Goal: Information Seeking & Learning: Learn about a topic

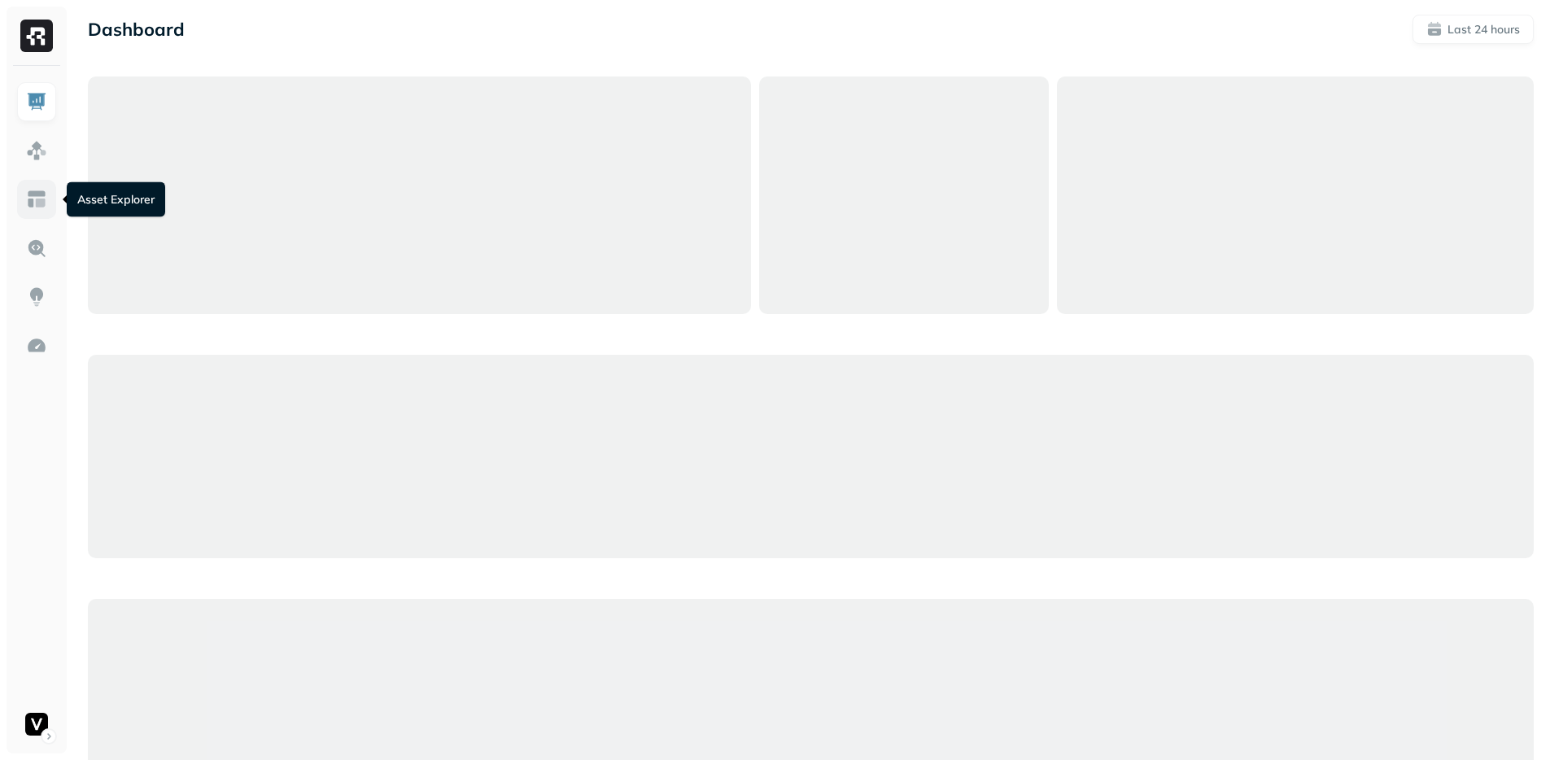
click at [52, 206] on link at bounding box center [36, 199] width 39 height 39
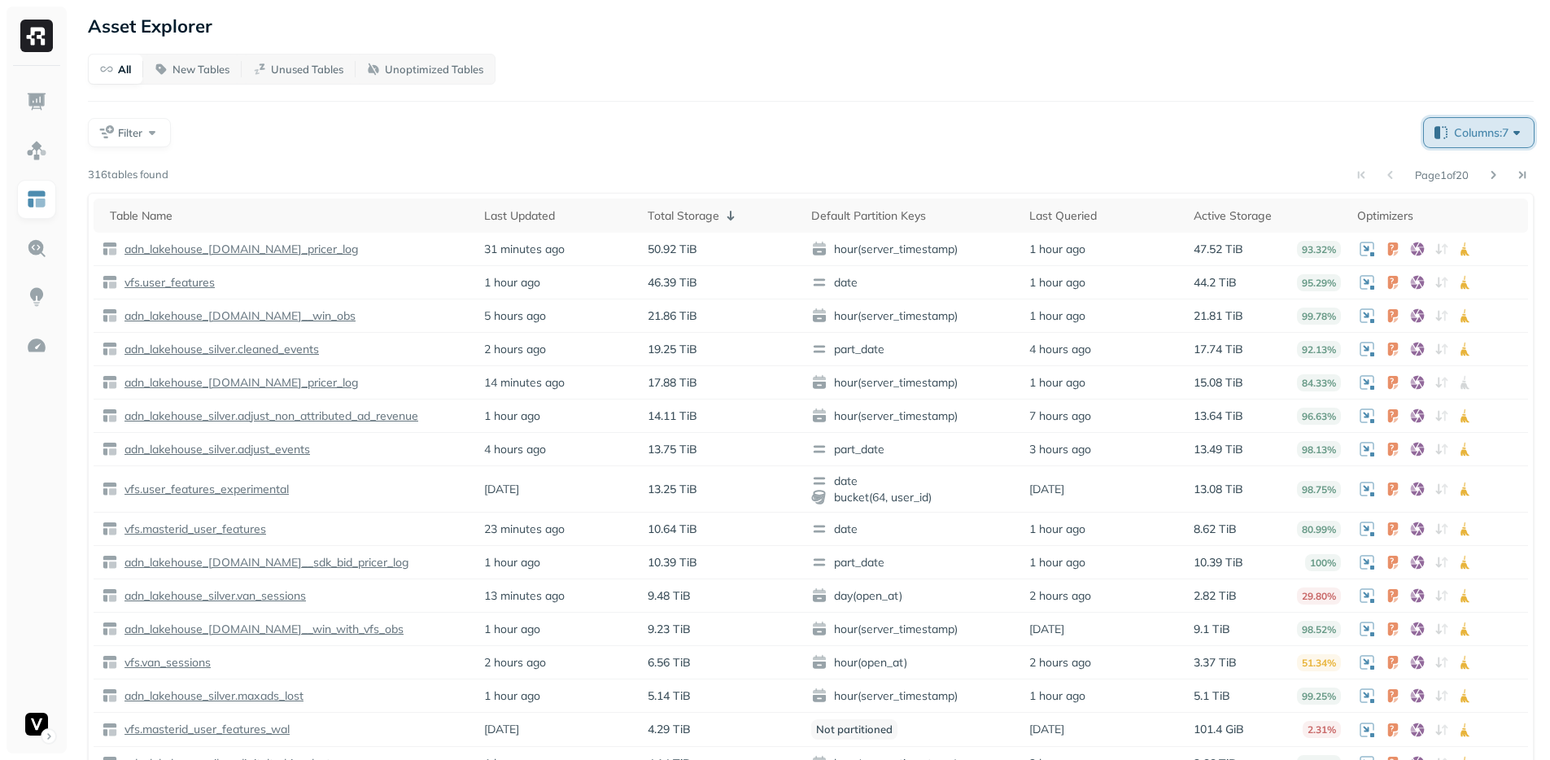
click at [1476, 125] on span "Columns: 7" at bounding box center [1489, 133] width 71 height 16
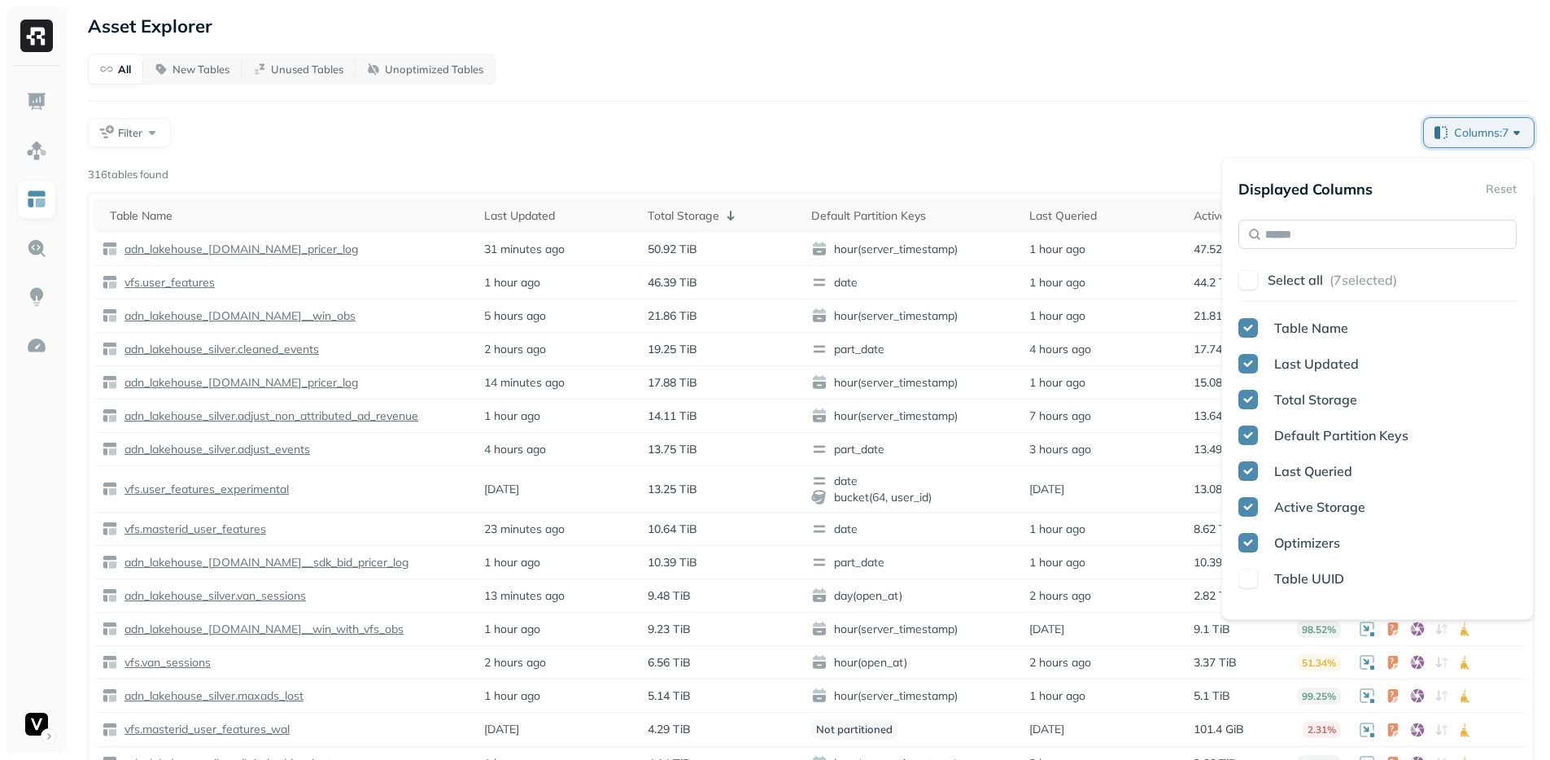
click at [1330, 233] on input "text" at bounding box center [1378, 234] width 278 height 29
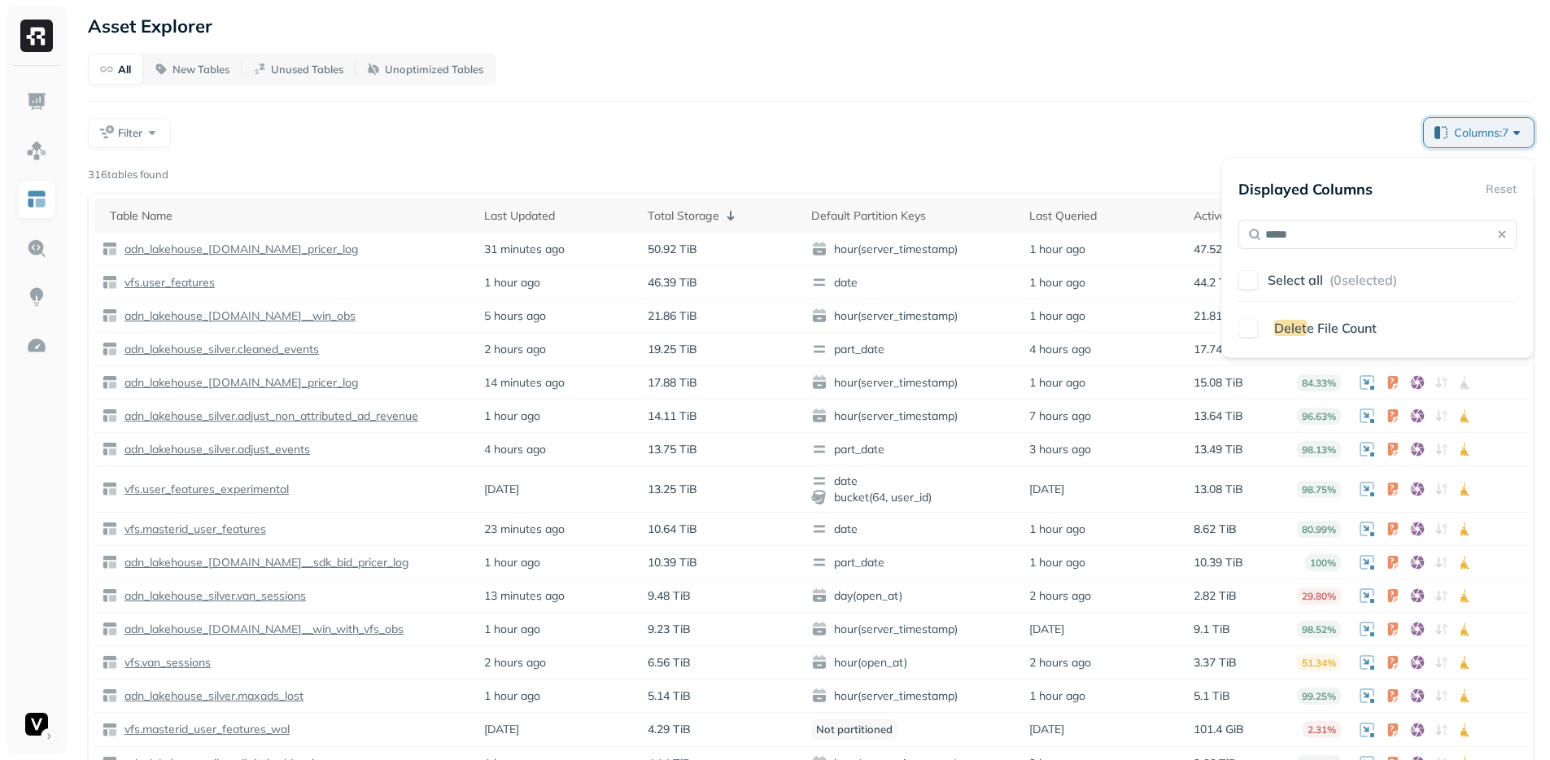
type input "*****"
click at [1260, 323] on div "Delet e File Count" at bounding box center [1378, 328] width 278 height 20
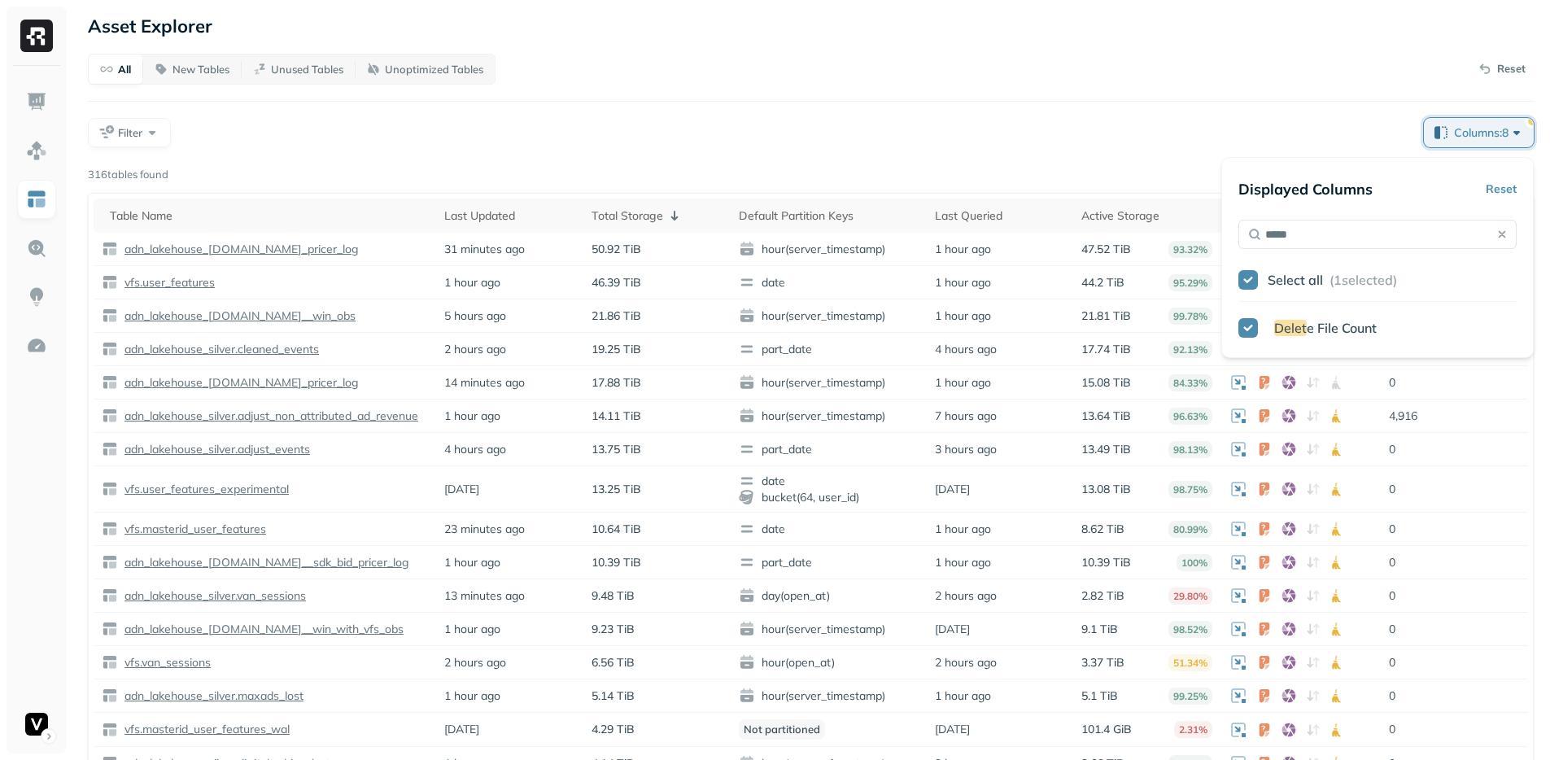
click at [1124, 142] on div "Filter" at bounding box center [749, 132] width 1323 height 29
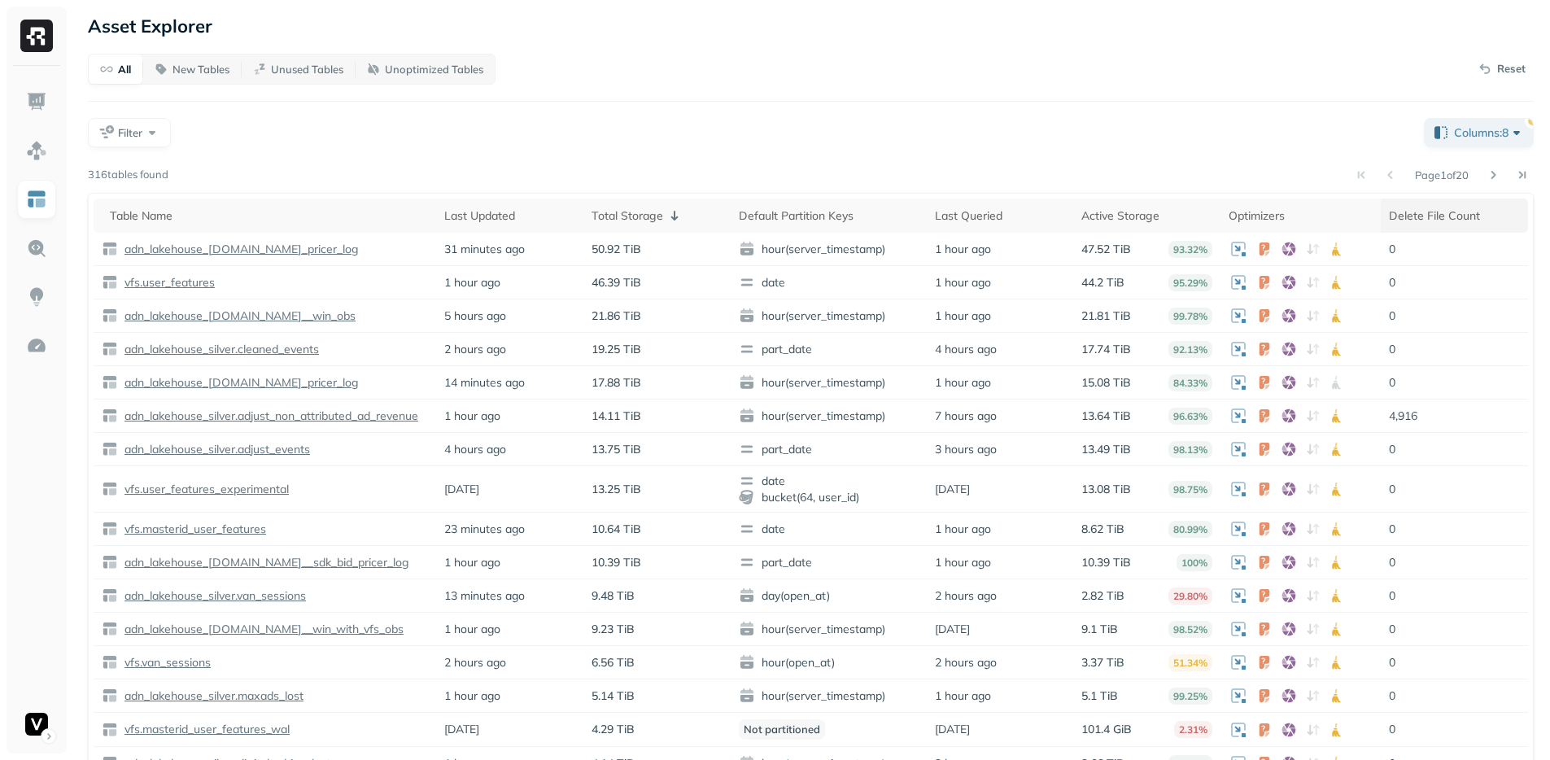
click at [1439, 215] on div "Delete File Count" at bounding box center [1454, 215] width 131 height 15
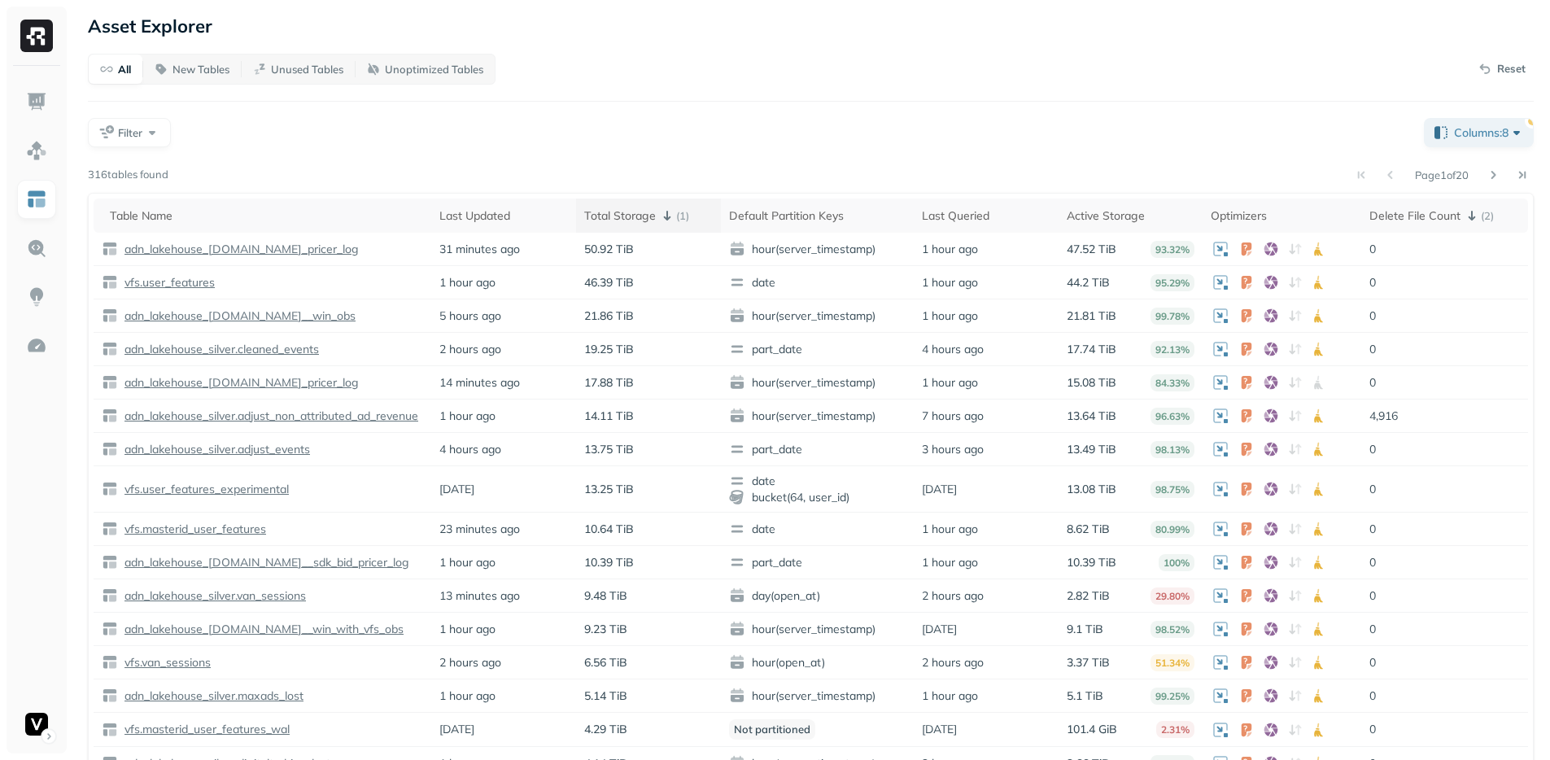
click at [654, 207] on div "Total Storage ( 1 )" at bounding box center [648, 216] width 129 height 20
click at [648, 214] on div "Total Storage ( 1 )" at bounding box center [648, 216] width 129 height 20
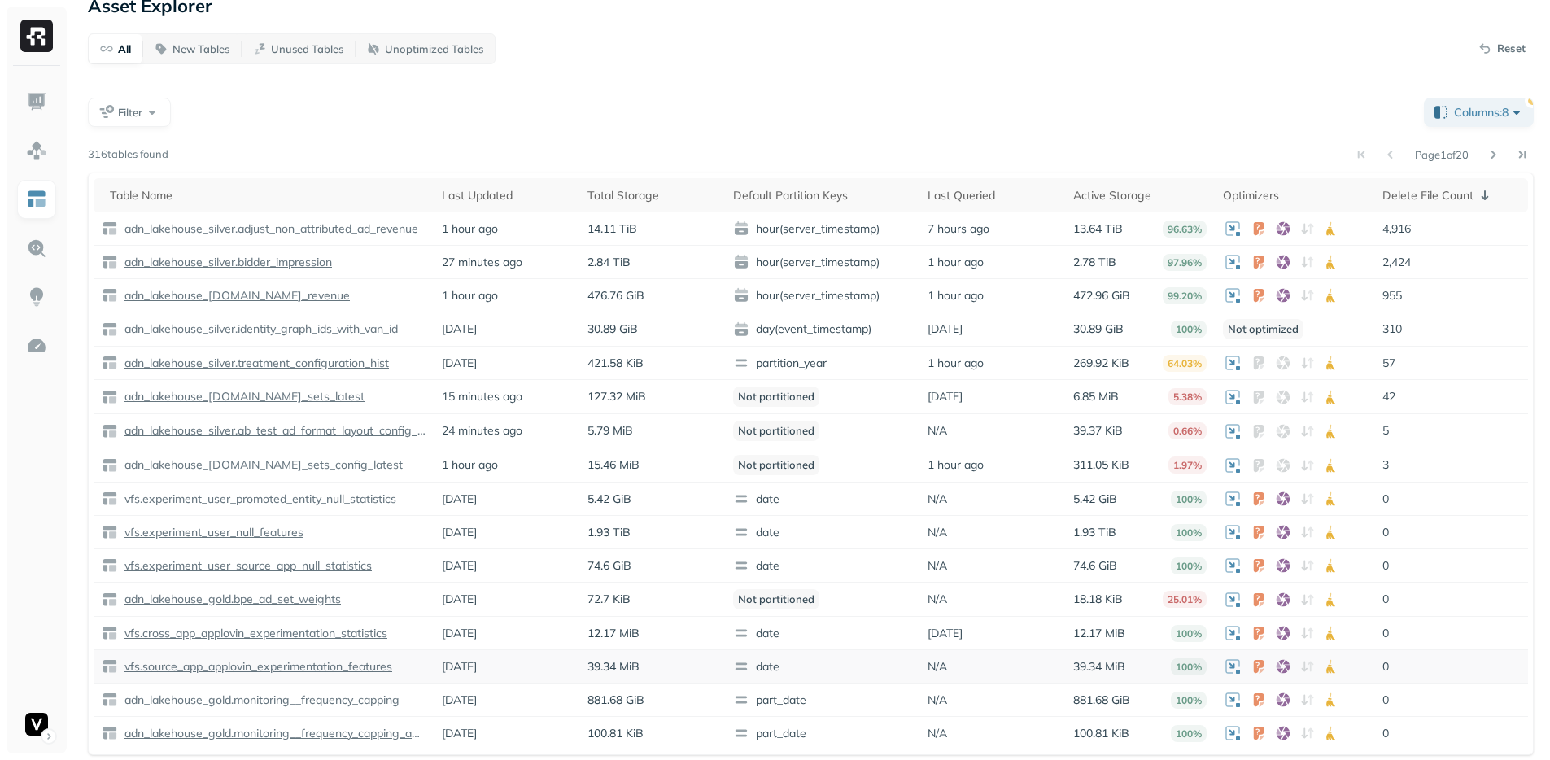
scroll to position [30, 0]
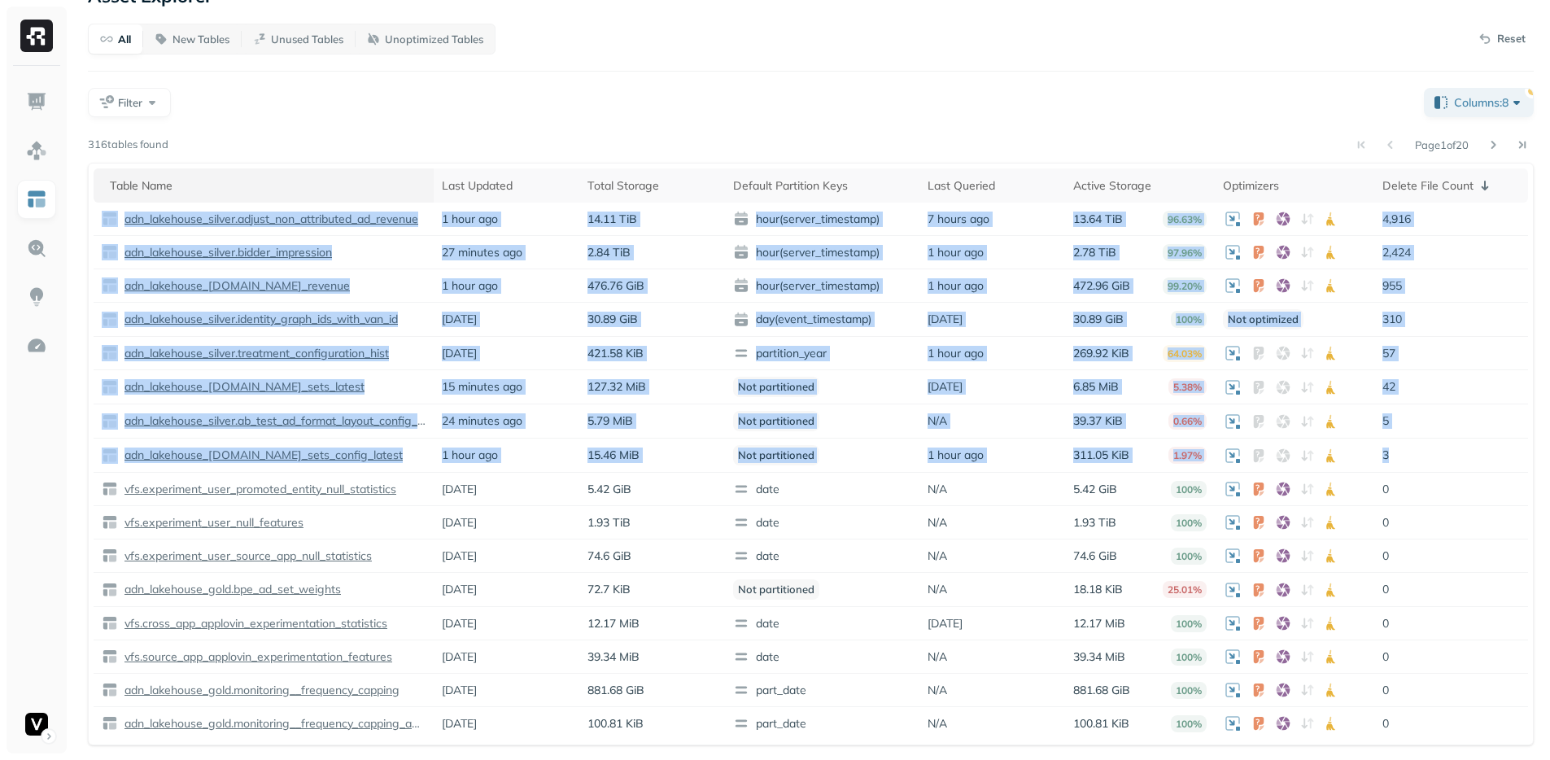
drag, startPoint x: 1423, startPoint y: 455, endPoint x: 97, endPoint y: 202, distance: 1349.8
click at [97, 202] on table "Table Name Last Updated Total Storage Default Partition Keys Last Queried Activ…" at bounding box center [811, 453] width 1435 height 571
click at [1224, 144] on div "Page 1 of 20" at bounding box center [851, 144] width 1366 height 23
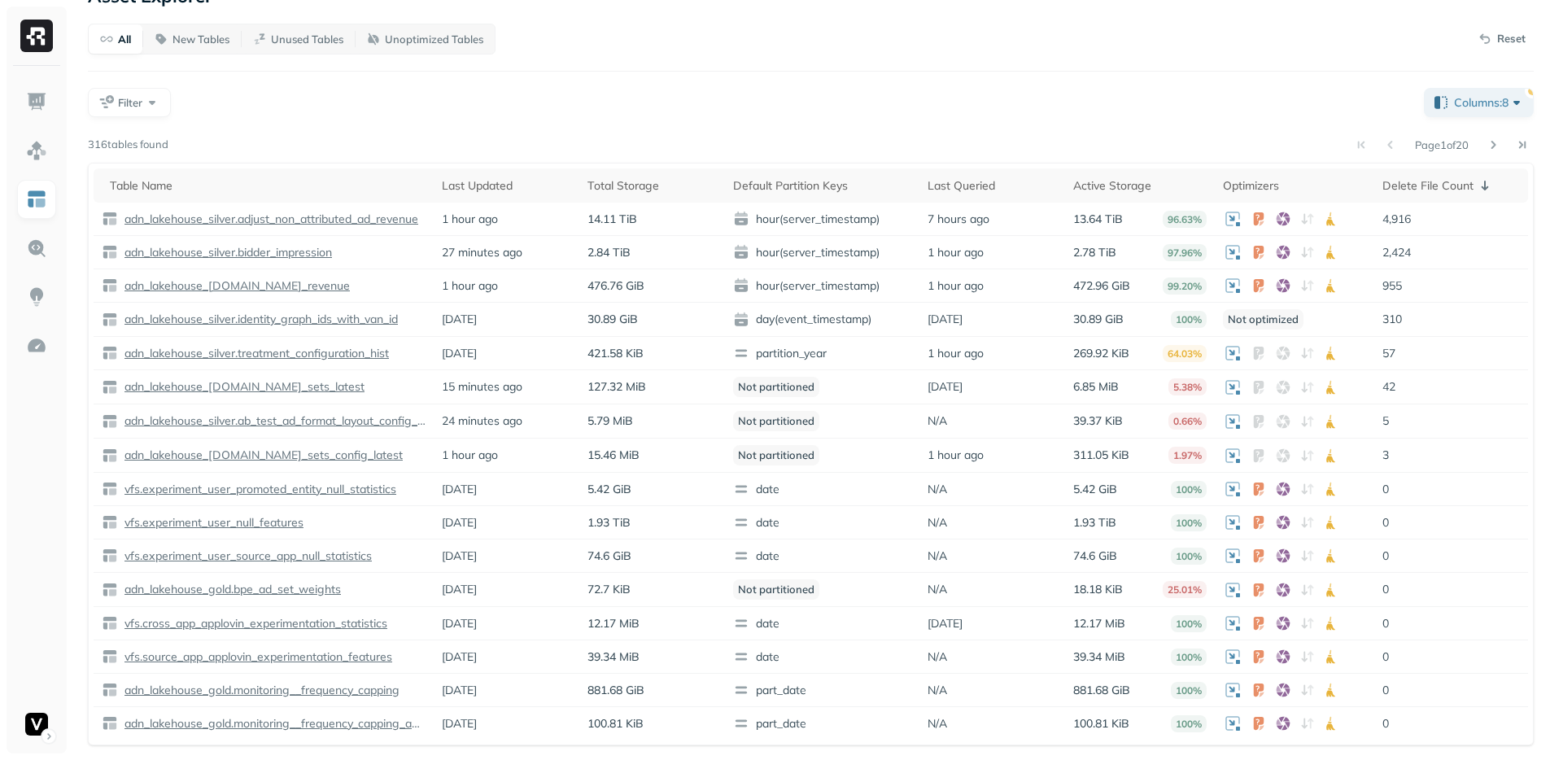
click at [1139, 129] on div "All New Tables Unused Tables Unoptimized Tables Reset Filter Columns: 8 Page 1 …" at bounding box center [811, 385] width 1446 height 722
click at [1052, 129] on div "All New Tables Unused Tables Unoptimized Tables Reset Filter Columns: 8 Page 1 …" at bounding box center [811, 385] width 1446 height 722
click at [735, 133] on div "Page 1 of 20" at bounding box center [851, 144] width 1366 height 23
click at [731, 107] on div "Filter" at bounding box center [749, 102] width 1323 height 29
click at [1401, 444] on td "3" at bounding box center [1452, 456] width 154 height 34
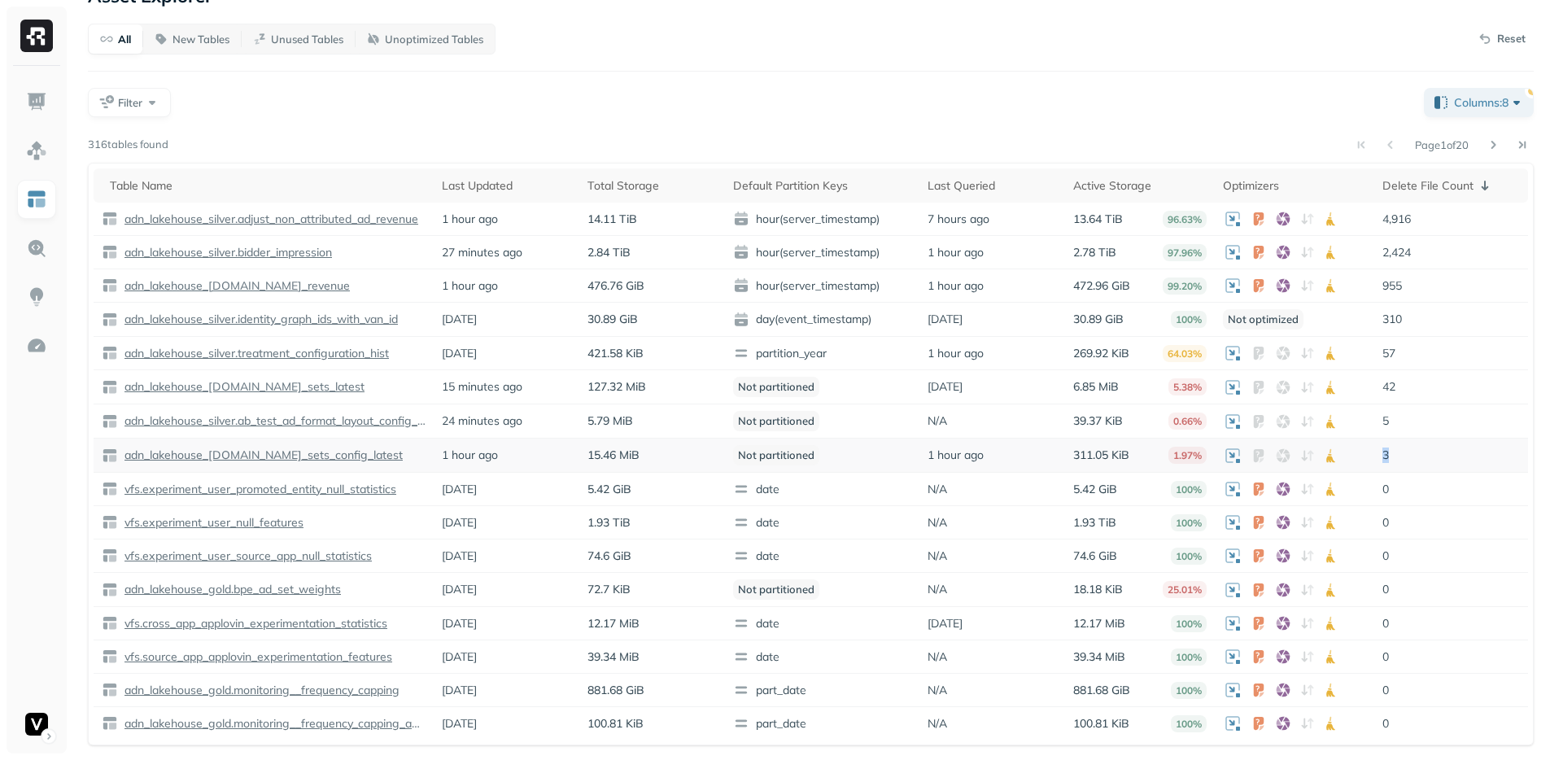
click at [1401, 444] on td "3" at bounding box center [1452, 456] width 154 height 34
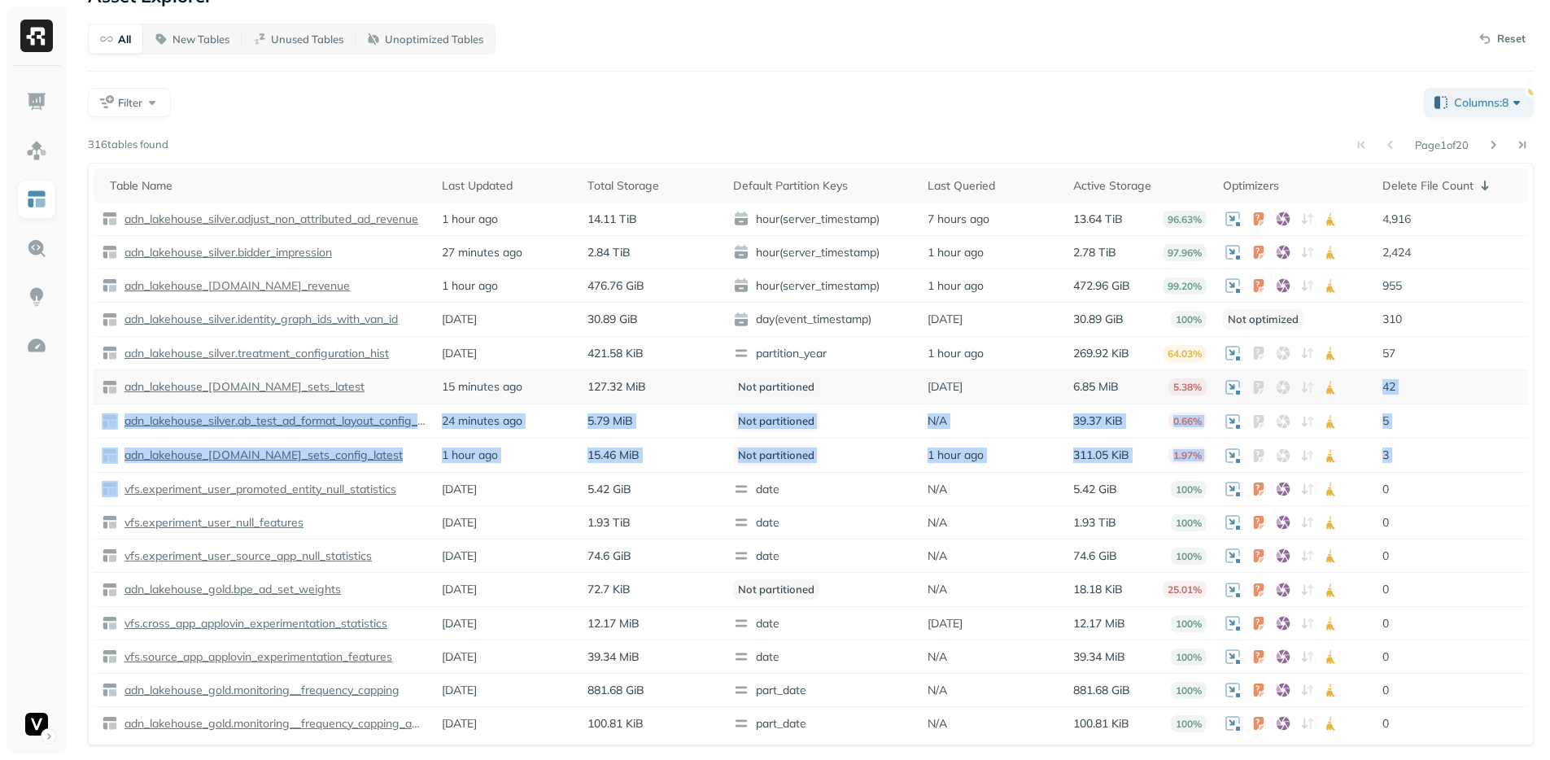
drag, startPoint x: 1401, startPoint y: 444, endPoint x: 1386, endPoint y: 394, distance: 52.8
click at [1386, 394] on tbody "adn_lakehouse_silver.adjust_non_attributed_ad_revenue 1 hour ago 14.11 TiB hour…" at bounding box center [811, 471] width 1435 height 537
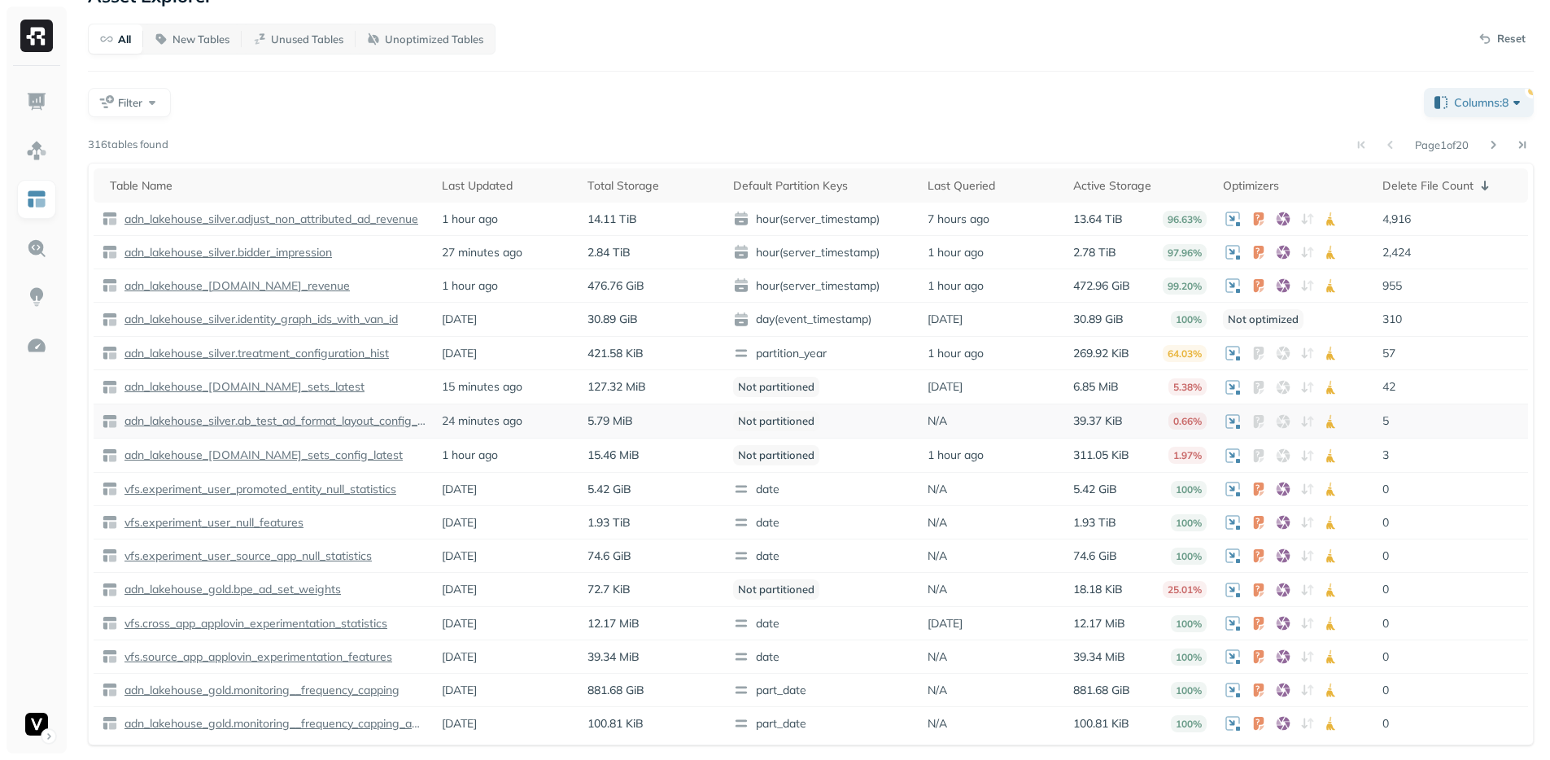
click at [1393, 434] on td "5" at bounding box center [1452, 421] width 154 height 34
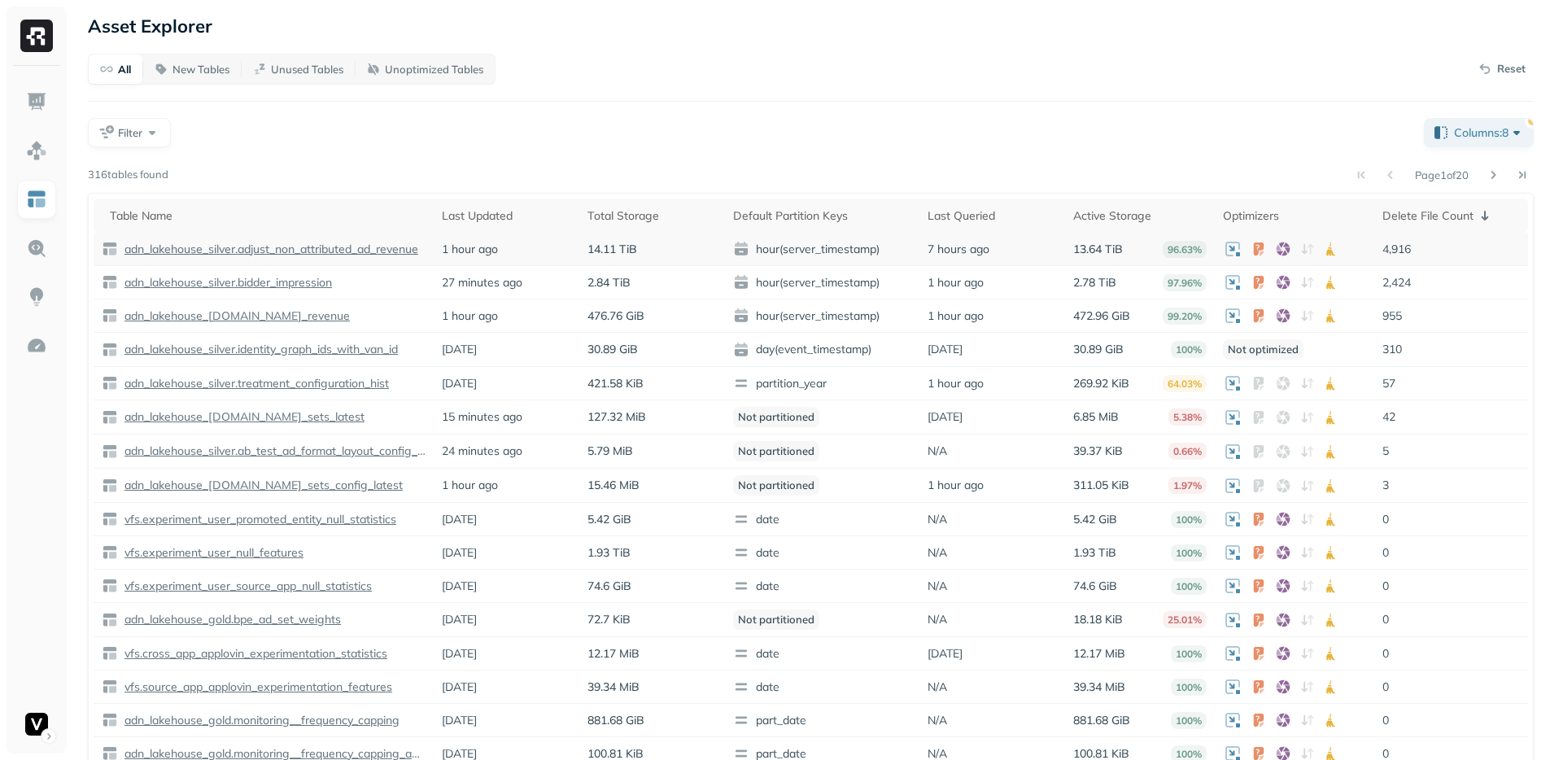
click at [1398, 253] on p "4,916" at bounding box center [1452, 249] width 138 height 15
click at [299, 247] on p "adn_lakehouse_silver.adjust_non_attributed_ad_revenue" at bounding box center [269, 249] width 297 height 15
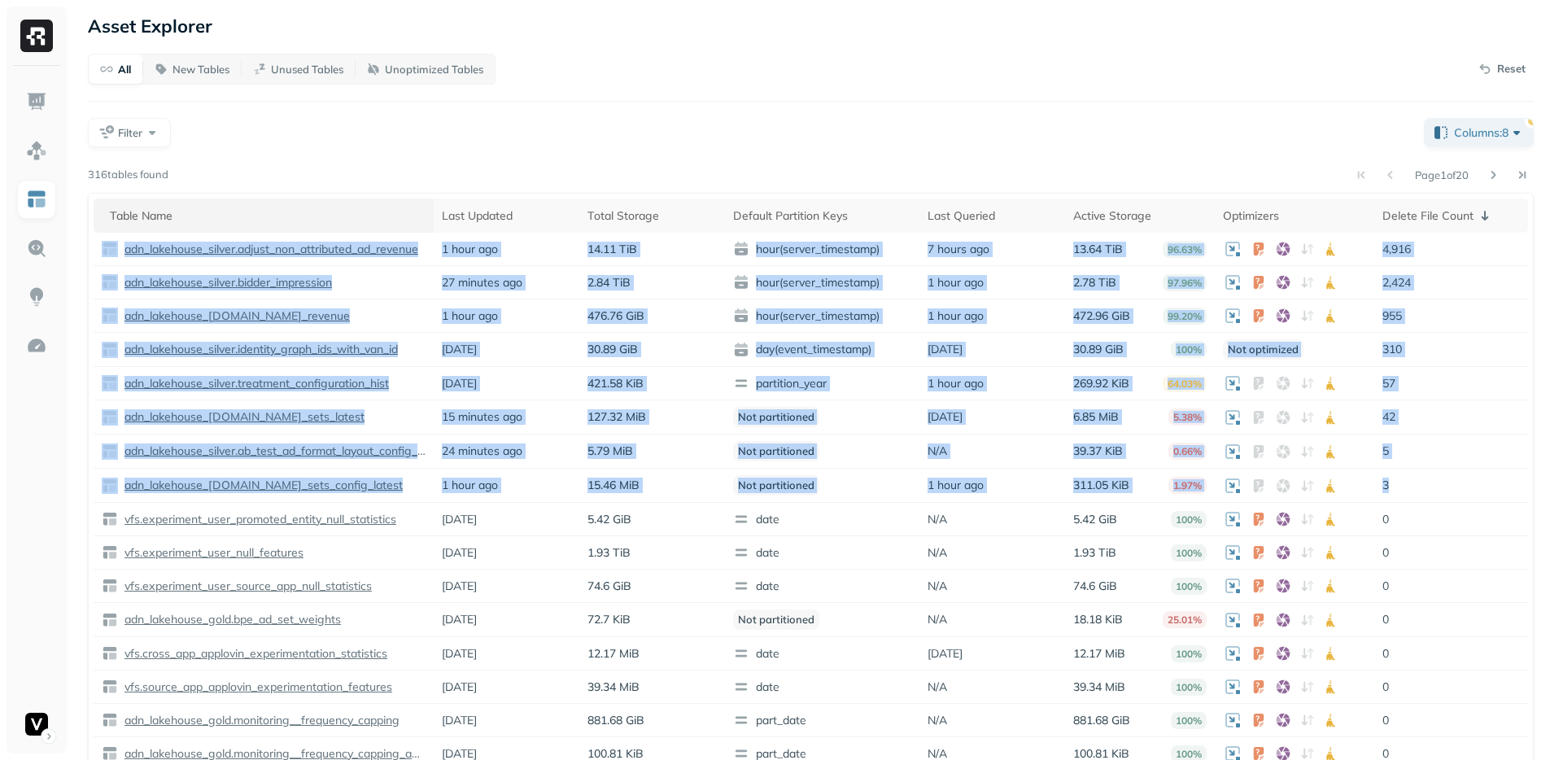
drag, startPoint x: 1415, startPoint y: 483, endPoint x: 106, endPoint y: 228, distance: 1334.2
click at [106, 228] on table "Table Name Last Updated Total Storage Default Partition Keys Last Queried Activ…" at bounding box center [811, 484] width 1435 height 571
click at [1422, 496] on td "3" at bounding box center [1452, 486] width 154 height 34
drag, startPoint x: 1433, startPoint y: 494, endPoint x: 94, endPoint y: 235, distance: 1363.6
click at [94, 235] on tbody "adn_lakehouse_silver.adjust_non_attributed_ad_revenue 1 hour ago 14.11 TiB hour…" at bounding box center [811, 501] width 1435 height 537
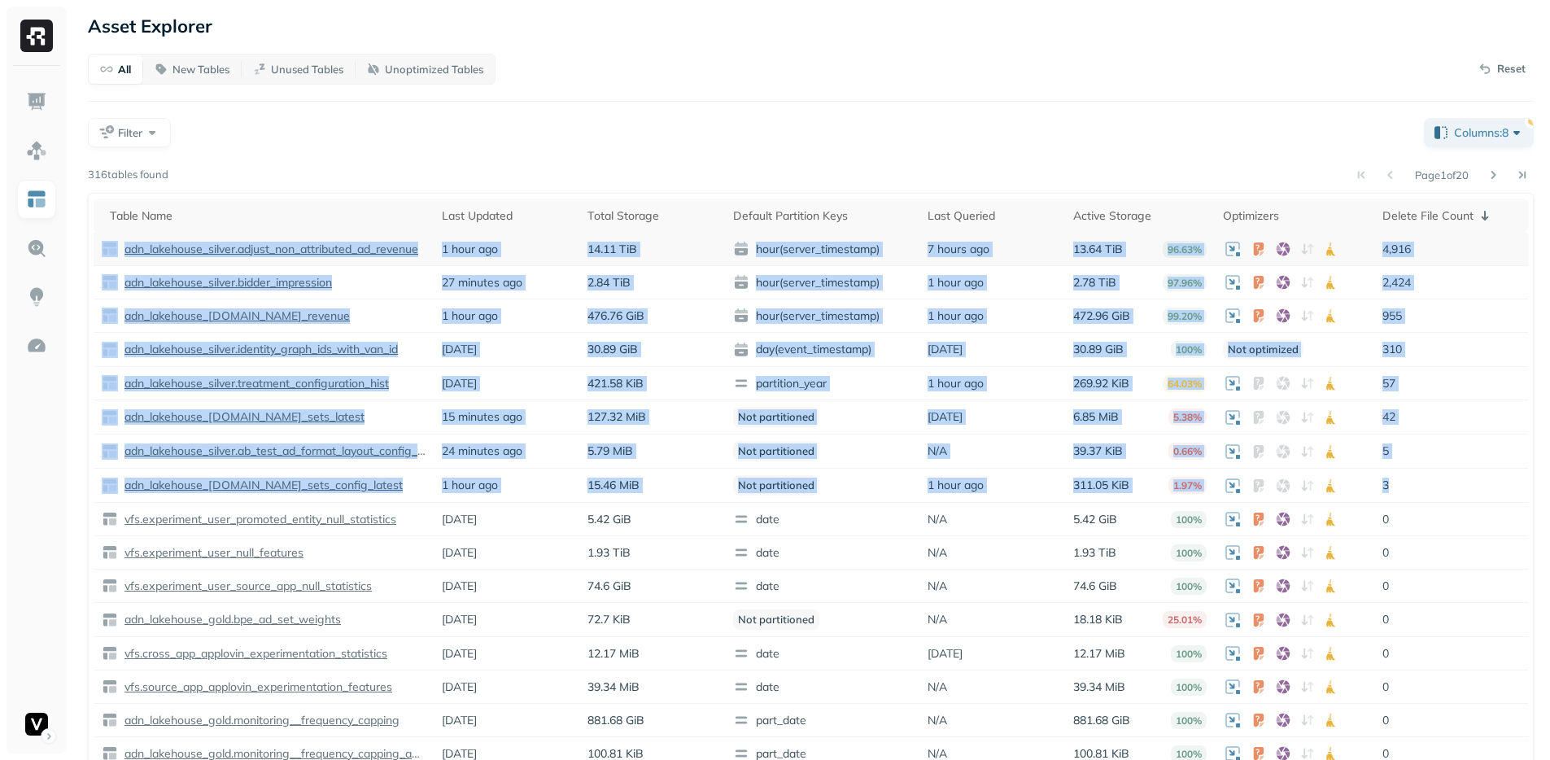
click at [94, 235] on td "adn_lakehouse_silver.adjust_non_attributed_ad_revenue" at bounding box center [264, 249] width 340 height 33
drag, startPoint x: 94, startPoint y: 235, endPoint x: 1418, endPoint y: 496, distance: 1348.7
click at [1418, 496] on tbody "adn_lakehouse_silver.adjust_non_attributed_ad_revenue 1 hour ago 14.11 TiB hour…" at bounding box center [811, 501] width 1435 height 537
click at [1430, 498] on td "3" at bounding box center [1452, 486] width 154 height 34
drag, startPoint x: 1440, startPoint y: 490, endPoint x: 125, endPoint y: 231, distance: 1340.4
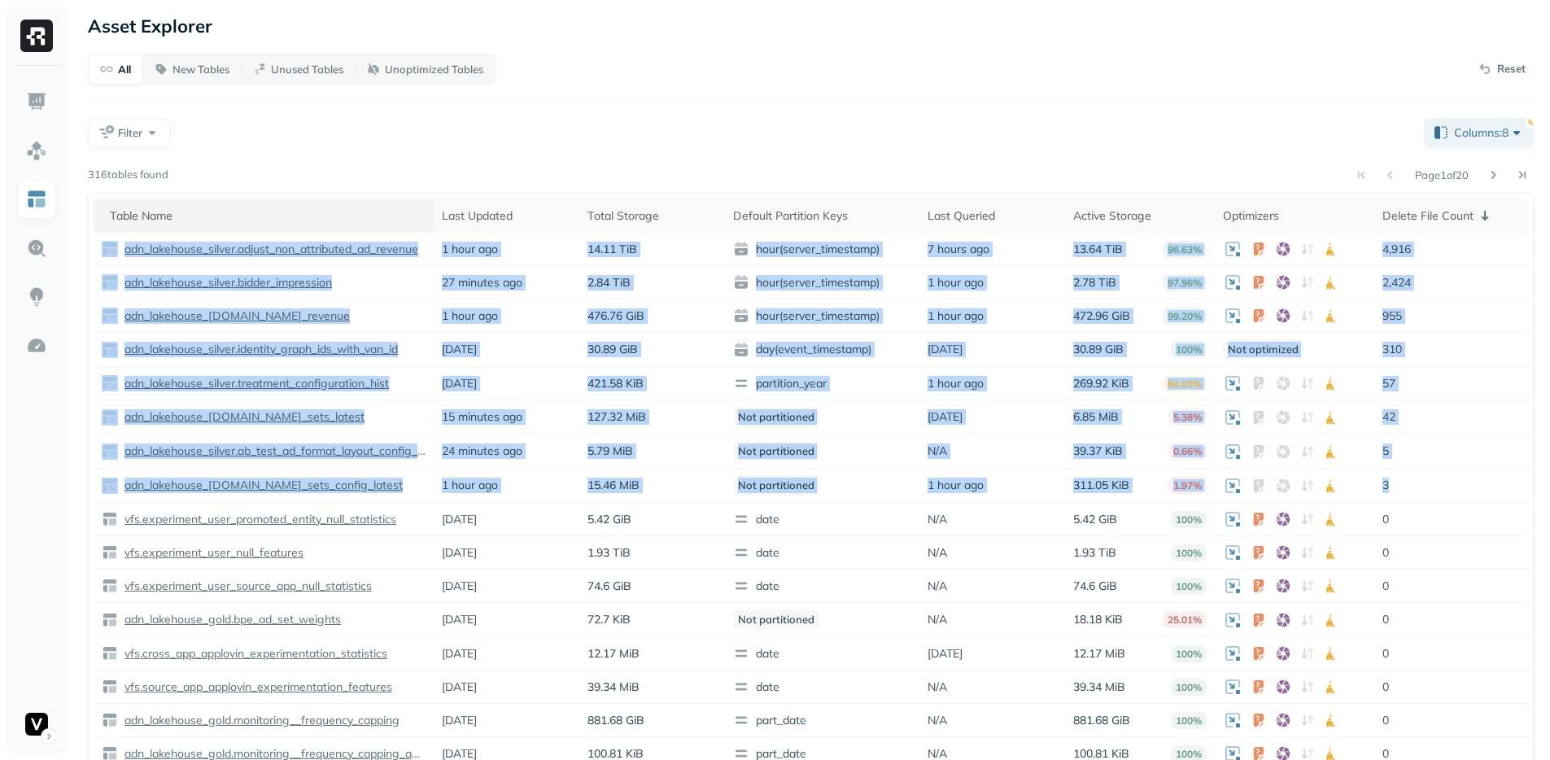
click at [125, 231] on table "Table Name Last Updated Total Storage Default Partition Keys Last Queried Activ…" at bounding box center [811, 484] width 1435 height 571
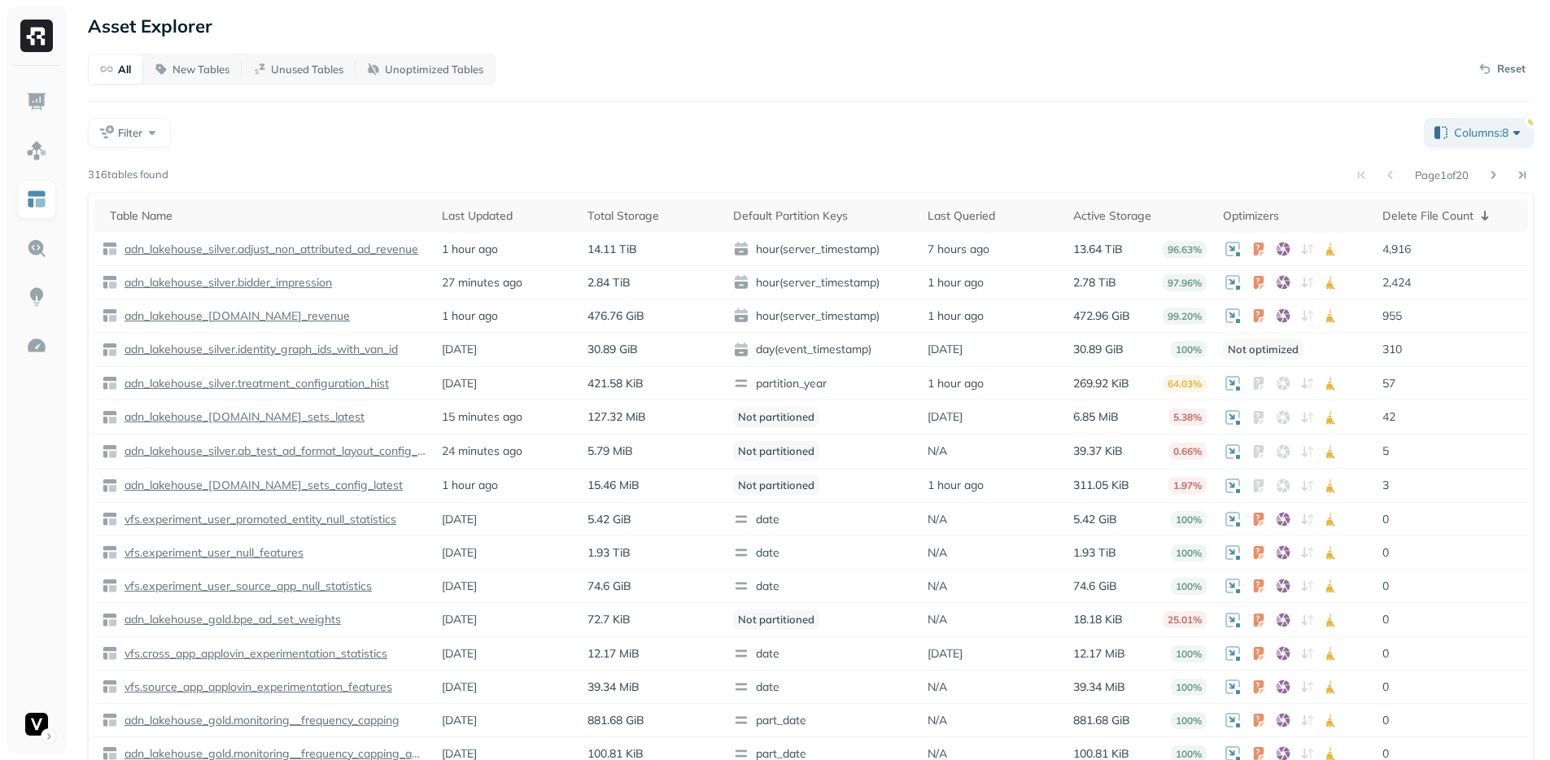
click at [1019, 145] on div "Filter" at bounding box center [749, 132] width 1323 height 29
click at [740, 142] on div "Filter" at bounding box center [749, 132] width 1323 height 29
click at [676, 168] on div "Page 1 of 20" at bounding box center [851, 175] width 1366 height 23
click at [334, 161] on div "All New Tables Unused Tables Unoptimized Tables Reset Filter Columns: 8 Page 1 …" at bounding box center [811, 415] width 1446 height 722
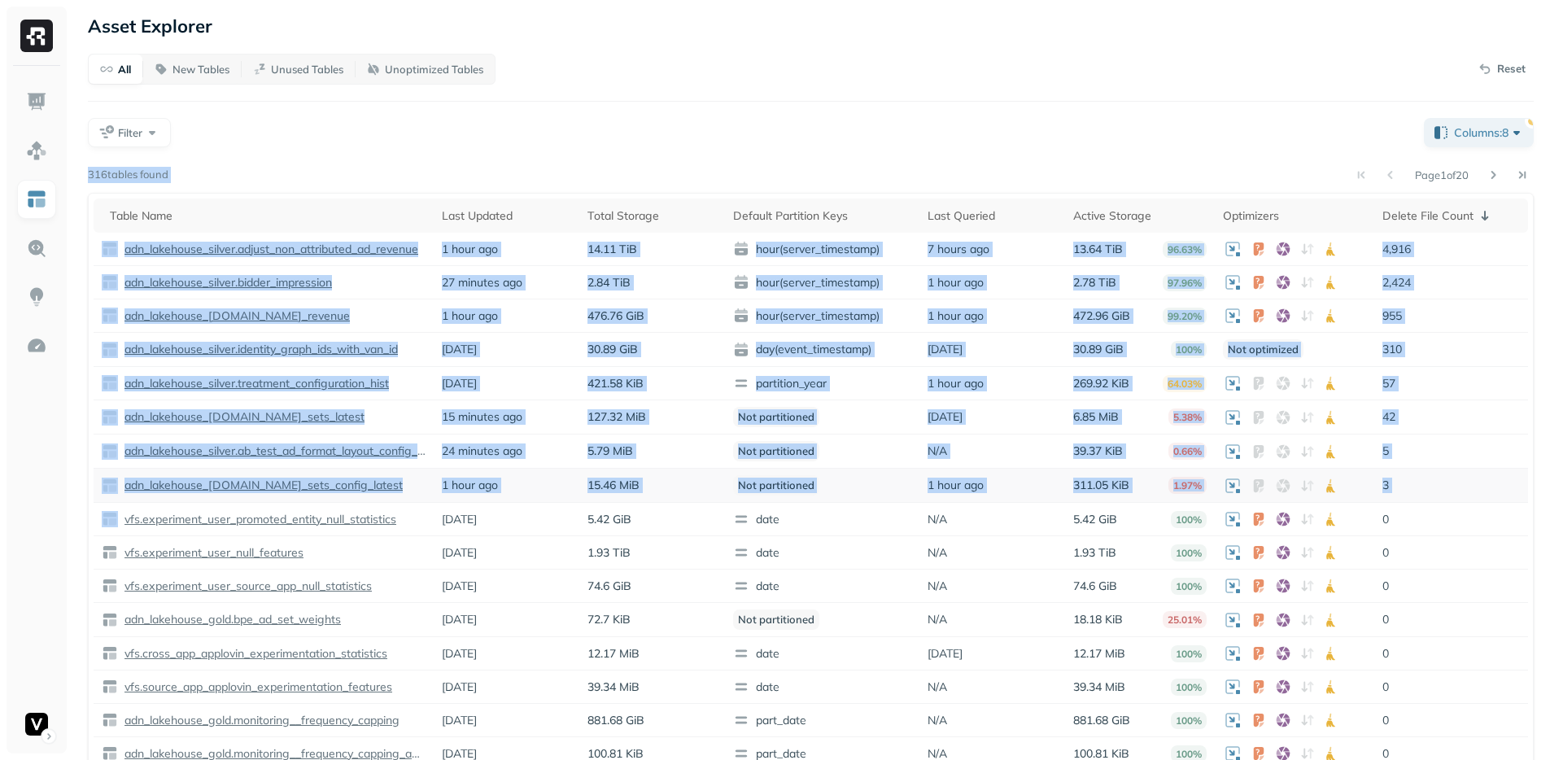
drag, startPoint x: 334, startPoint y: 161, endPoint x: 1440, endPoint y: 490, distance: 1153.9
click at [1440, 490] on div "All New Tables Unused Tables Unoptimized Tables Reset Filter Columns: 8 Page 1 …" at bounding box center [811, 415] width 1446 height 722
click at [1440, 490] on p "3" at bounding box center [1452, 485] width 138 height 15
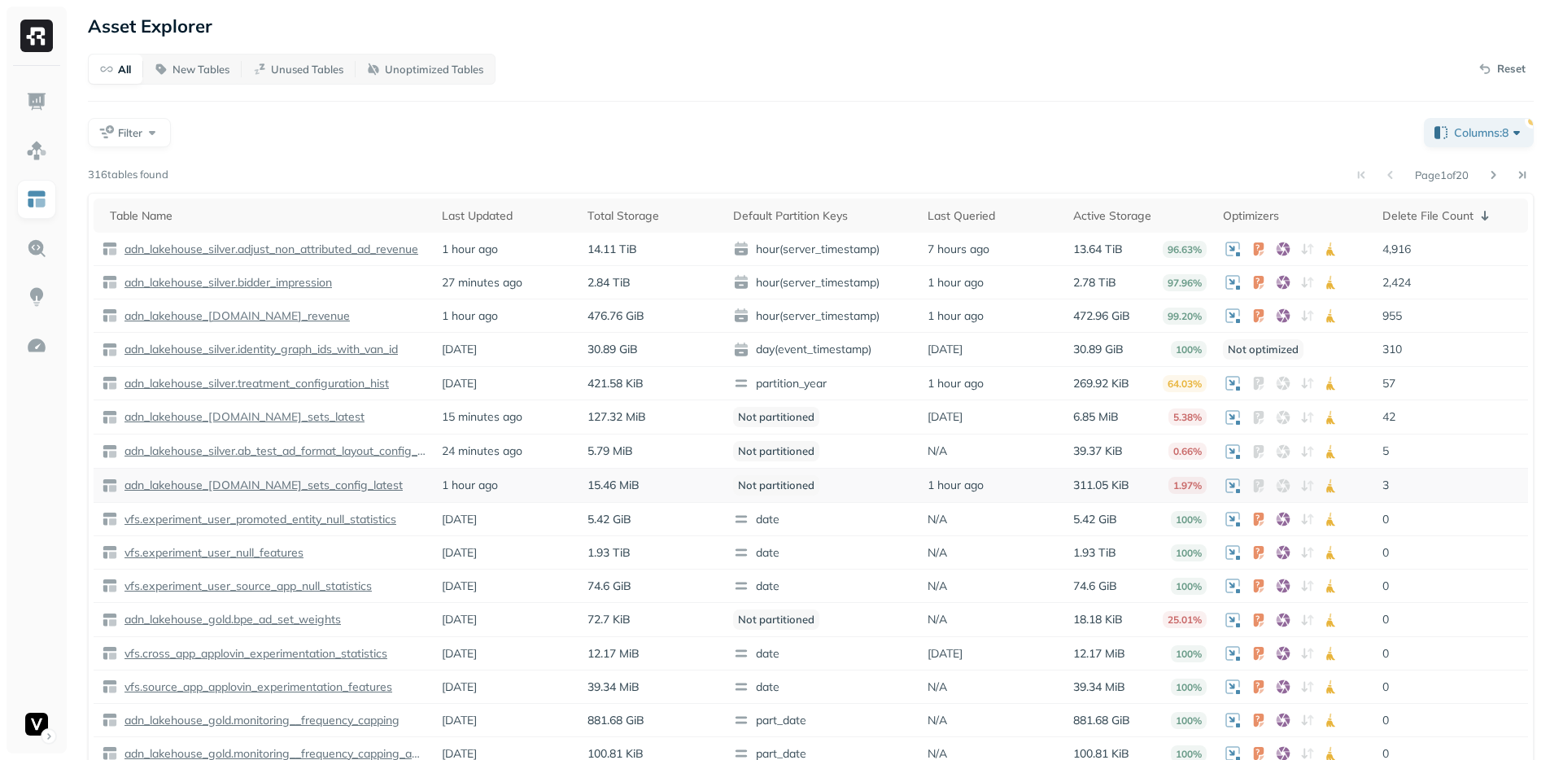
click at [1440, 490] on p "3" at bounding box center [1452, 485] width 138 height 15
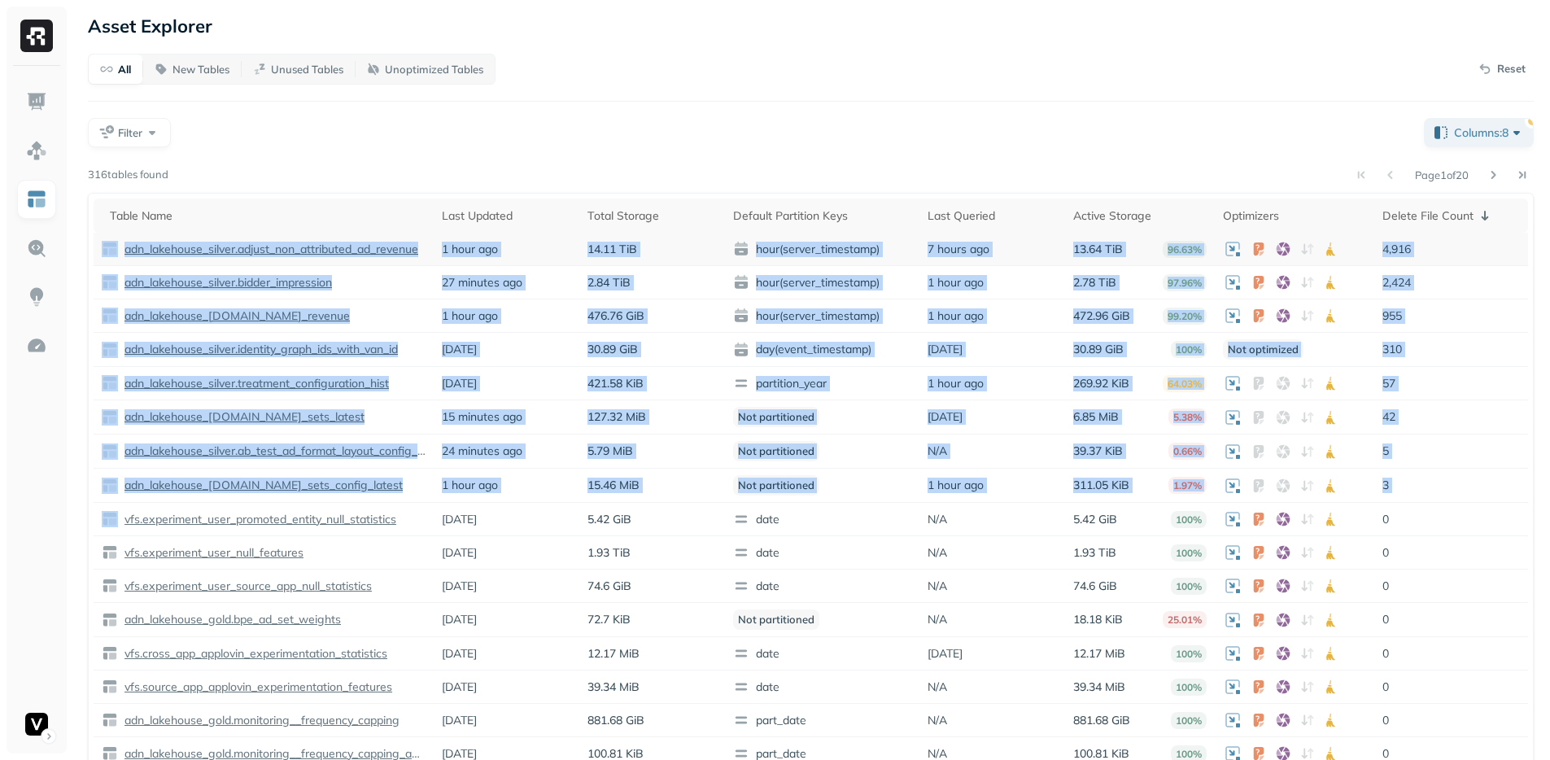
drag, startPoint x: 1440, startPoint y: 490, endPoint x: 98, endPoint y: 243, distance: 1364.6
click at [98, 243] on tbody "adn_lakehouse_silver.adjust_non_attributed_ad_revenue 1 hour ago 14.11 TiB hour…" at bounding box center [811, 501] width 1435 height 537
click at [98, 243] on td "adn_lakehouse_silver.adjust_non_attributed_ad_revenue" at bounding box center [264, 249] width 340 height 33
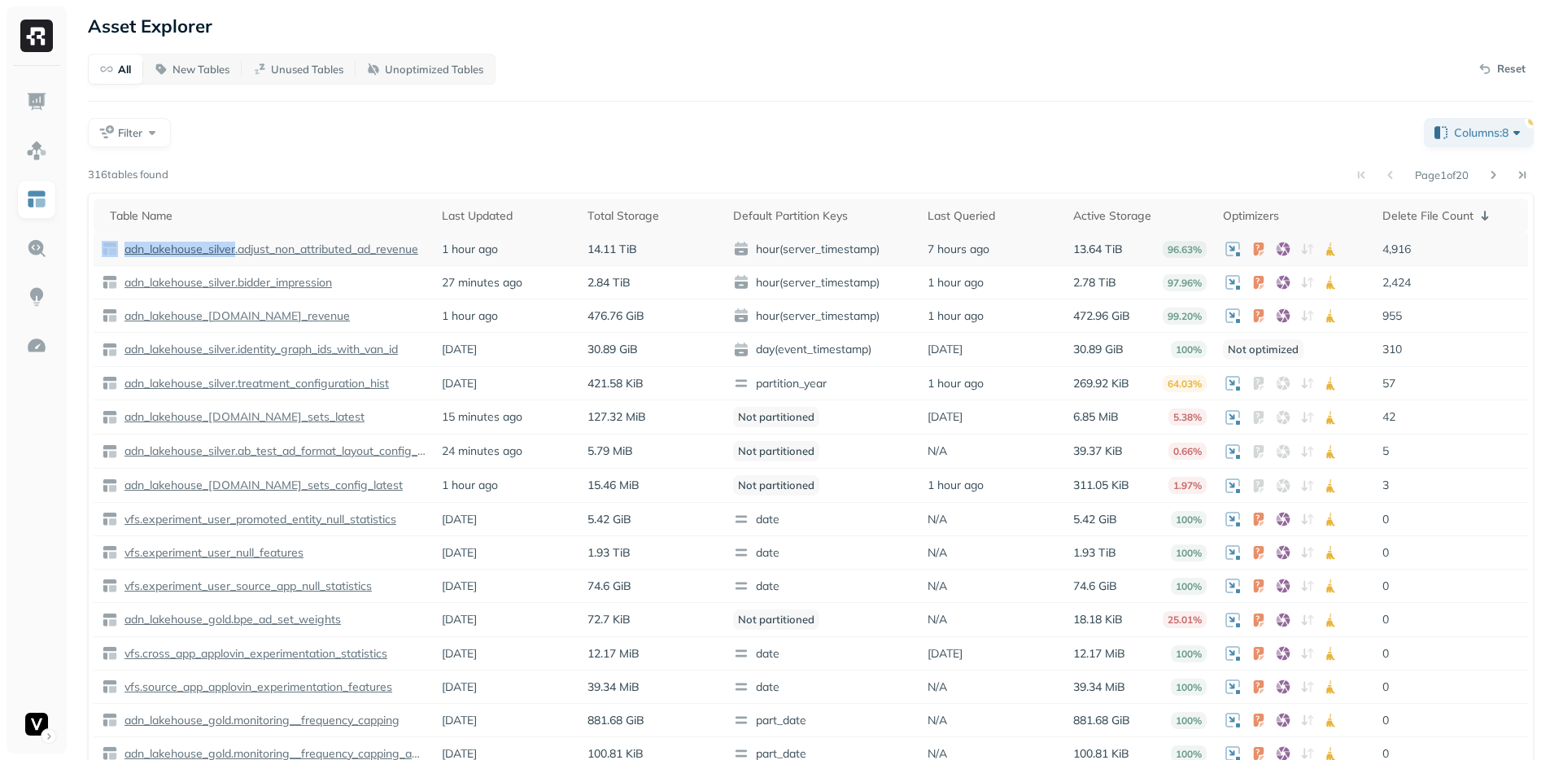
click at [98, 243] on td "adn_lakehouse_silver.adjust_non_attributed_ad_revenue" at bounding box center [264, 249] width 340 height 33
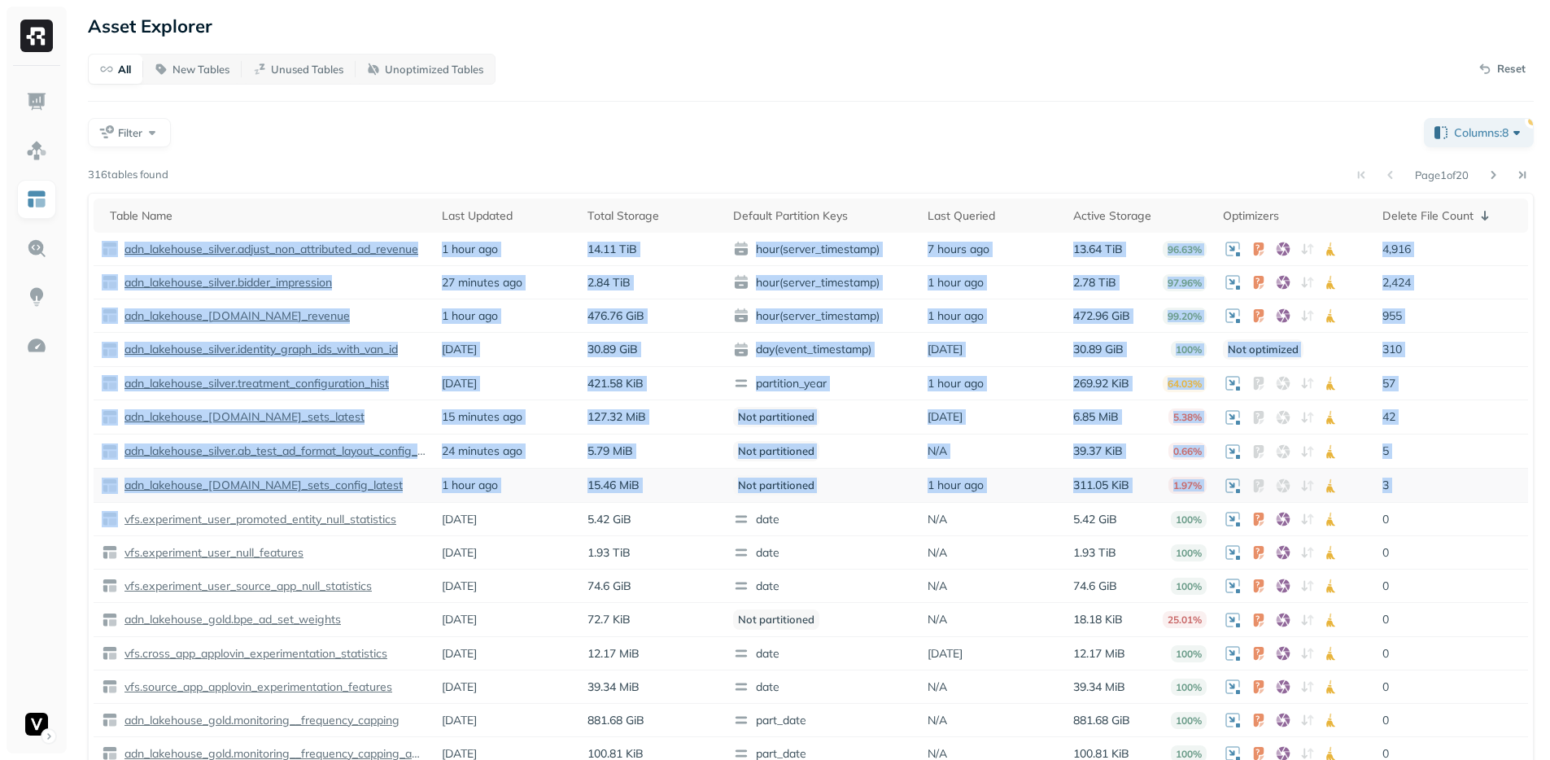
drag, startPoint x: 98, startPoint y: 243, endPoint x: 1401, endPoint y: 483, distance: 1325.0
click at [1401, 483] on tbody "adn_lakehouse_silver.adjust_non_attributed_ad_revenue 1 hour ago 14.11 TiB hour…" at bounding box center [811, 501] width 1435 height 537
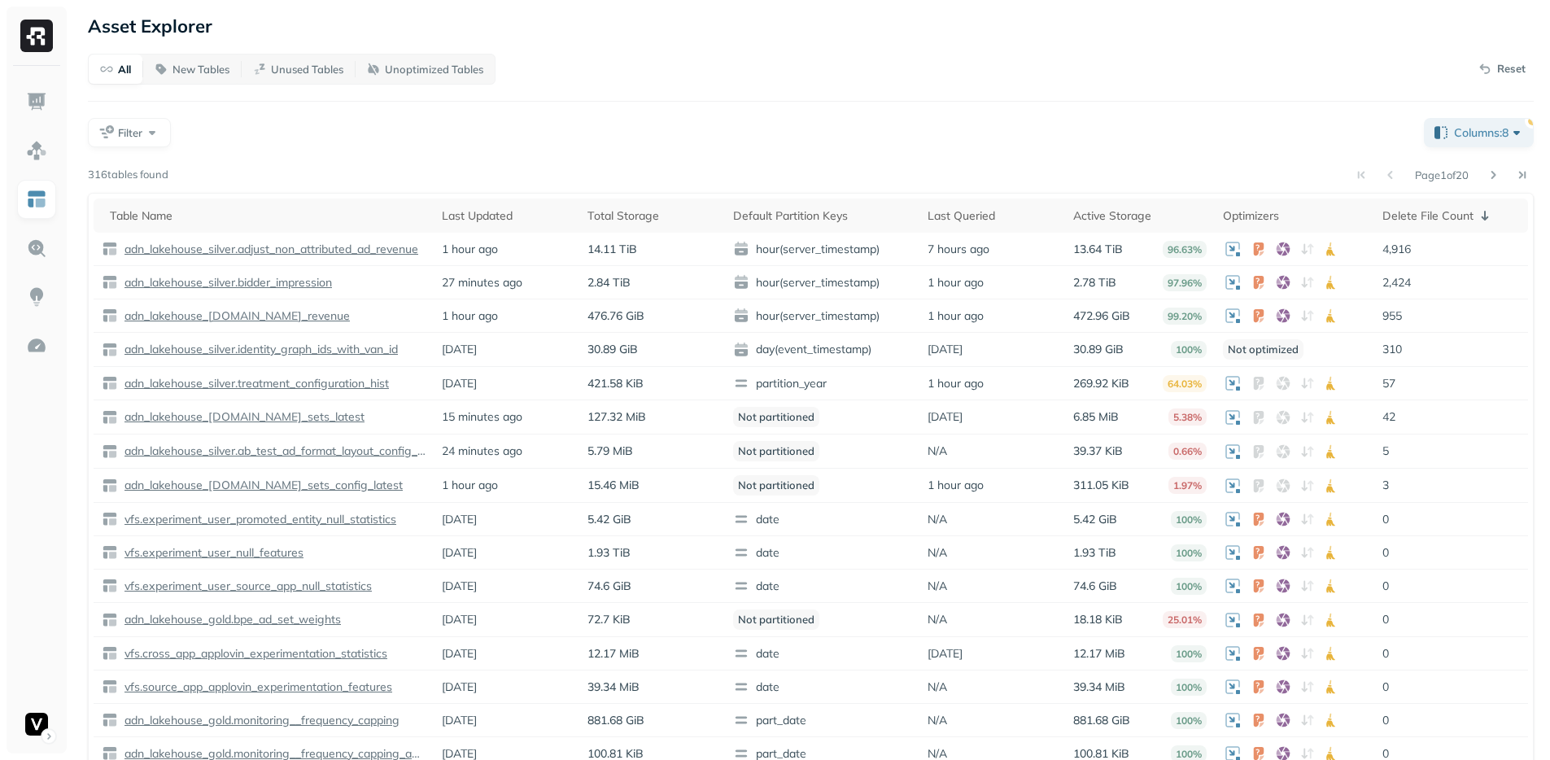
click at [651, 91] on div "All New Tables Unused Tables Unoptimized Tables Reset Filter Columns: 8 Page 1 …" at bounding box center [811, 415] width 1446 height 722
click at [643, 97] on div "All New Tables Unused Tables Unoptimized Tables Reset Filter Columns: 8 Page 1 …" at bounding box center [811, 415] width 1446 height 722
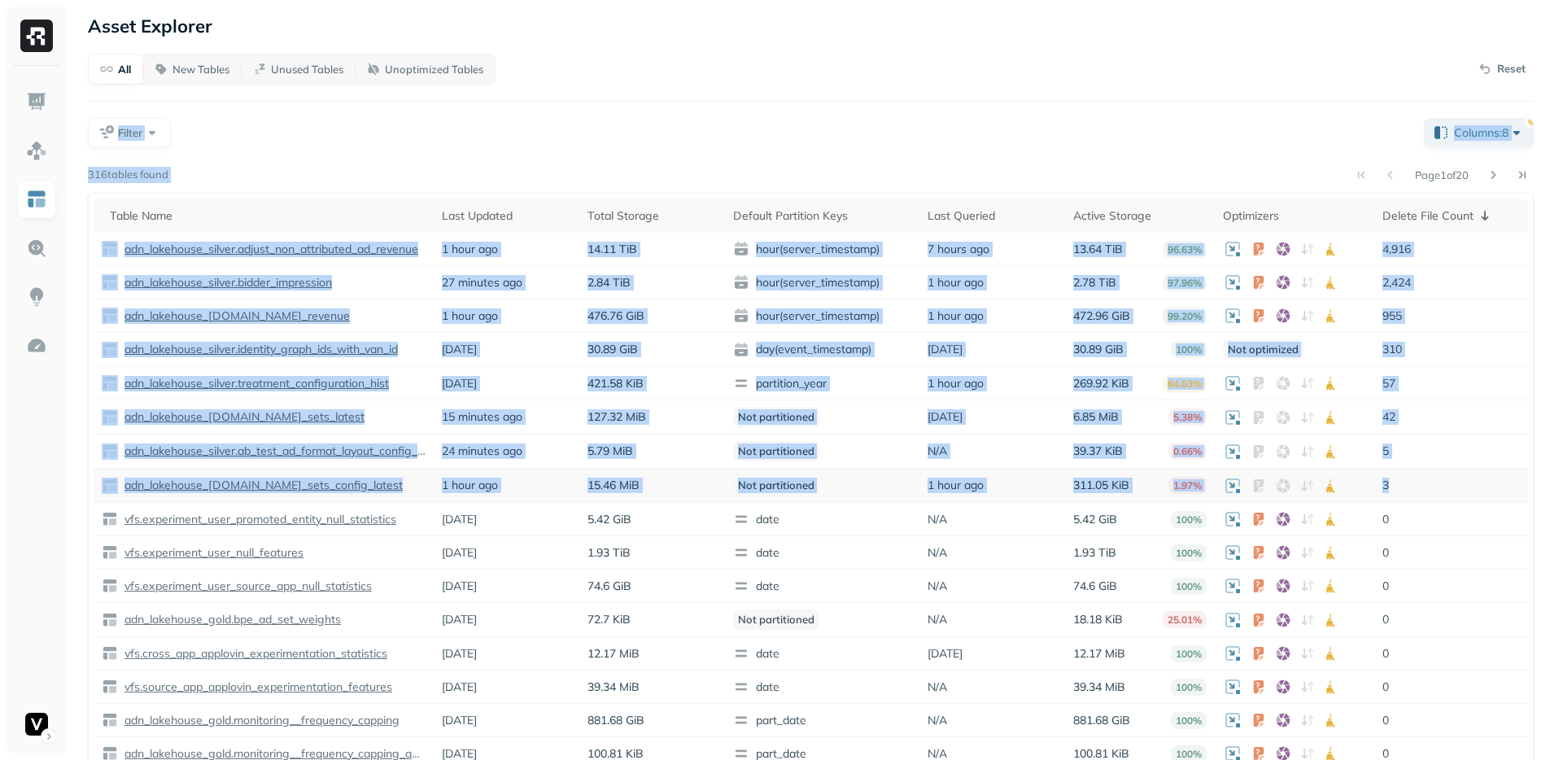
drag, startPoint x: 643, startPoint y: 97, endPoint x: 1448, endPoint y: 501, distance: 900.5
click at [1448, 501] on div "All New Tables Unused Tables Unoptimized Tables Reset Filter Columns: 8 Page 1 …" at bounding box center [811, 415] width 1446 height 722
click at [1448, 501] on td "3" at bounding box center [1452, 486] width 154 height 34
drag, startPoint x: 1448, startPoint y: 501, endPoint x: 96, endPoint y: 28, distance: 1431.9
click at [96, 28] on div "Asset Explorer All New Tables Unused Tables Unoptimized Tables Reset Filter Col…" at bounding box center [811, 395] width 1479 height 790
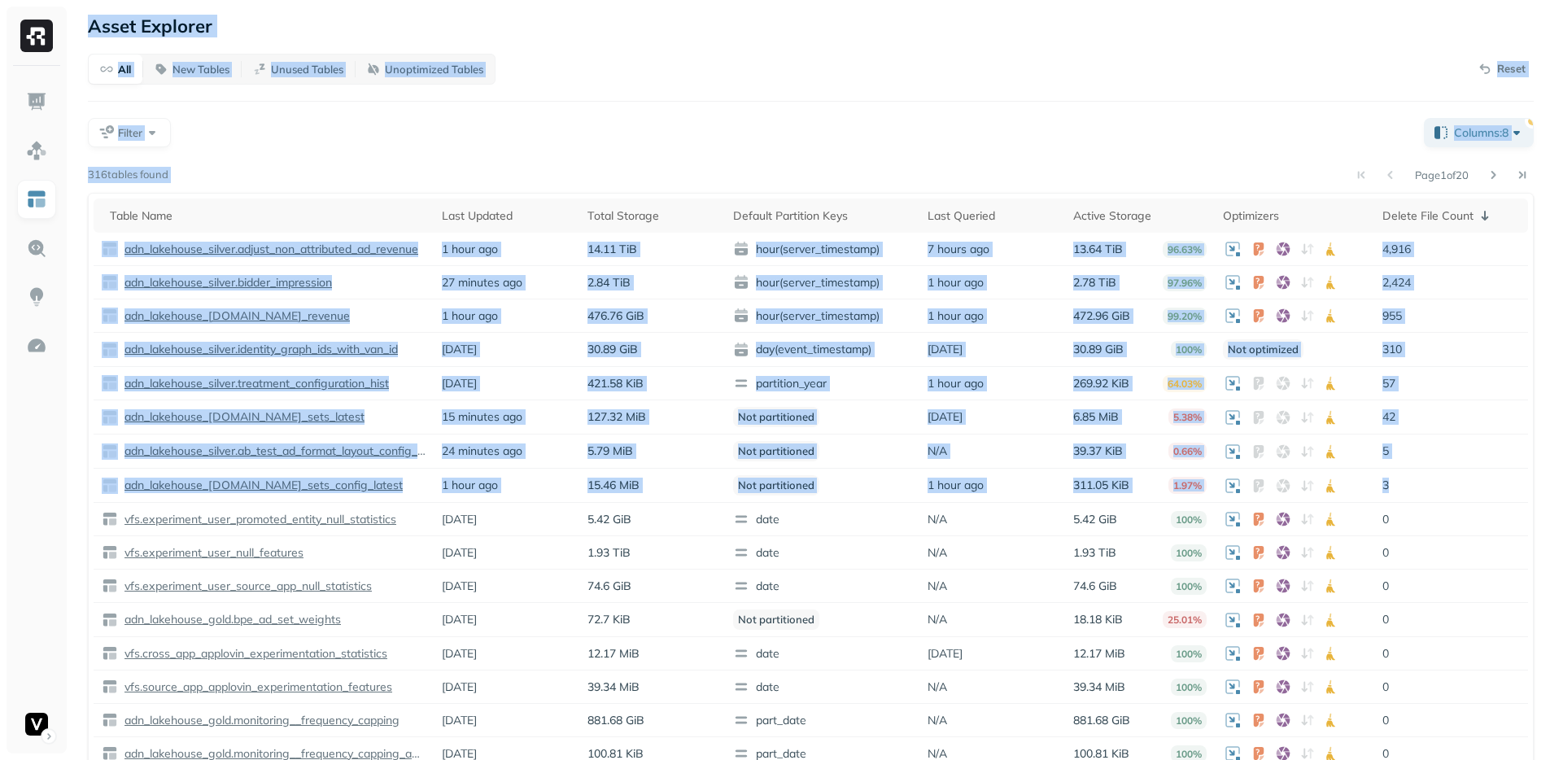
click at [96, 28] on p "Asset Explorer" at bounding box center [150, 26] width 125 height 23
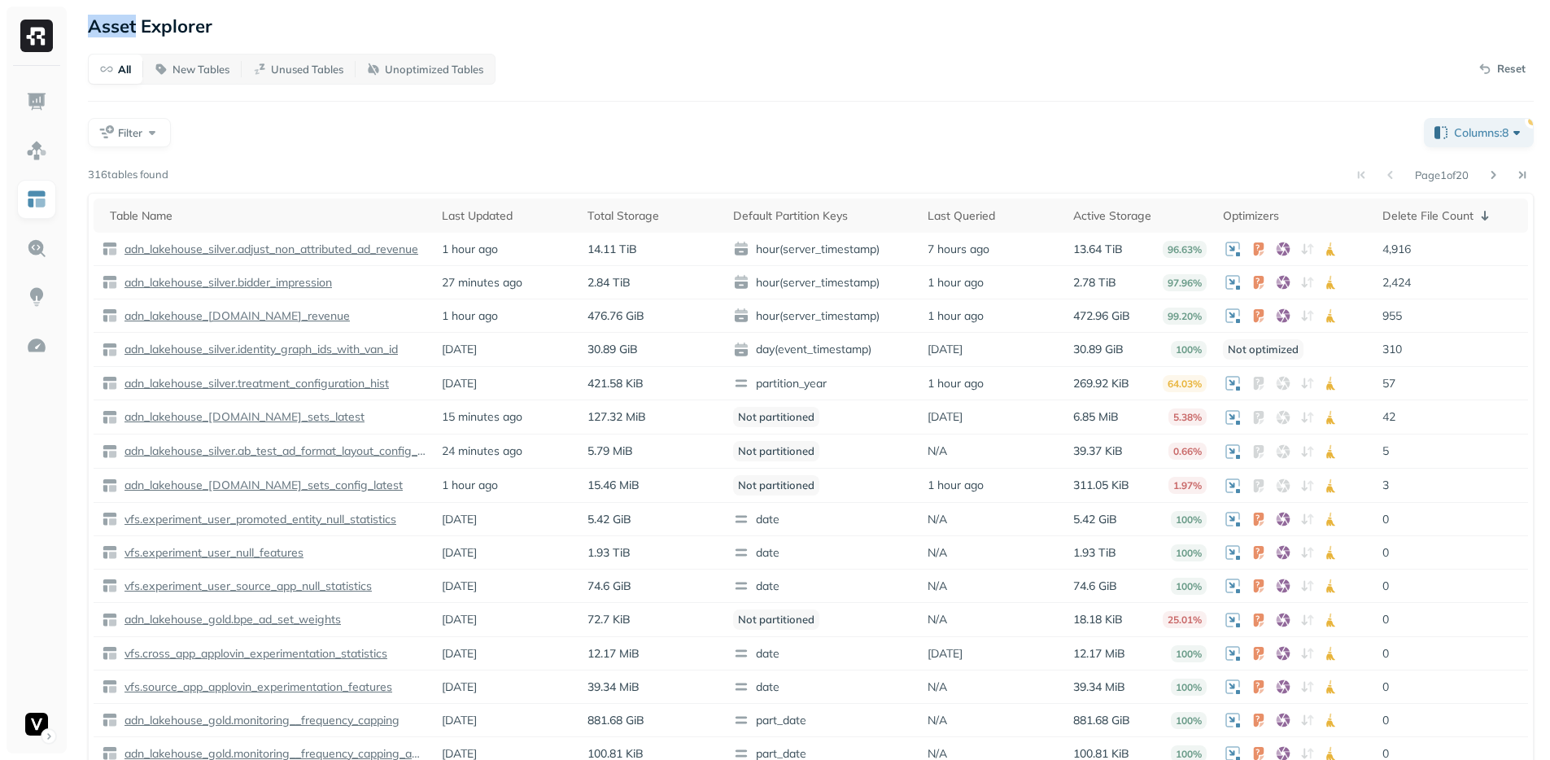
click at [96, 28] on p "Asset Explorer" at bounding box center [150, 26] width 125 height 23
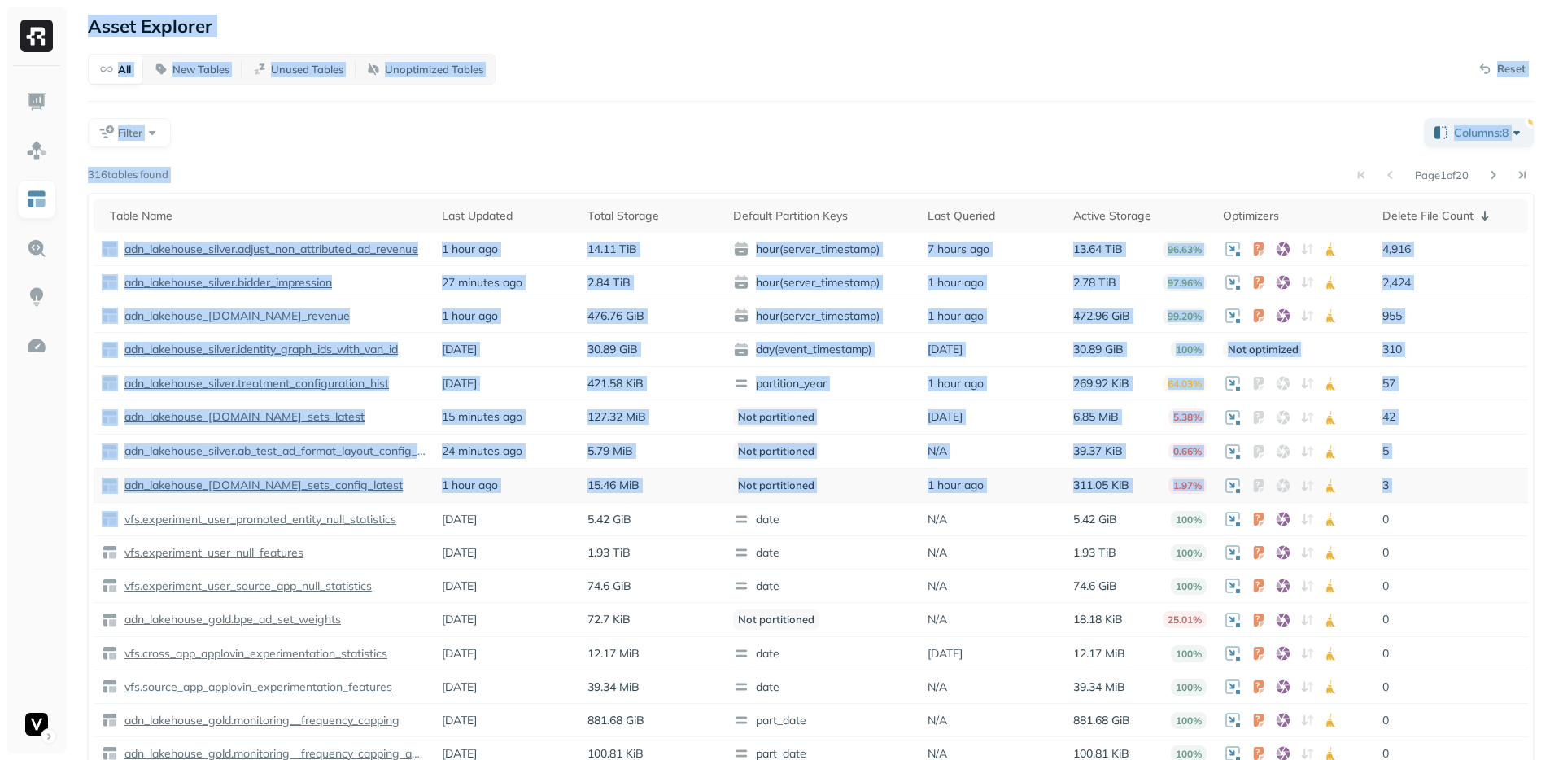
drag, startPoint x: 96, startPoint y: 28, endPoint x: 1461, endPoint y: 501, distance: 1444.5
click at [1461, 501] on div "Asset Explorer All New Tables Unused Tables Unoptimized Tables Reset Filter Col…" at bounding box center [811, 395] width 1479 height 790
click at [308, 90] on div "All New Tables Unused Tables Unoptimized Tables Reset Filter Columns: 8 Page 1 …" at bounding box center [811, 415] width 1446 height 722
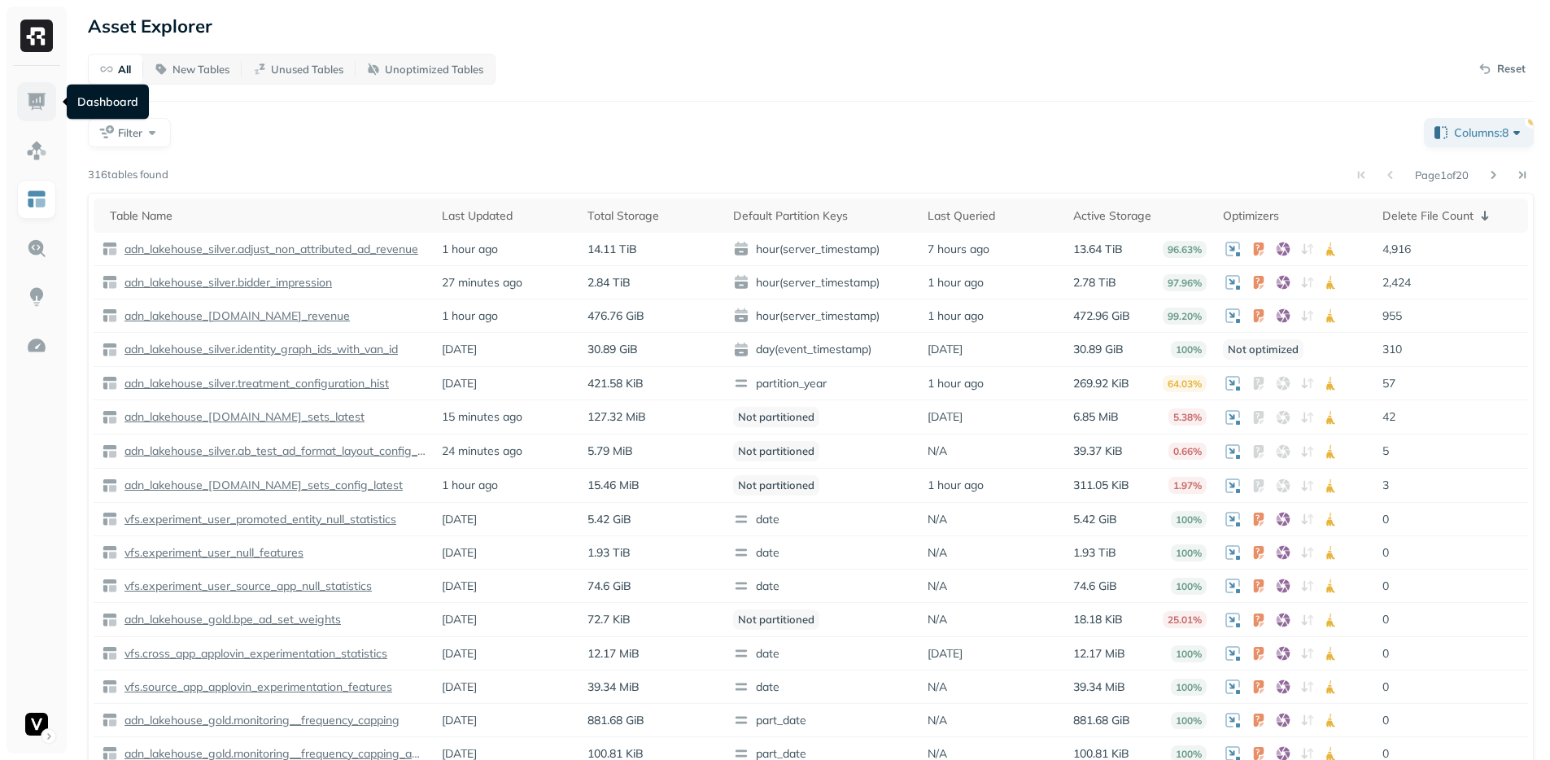
click at [40, 100] on img at bounding box center [36, 101] width 21 height 21
click at [386, 119] on div "Filter" at bounding box center [749, 132] width 1323 height 29
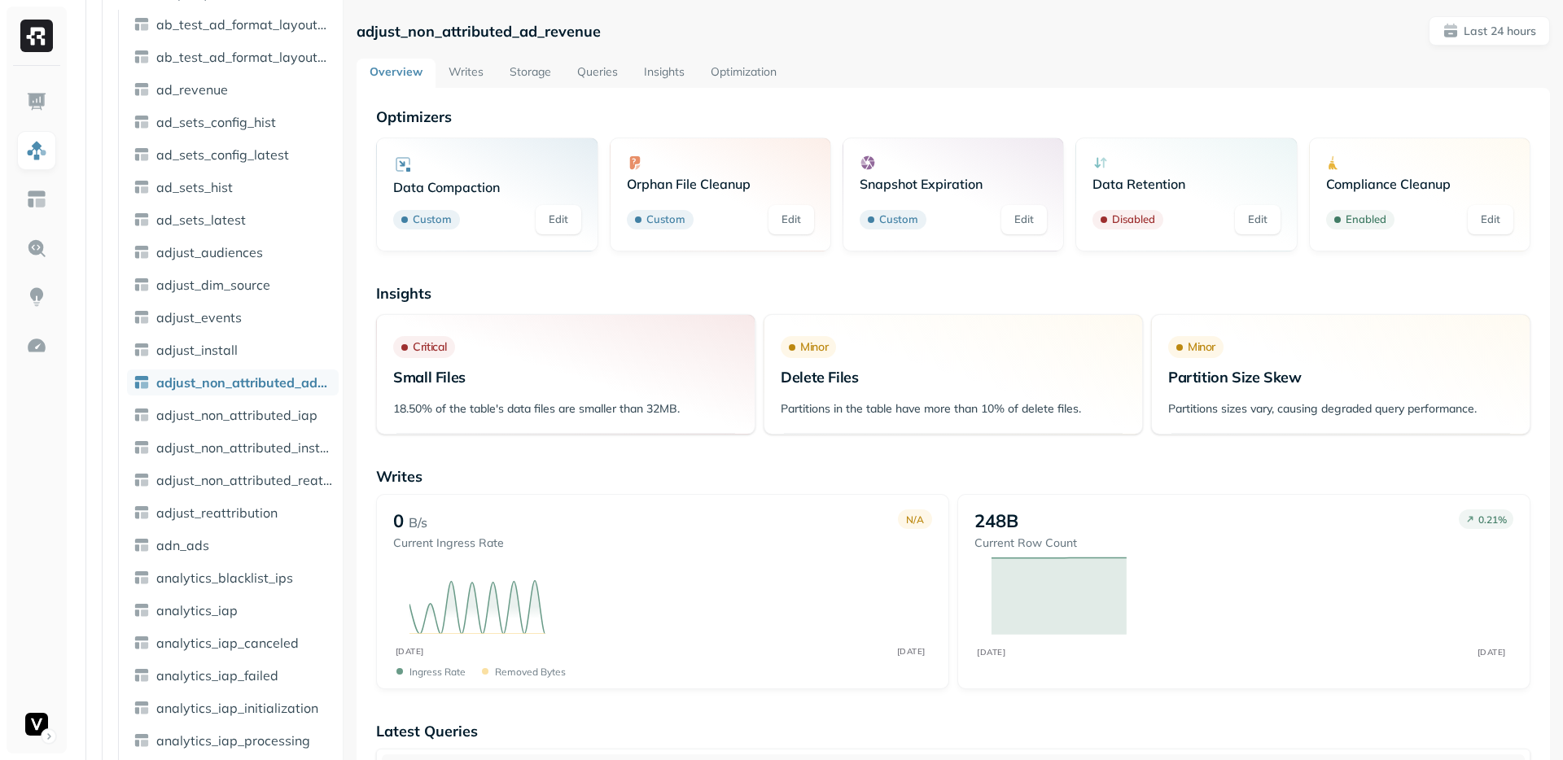
scroll to position [247, 0]
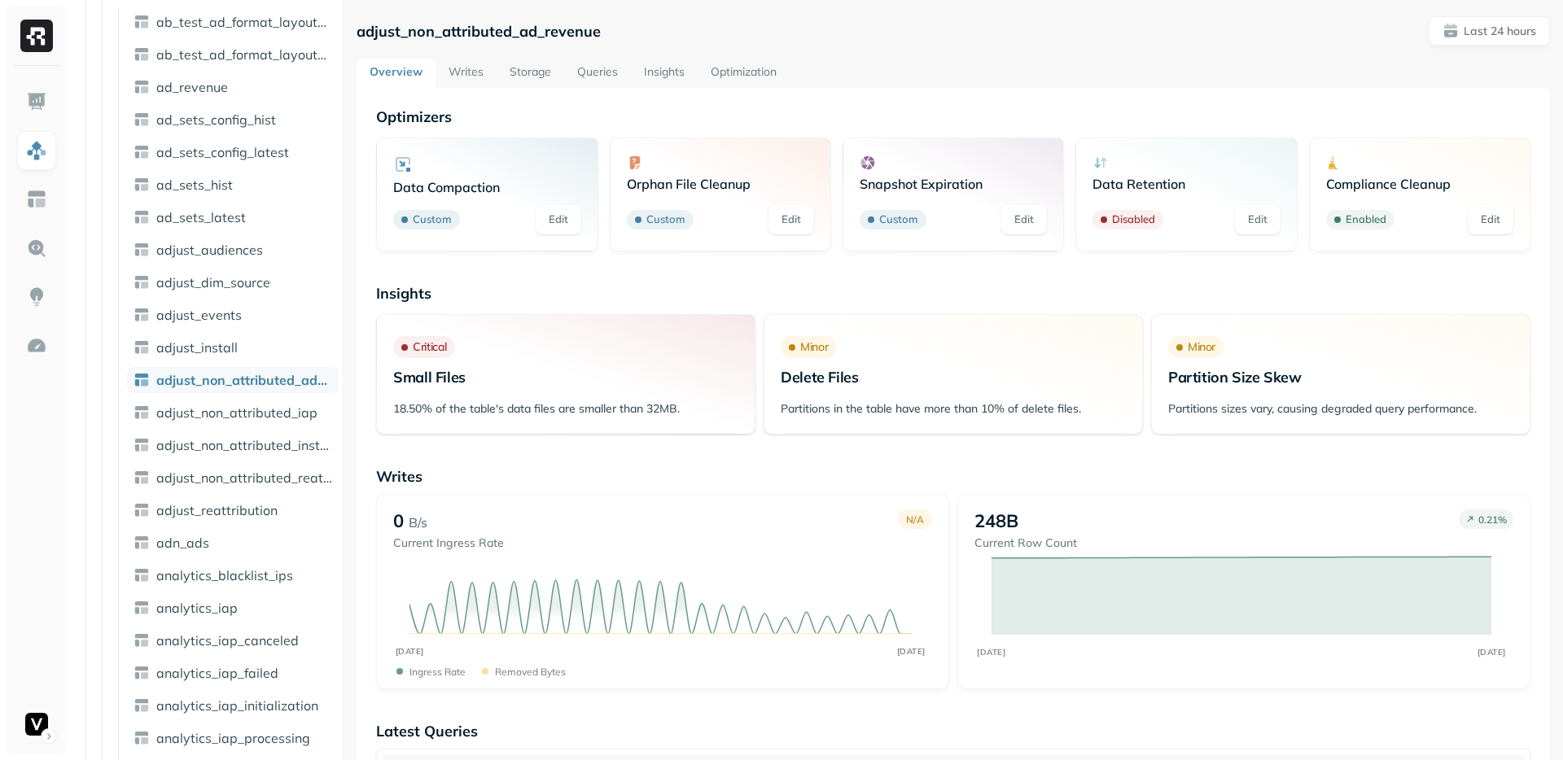
click at [523, 76] on link "Storage" at bounding box center [530, 73] width 68 height 29
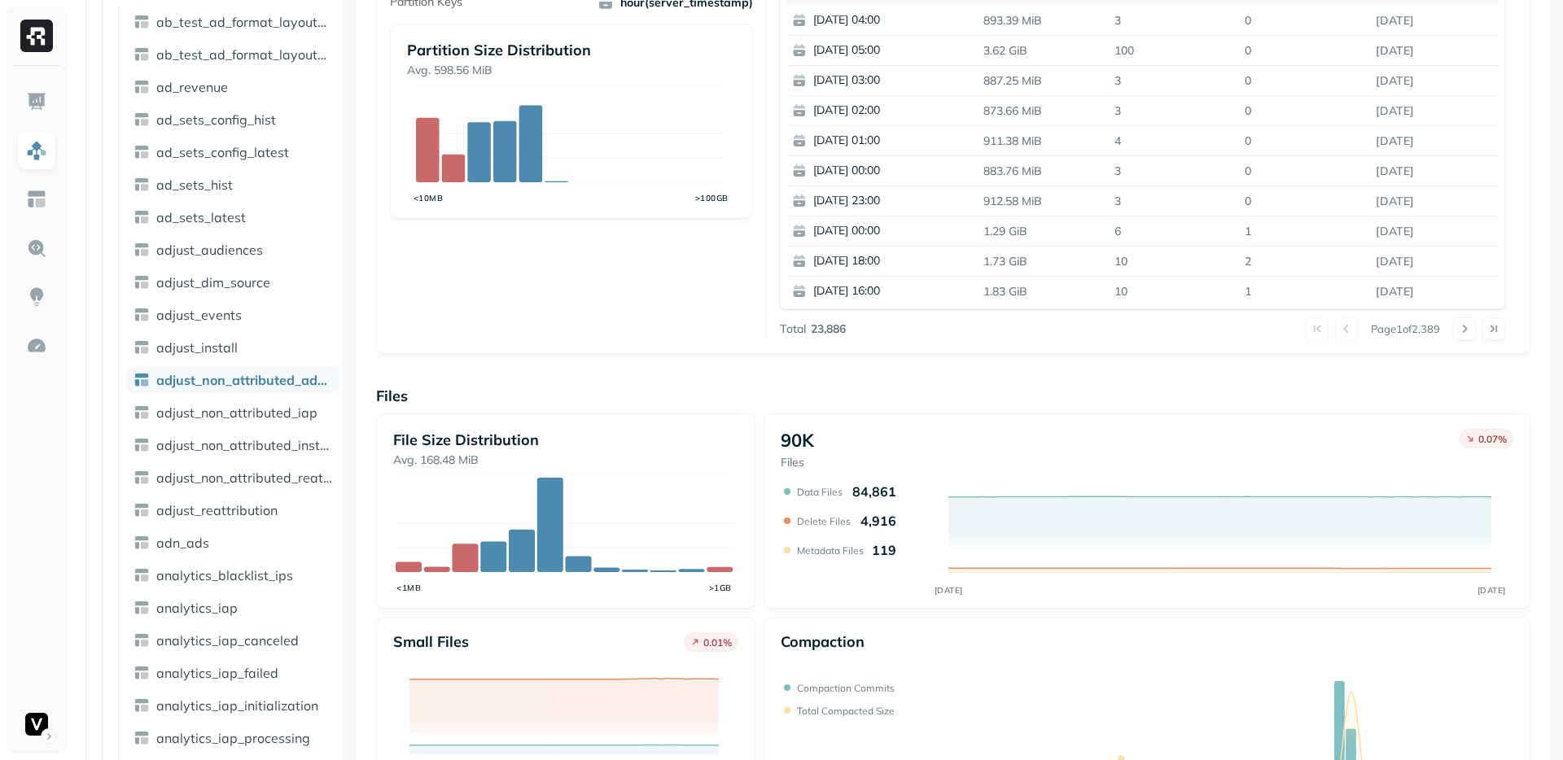
scroll to position [251, 0]
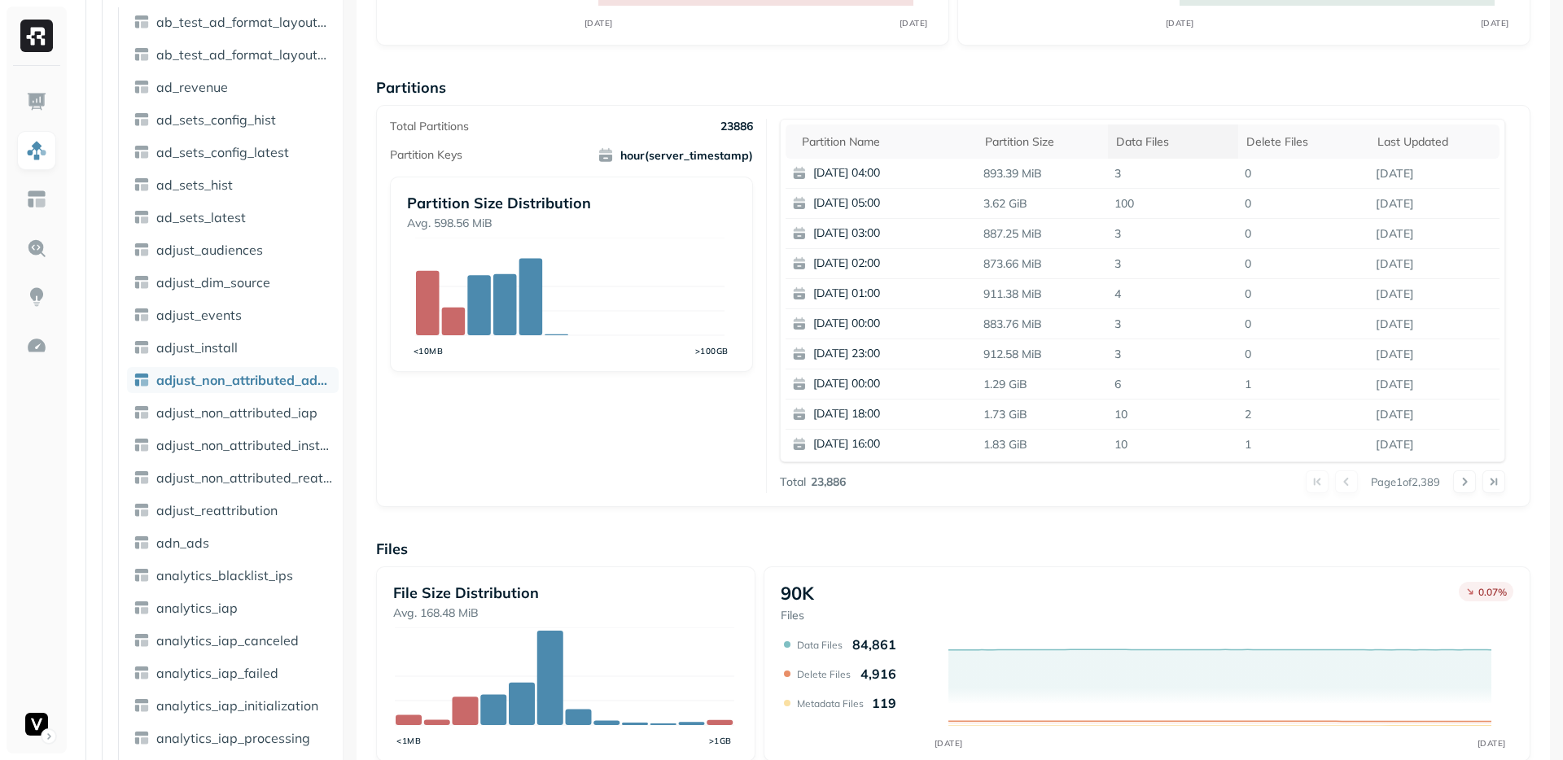
click at [1145, 127] on th "Data Files" at bounding box center [1173, 142] width 131 height 34
click at [1130, 146] on div "Data Files" at bounding box center [1173, 142] width 115 height 20
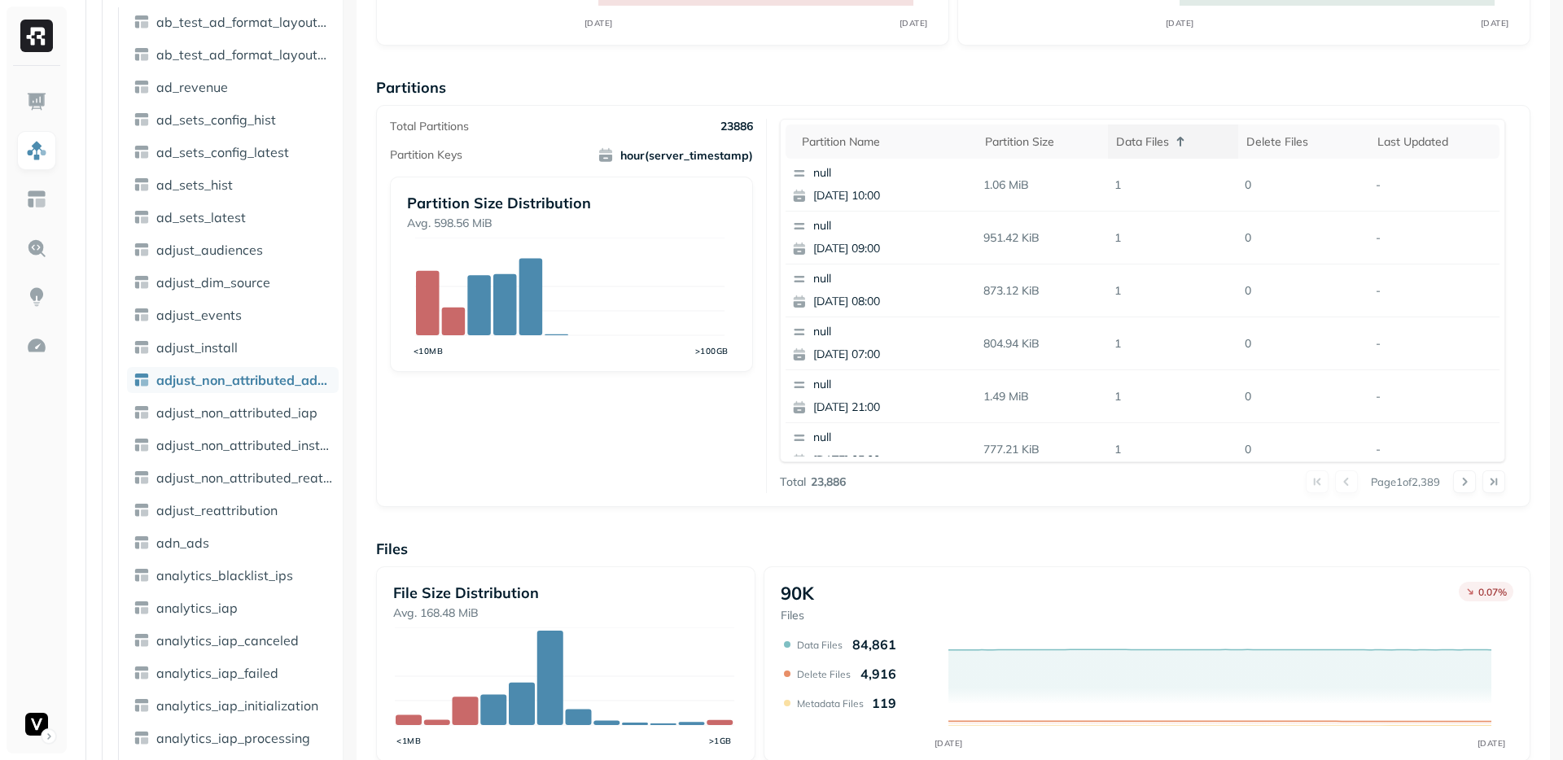
click at [1138, 144] on div "Data Files" at bounding box center [1173, 142] width 115 height 20
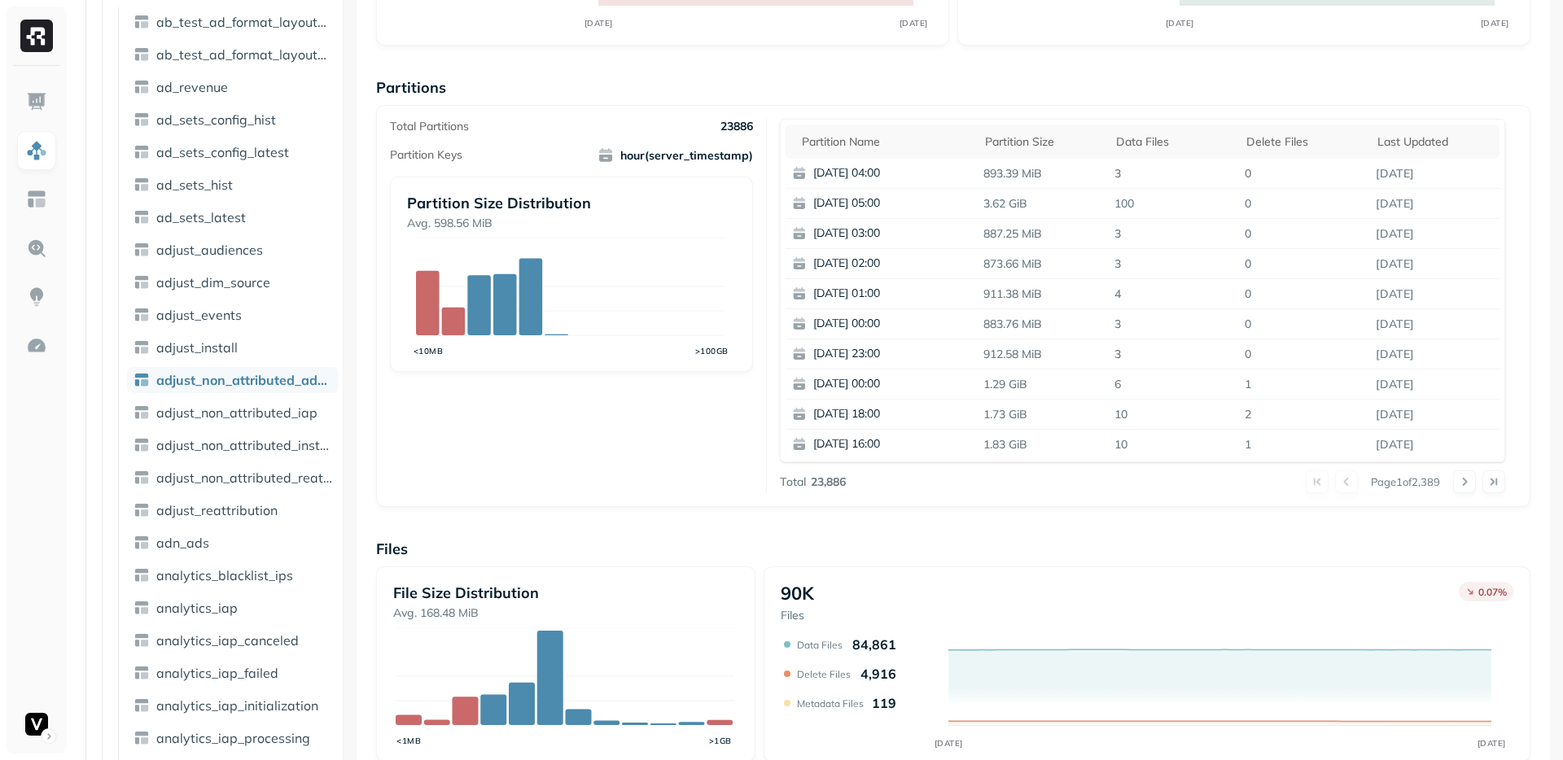
scroll to position [261, 0]
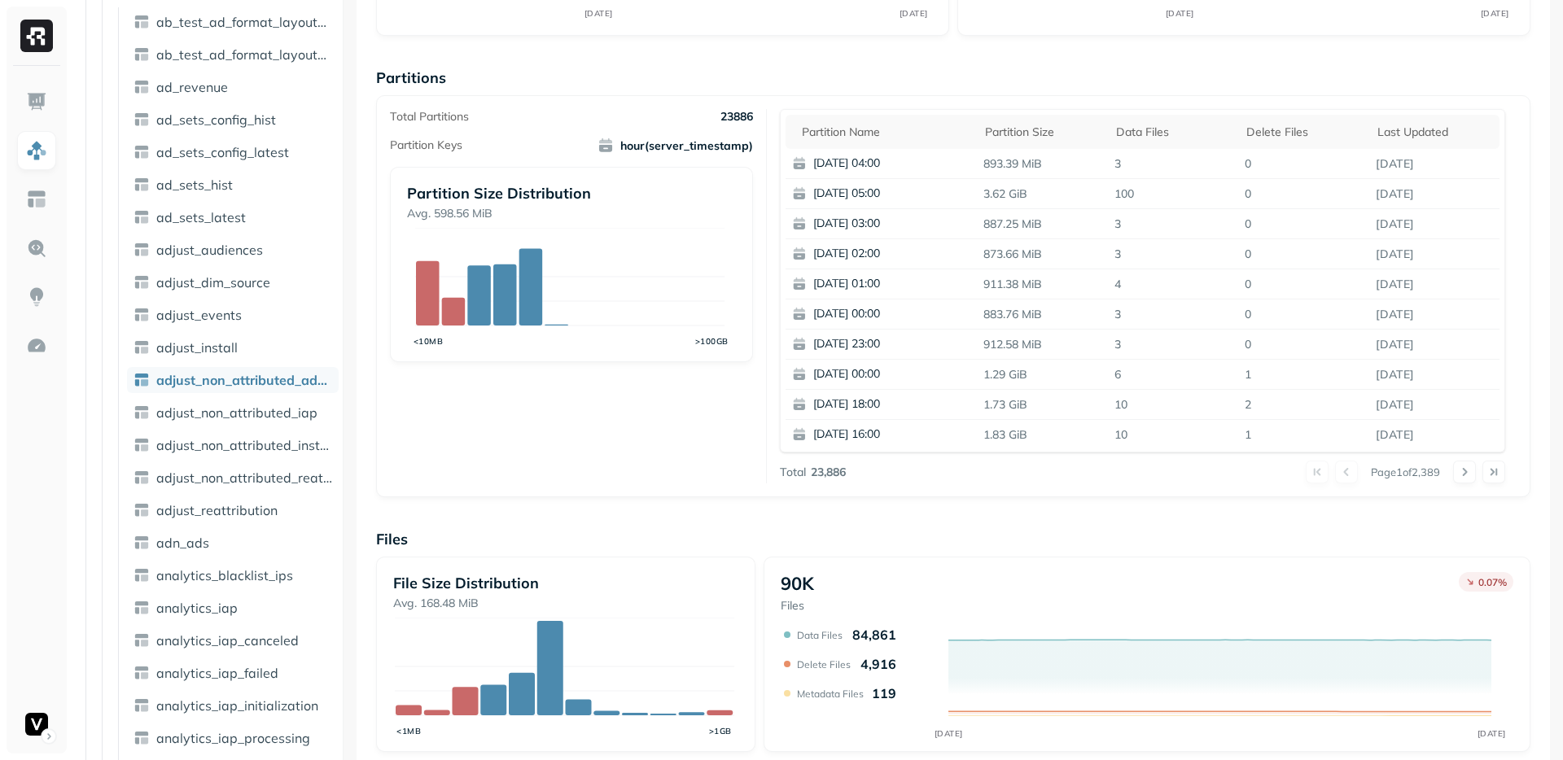
click at [641, 509] on div "Overview 14.11 TiB Total Storage 0.99 % SEP 28 SEP 29 96.63% Active storage 1.2…" at bounding box center [953, 404] width 1154 height 1117
drag, startPoint x: 384, startPoint y: 540, endPoint x: 399, endPoint y: 543, distance: 14.9
click at [399, 543] on p "Files" at bounding box center [953, 539] width 1154 height 19
click at [400, 539] on p "Files" at bounding box center [953, 539] width 1154 height 19
drag, startPoint x: 400, startPoint y: 537, endPoint x: 383, endPoint y: 543, distance: 18.0
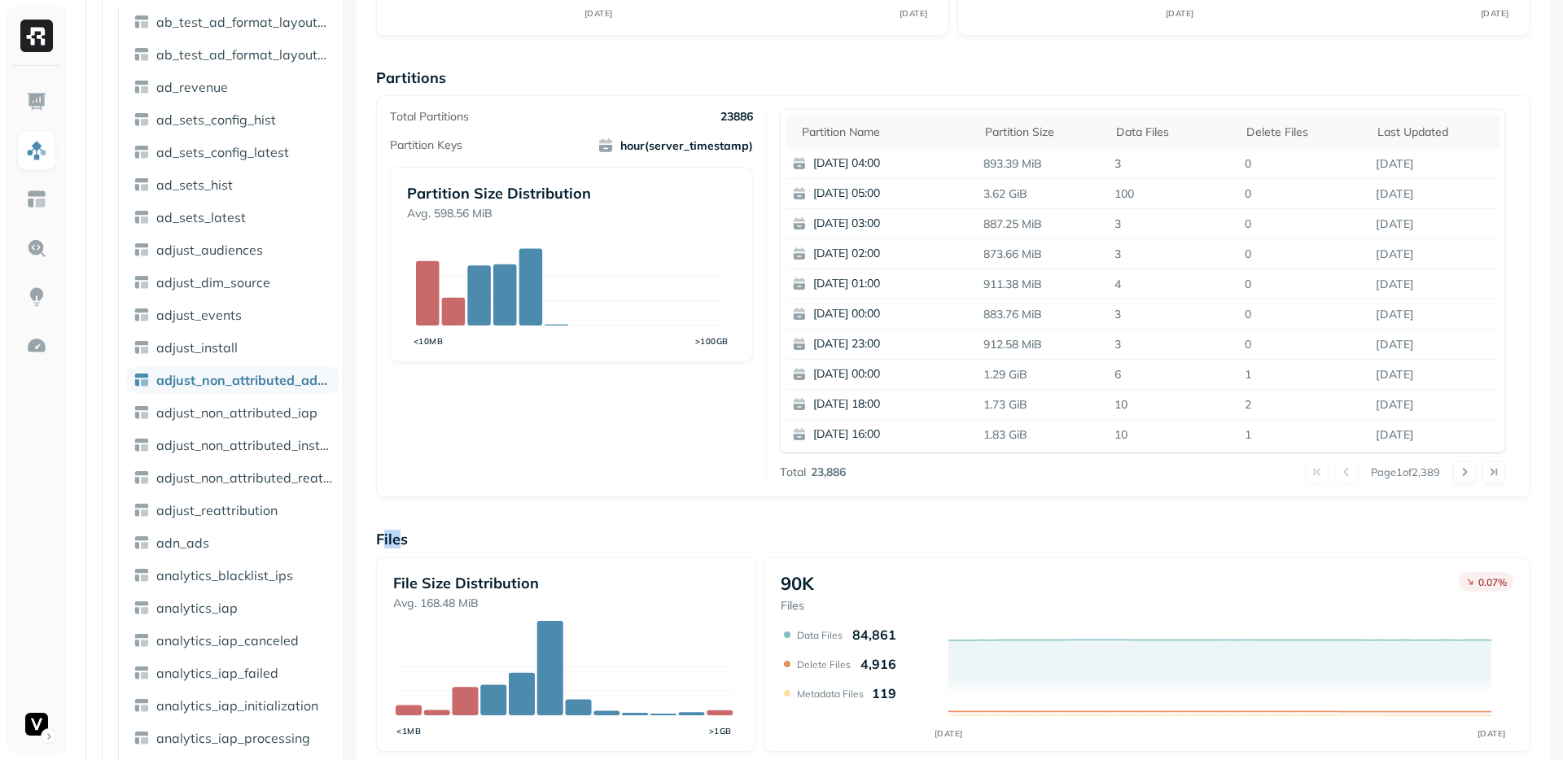
click at [383, 543] on p "Files" at bounding box center [953, 539] width 1154 height 19
drag, startPoint x: 385, startPoint y: 540, endPoint x: 398, endPoint y: 547, distance: 14.9
click at [398, 547] on p "Files" at bounding box center [953, 539] width 1154 height 19
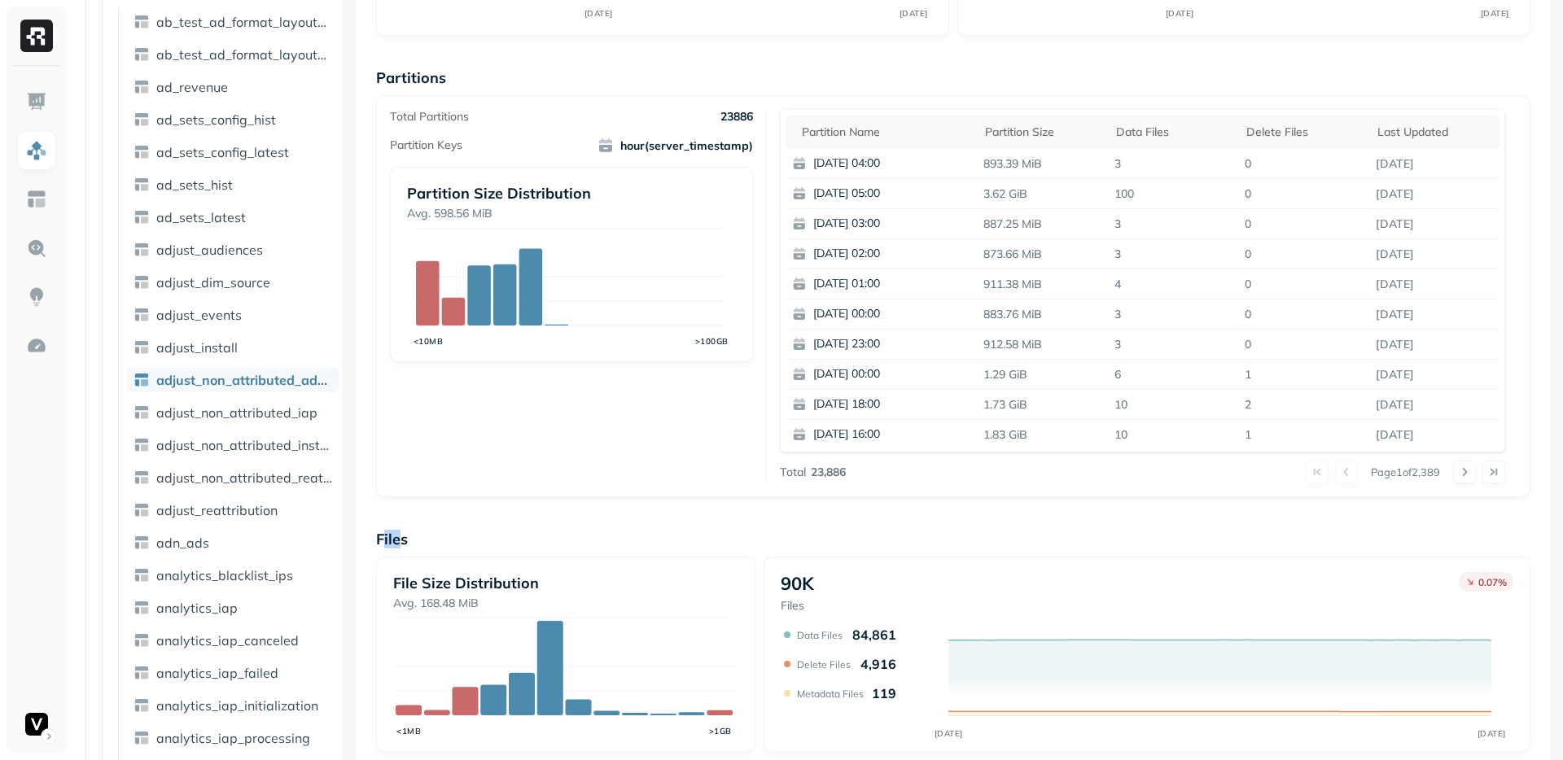
drag, startPoint x: 400, startPoint y: 542, endPoint x: 386, endPoint y: 544, distance: 14.0
click at [386, 544] on p "Files" at bounding box center [953, 539] width 1154 height 19
drag, startPoint x: 385, startPoint y: 543, endPoint x: 398, endPoint y: 546, distance: 13.4
click at [398, 546] on p "Files" at bounding box center [953, 539] width 1154 height 19
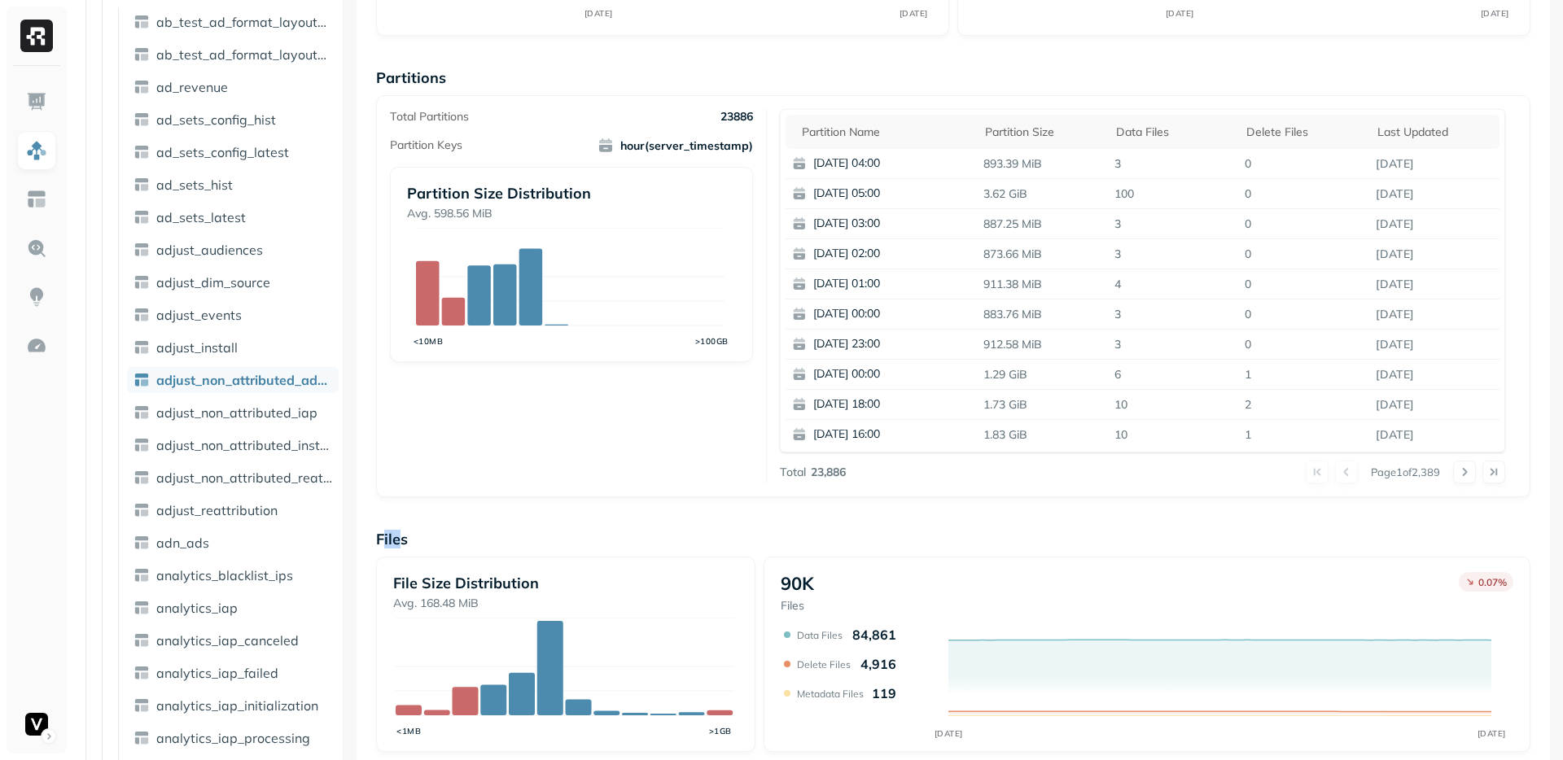
scroll to position [462, 0]
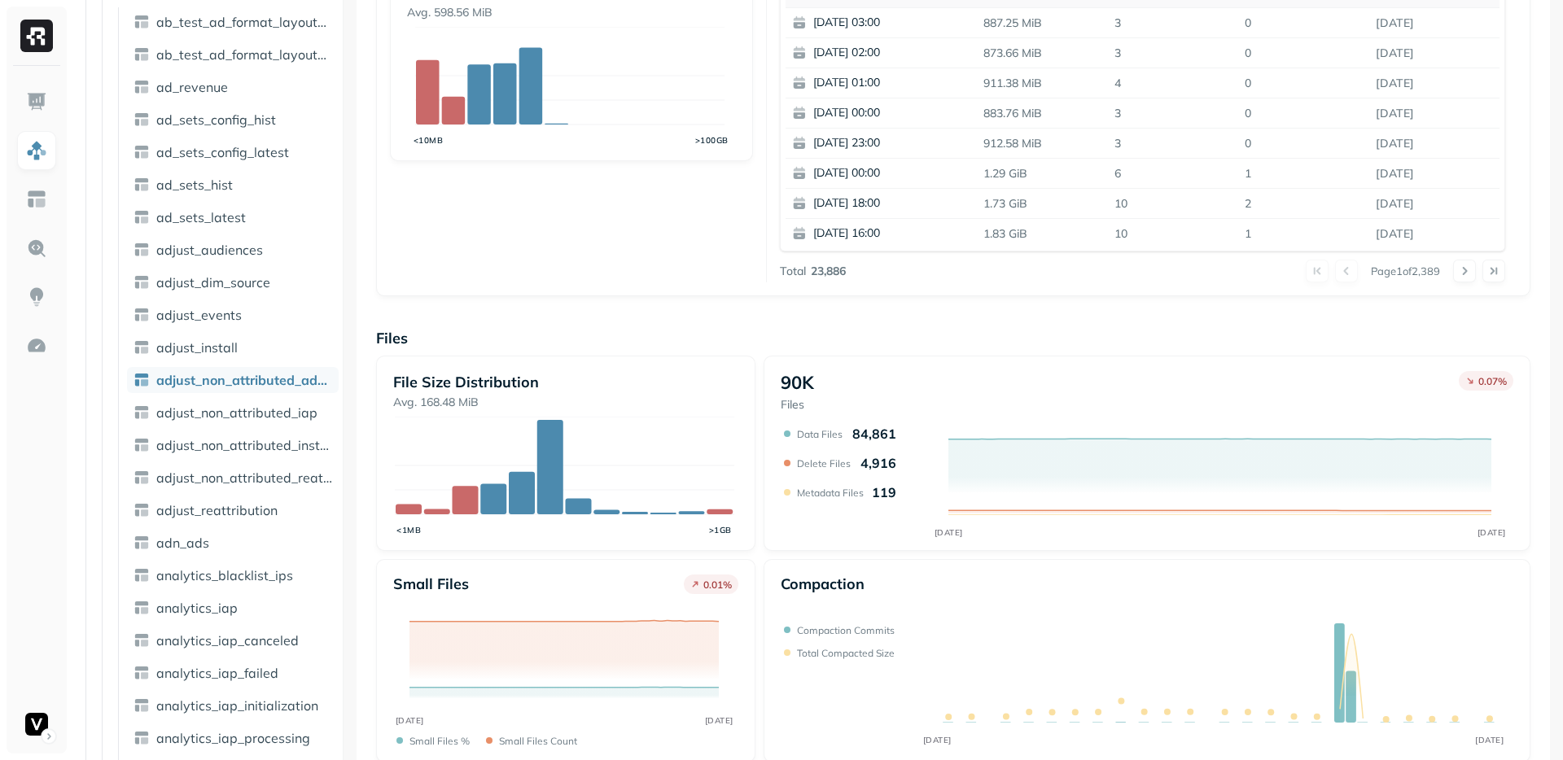
click at [684, 345] on p "Files" at bounding box center [953, 338] width 1154 height 19
click at [549, 329] on p "Files" at bounding box center [953, 338] width 1154 height 19
click at [606, 322] on div "Overview 14.11 TiB Total Storage 0.98 % SEP 28 SEP 29 96.61% Active storage 1.2…" at bounding box center [953, 203] width 1154 height 1117
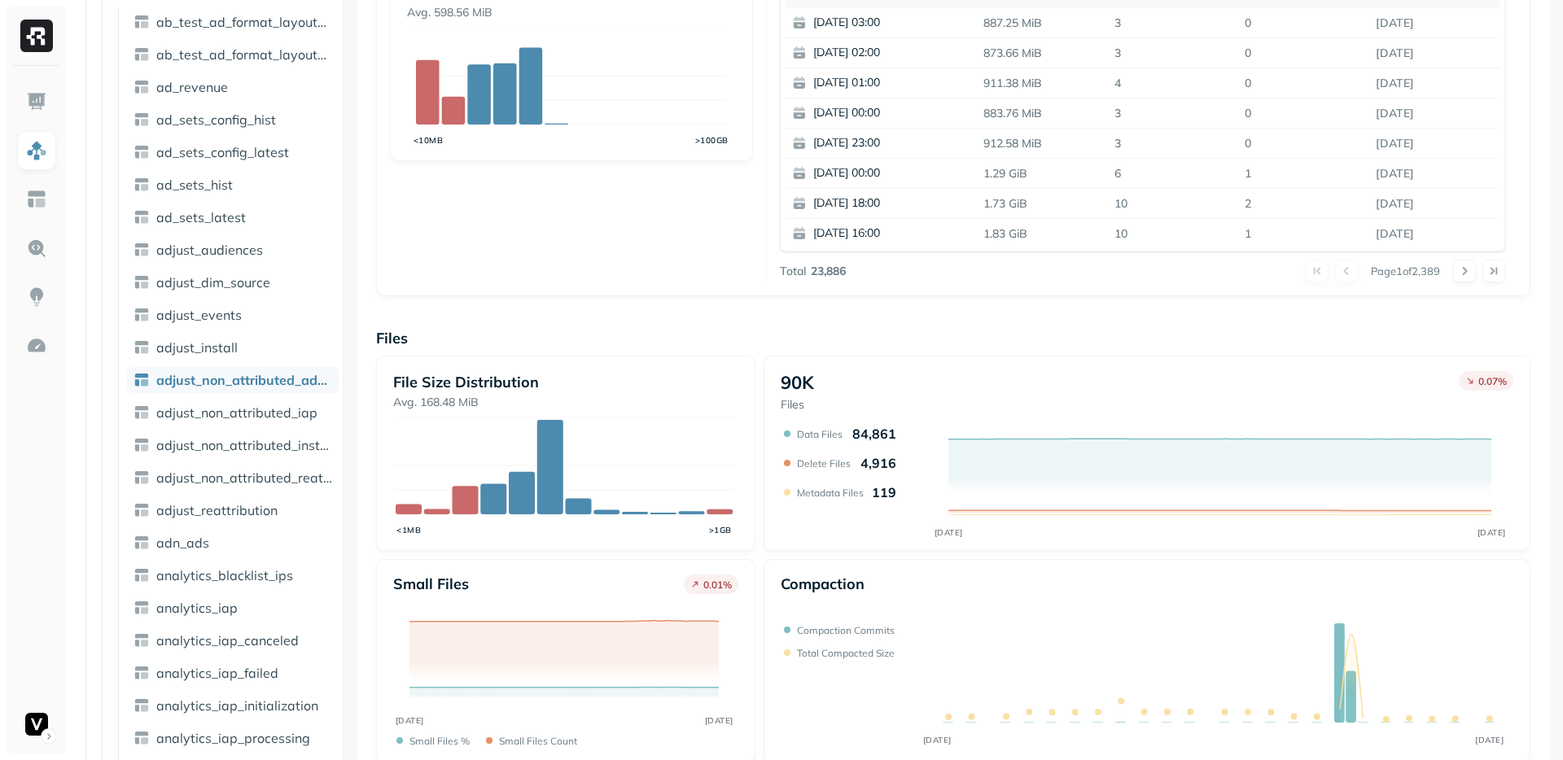
click at [534, 554] on div "File Size Distribution Avg. 168.48 MiB <1MB >1GB 90K Files 0.07 % SEP 28 SEP 29…" at bounding box center [953, 559] width 1154 height 407
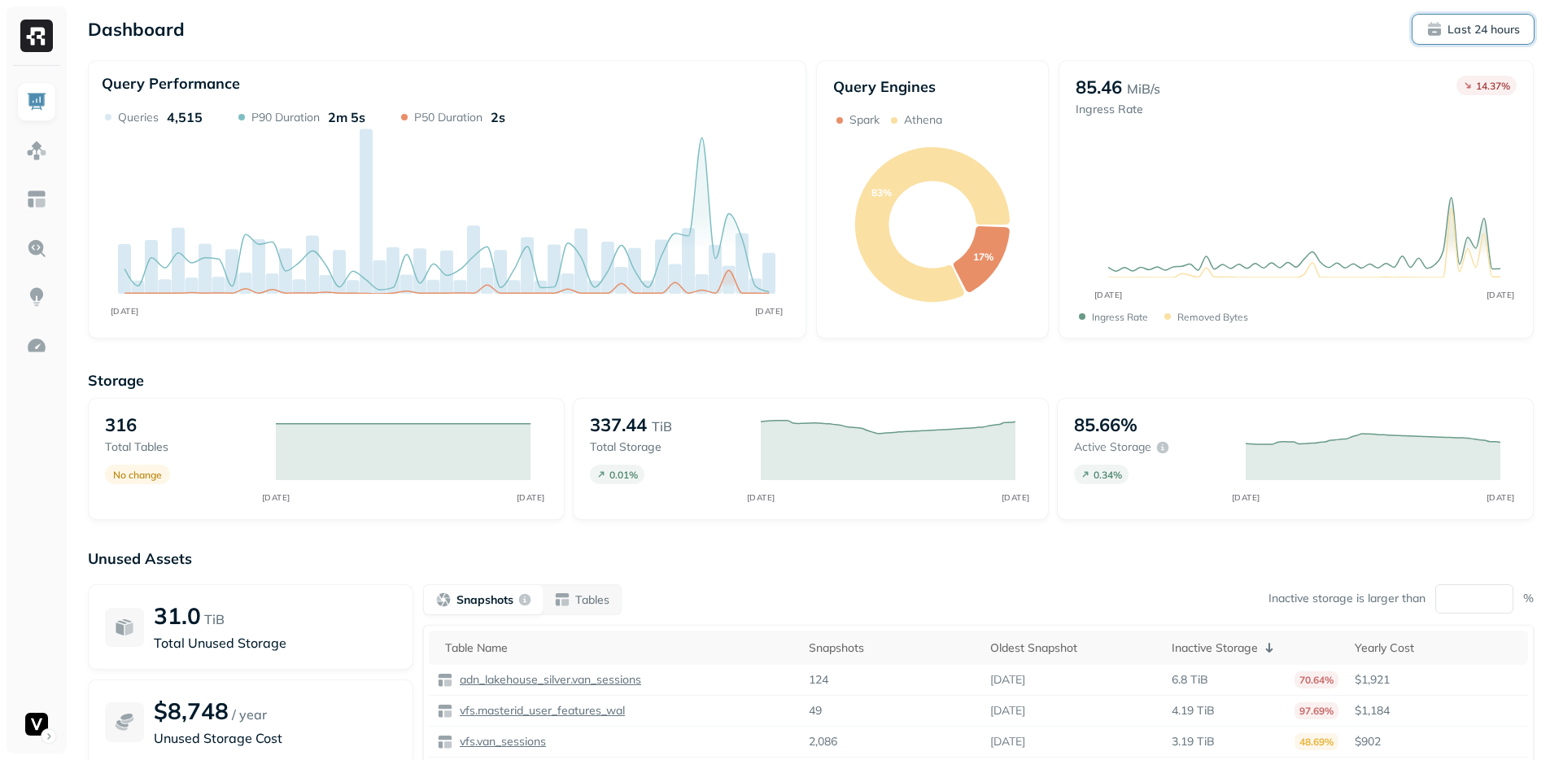
click at [1455, 28] on p "Last 24 hours" at bounding box center [1484, 29] width 72 height 15
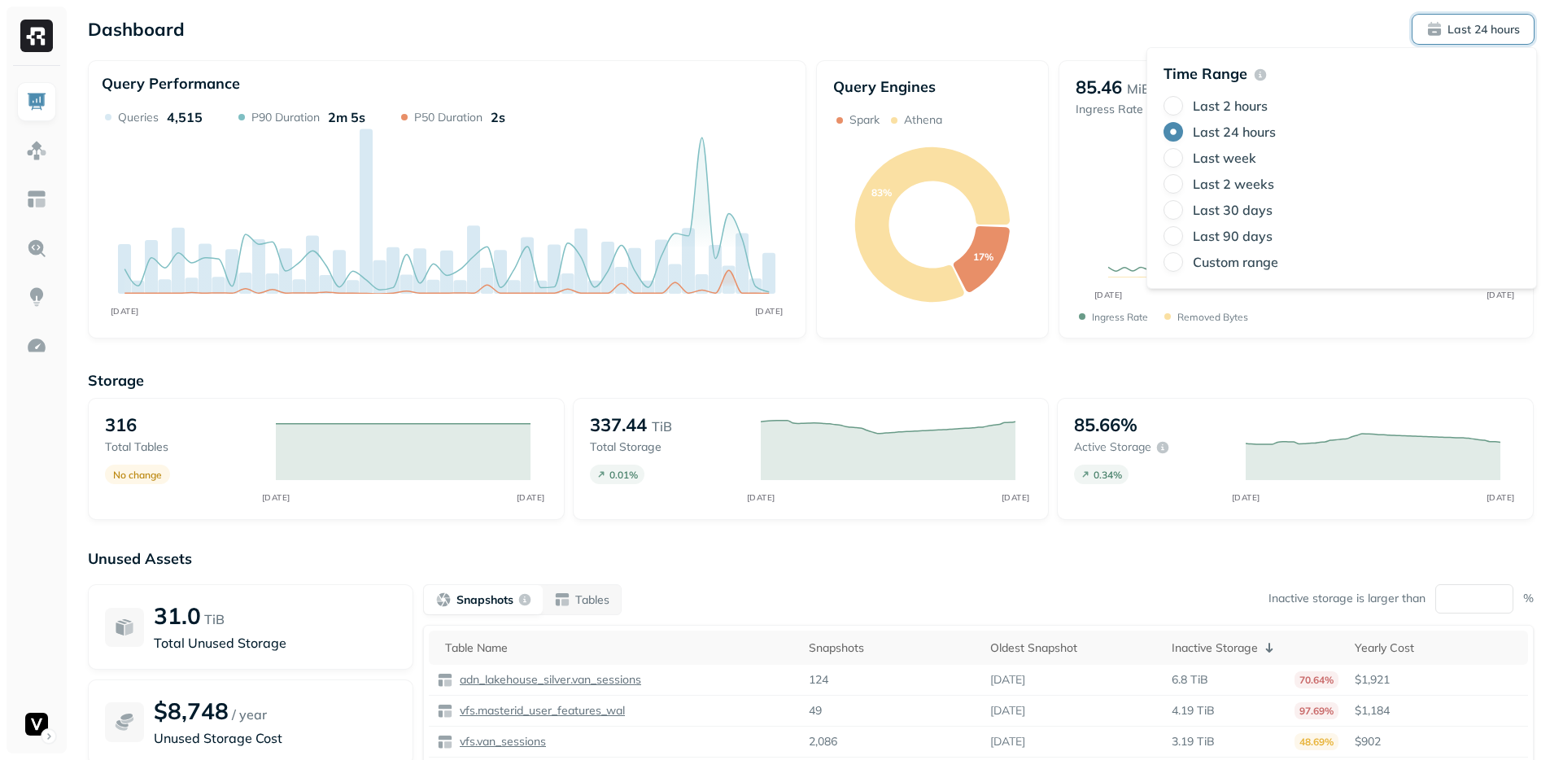
click at [1215, 162] on label "Last week" at bounding box center [1224, 158] width 63 height 16
click at [1183, 162] on button "Last week" at bounding box center [1174, 158] width 20 height 20
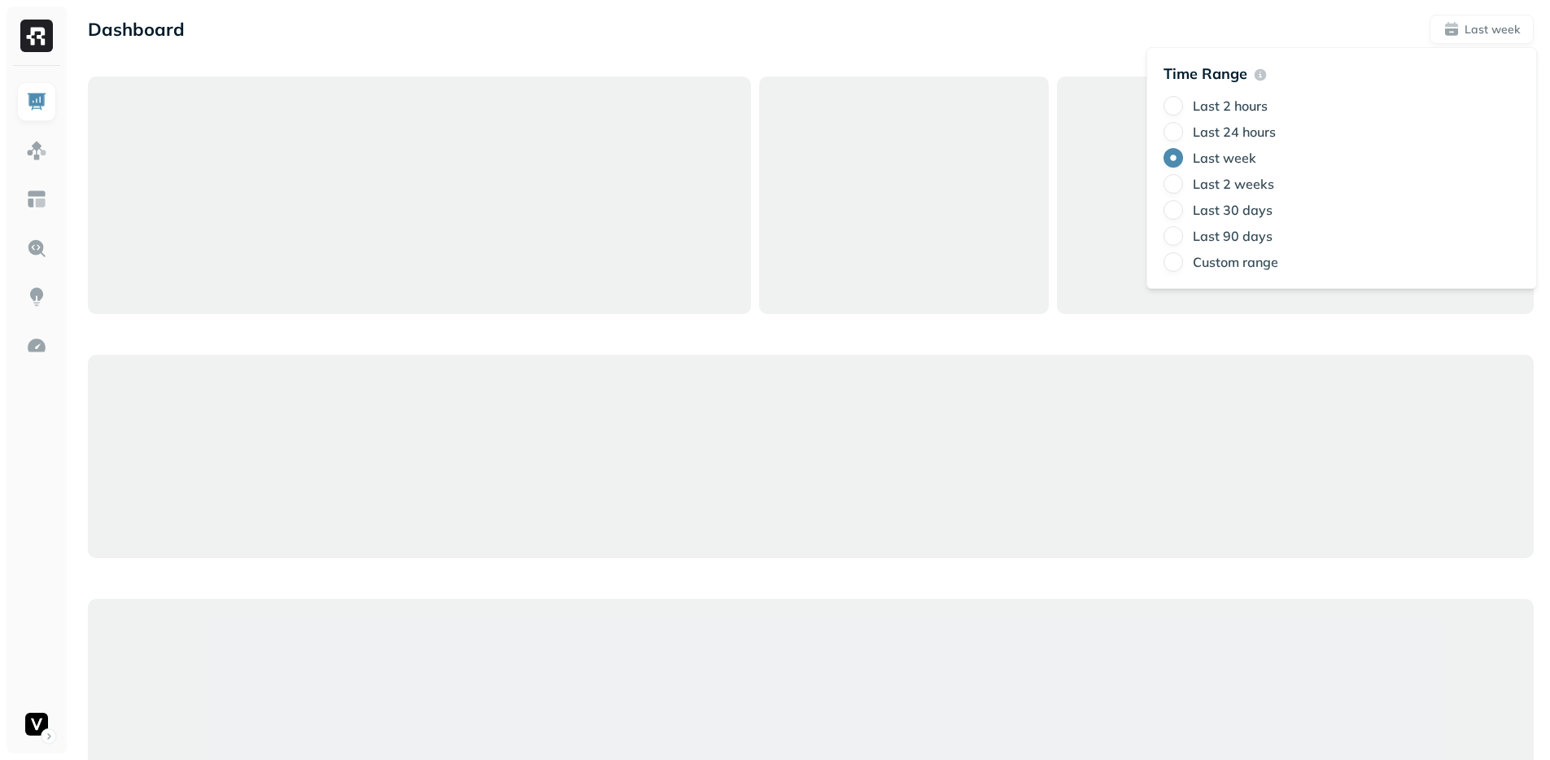
click at [1061, 27] on div "Dashboard Last week" at bounding box center [811, 29] width 1446 height 29
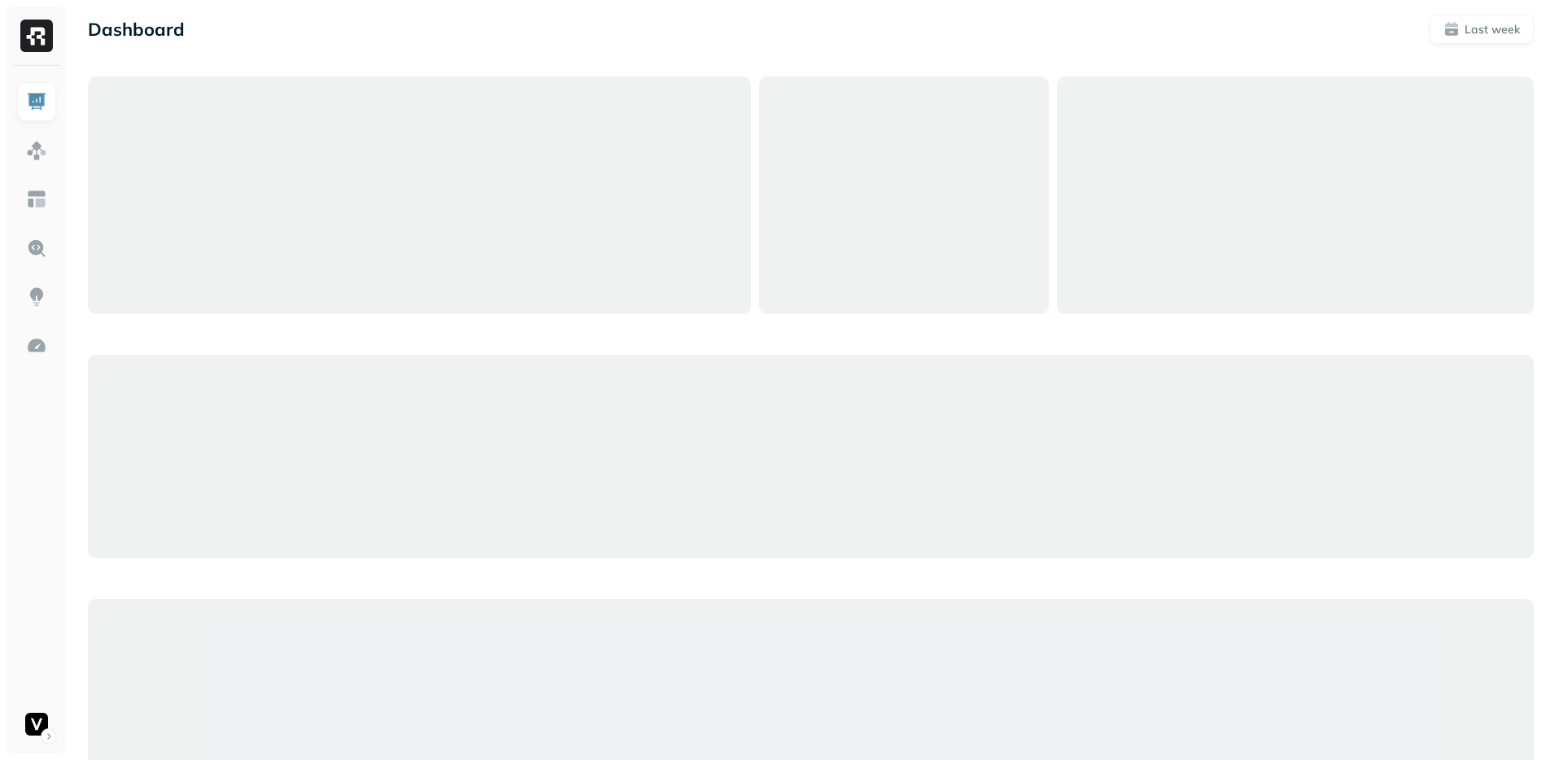
click at [1026, 36] on div "Dashboard Last week" at bounding box center [811, 29] width 1446 height 29
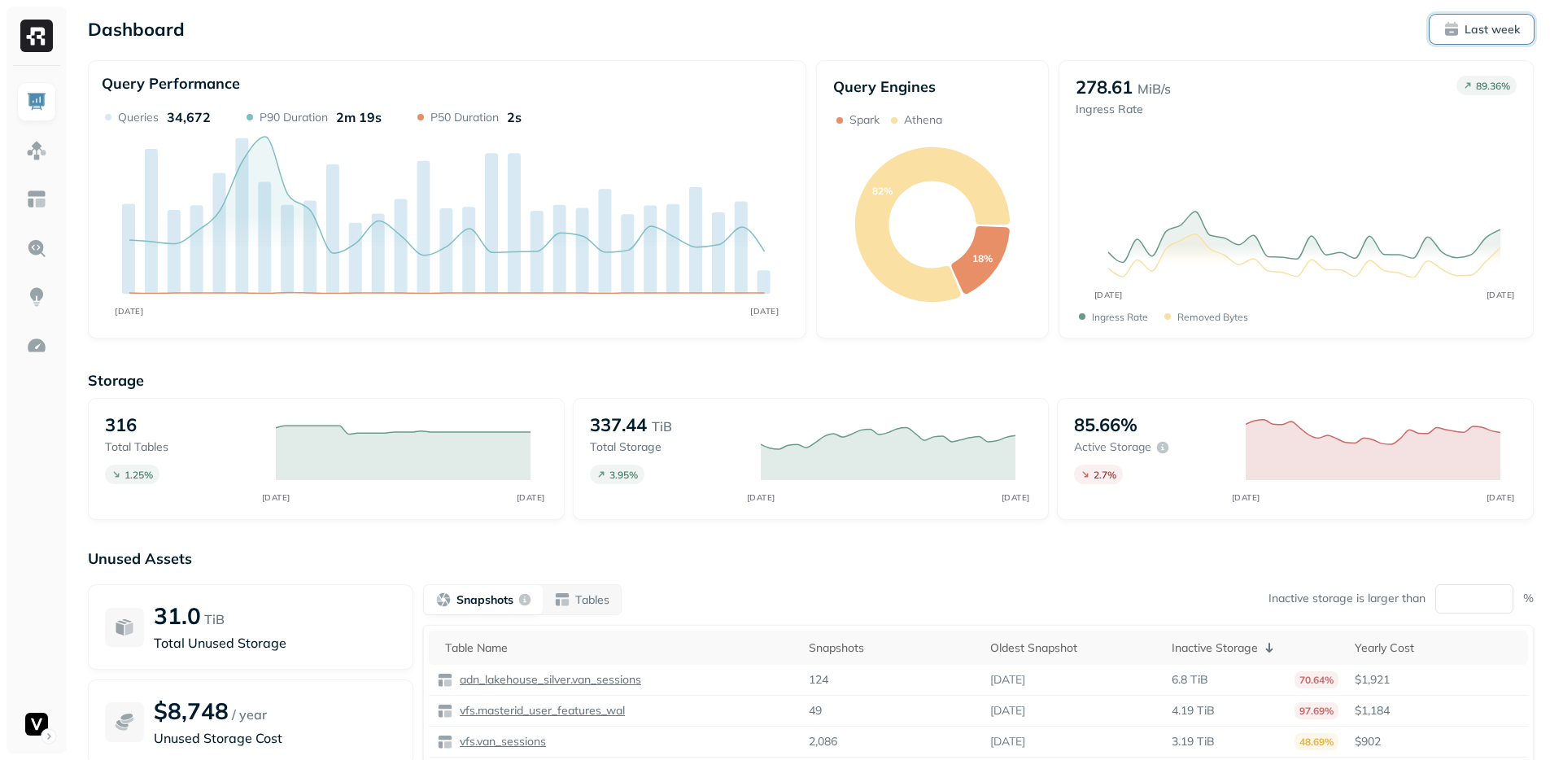
click at [1480, 31] on p "Last week" at bounding box center [1492, 29] width 55 height 15
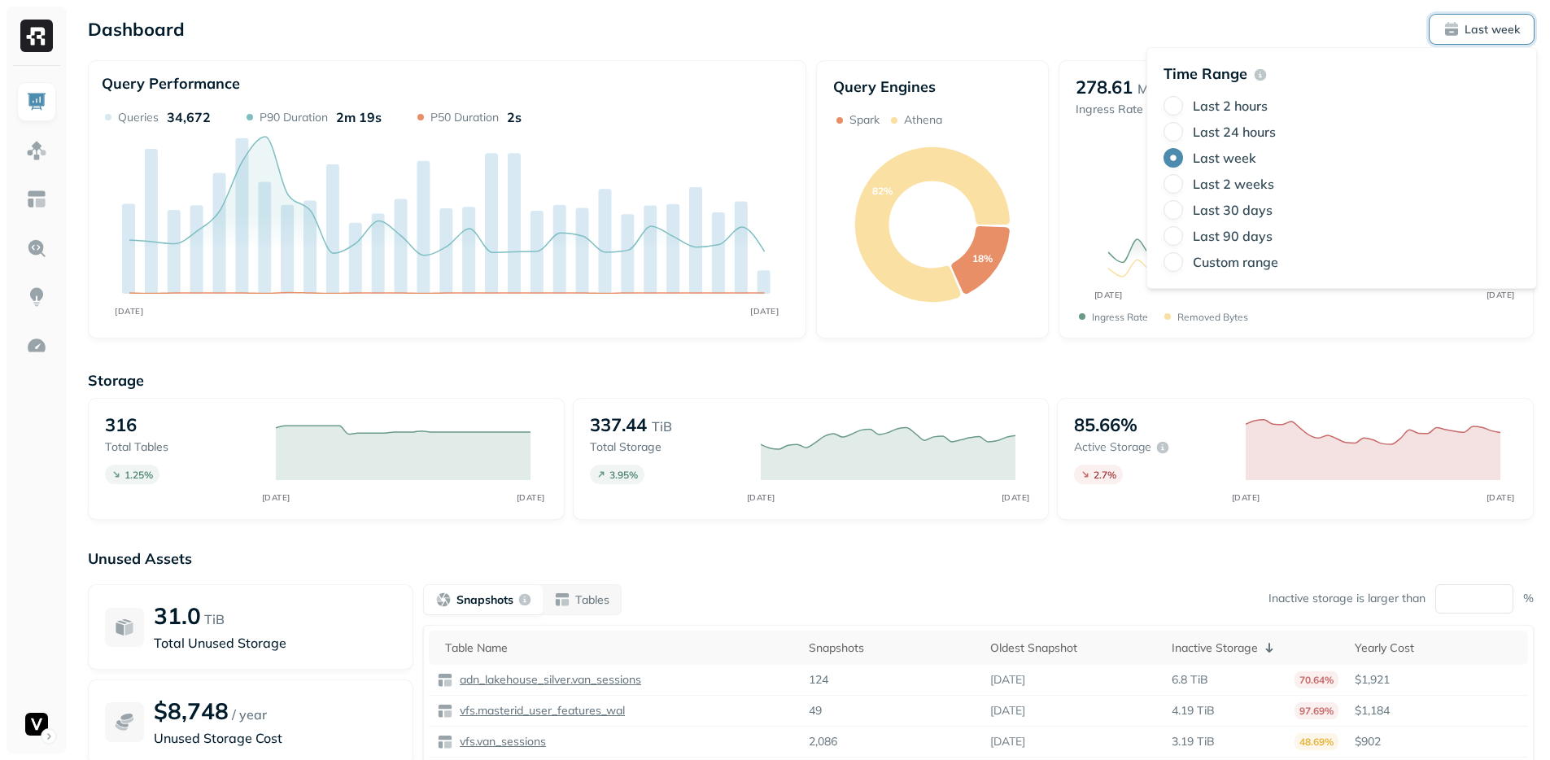
click at [1253, 188] on label "Last 2 weeks" at bounding box center [1233, 184] width 81 height 16
click at [1183, 188] on button "Last 2 weeks" at bounding box center [1174, 184] width 20 height 20
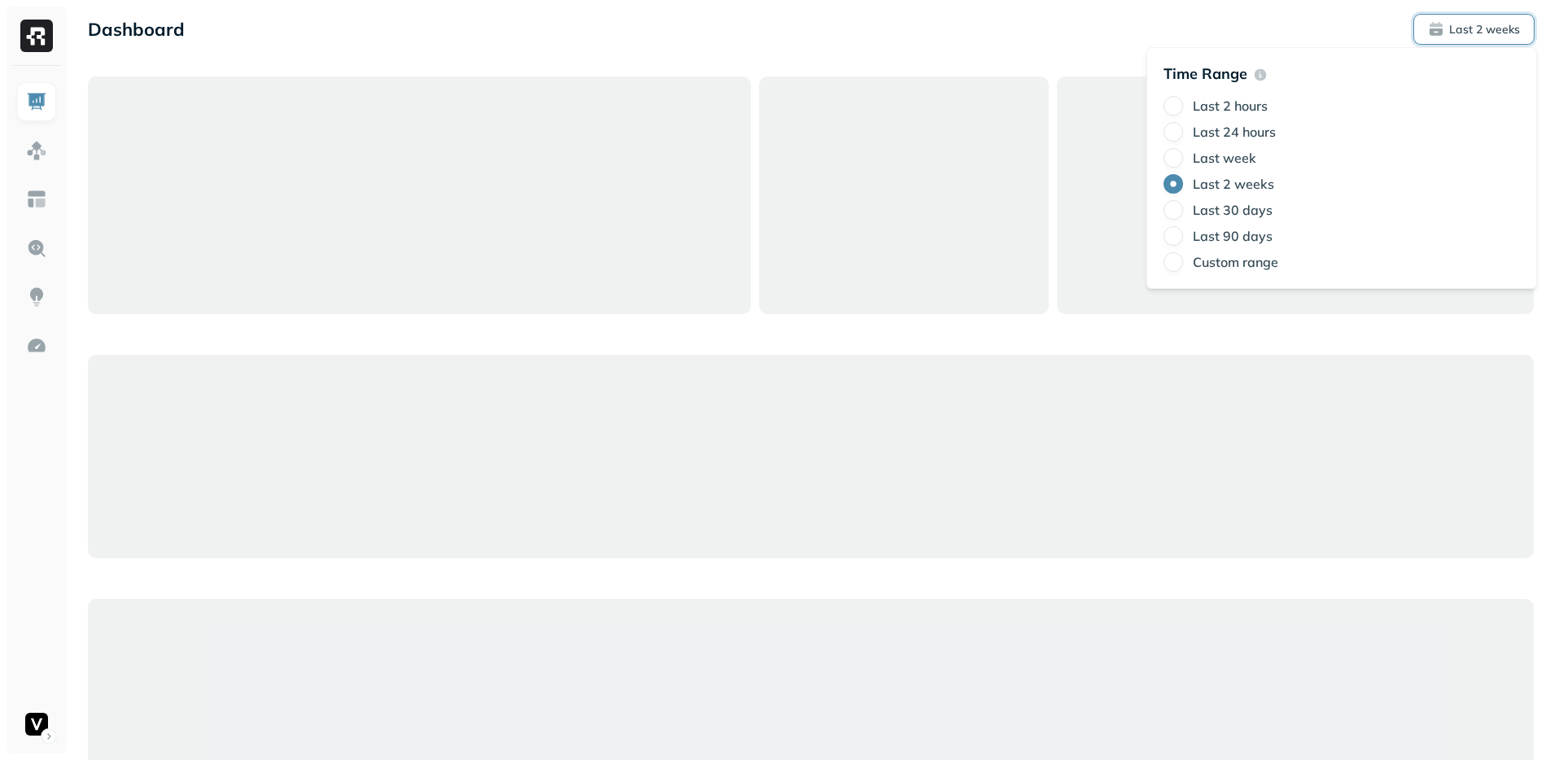
type button "7"
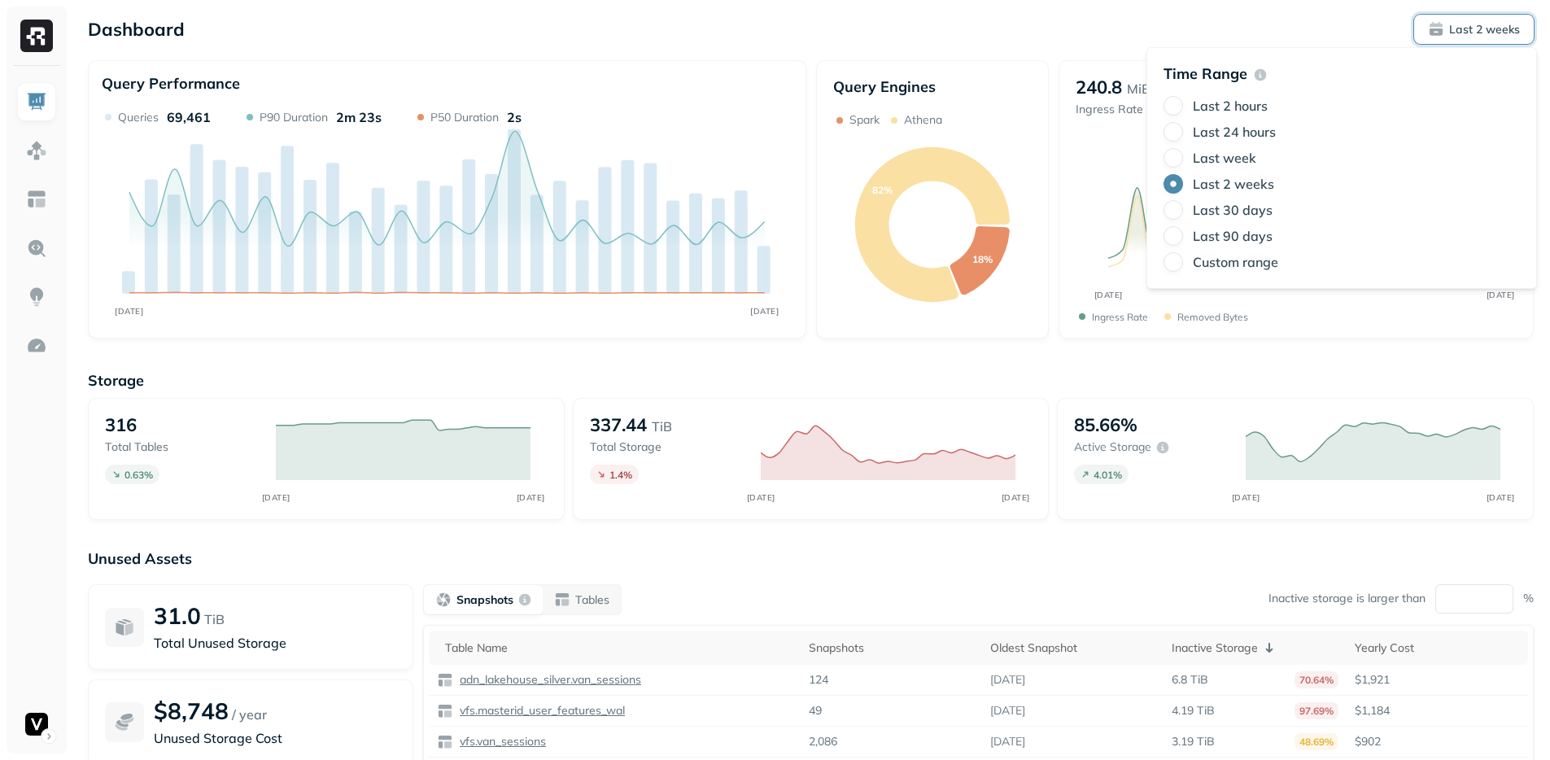
click at [715, 548] on div "Storage 316 Total tables 0.63 % SEP 15 SEP 29 337.44 TiB Total storage 1.4 % SE…" at bounding box center [811, 623] width 1446 height 536
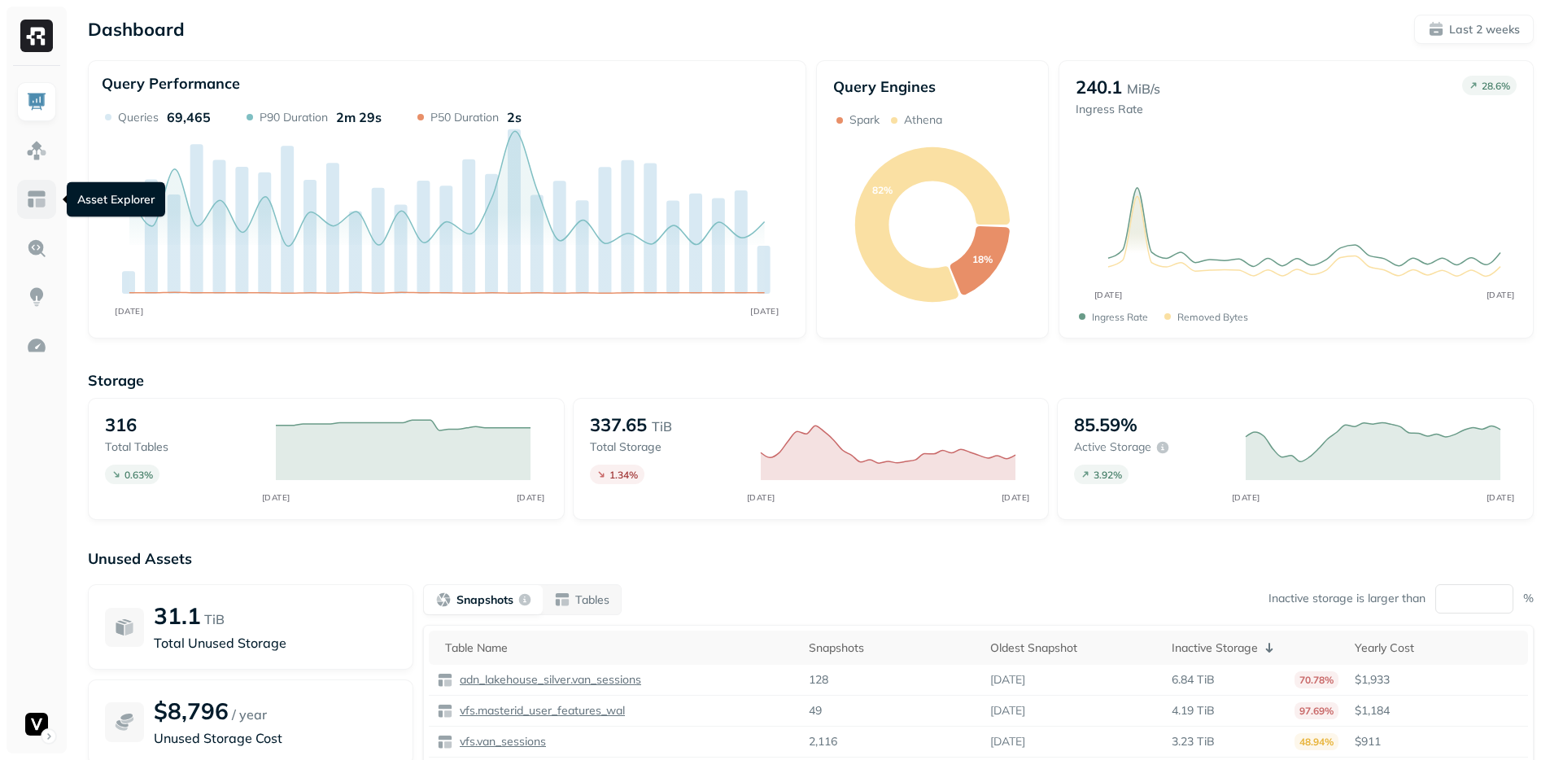
click at [40, 207] on img at bounding box center [36, 199] width 21 height 21
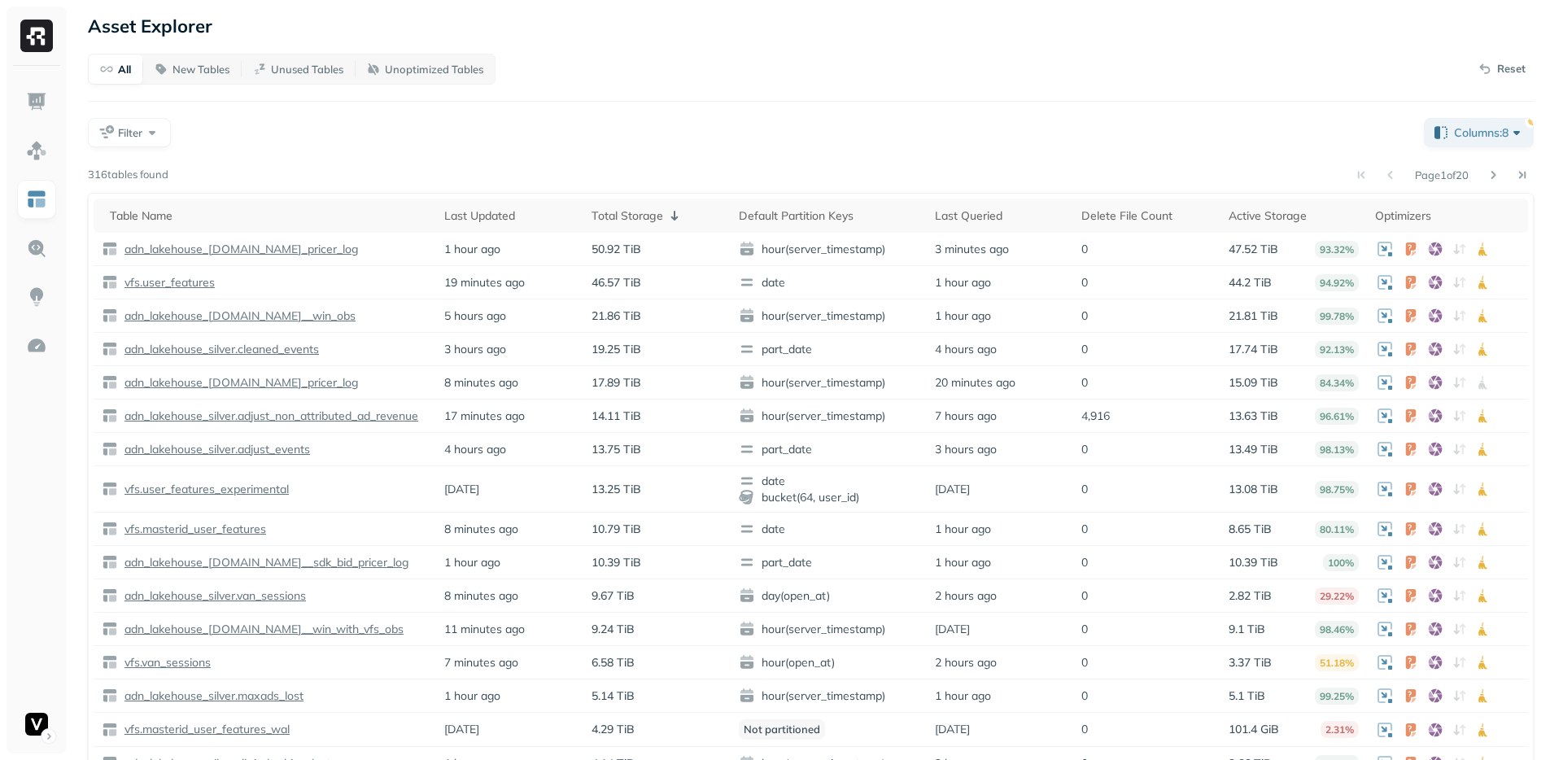
click at [695, 115] on div "All New Tables Unused Tables Unoptimized Tables Reset Filter Columns: 8 Page 1 …" at bounding box center [811, 420] width 1446 height 732
click at [1493, 129] on span "Columns: 8" at bounding box center [1489, 133] width 71 height 16
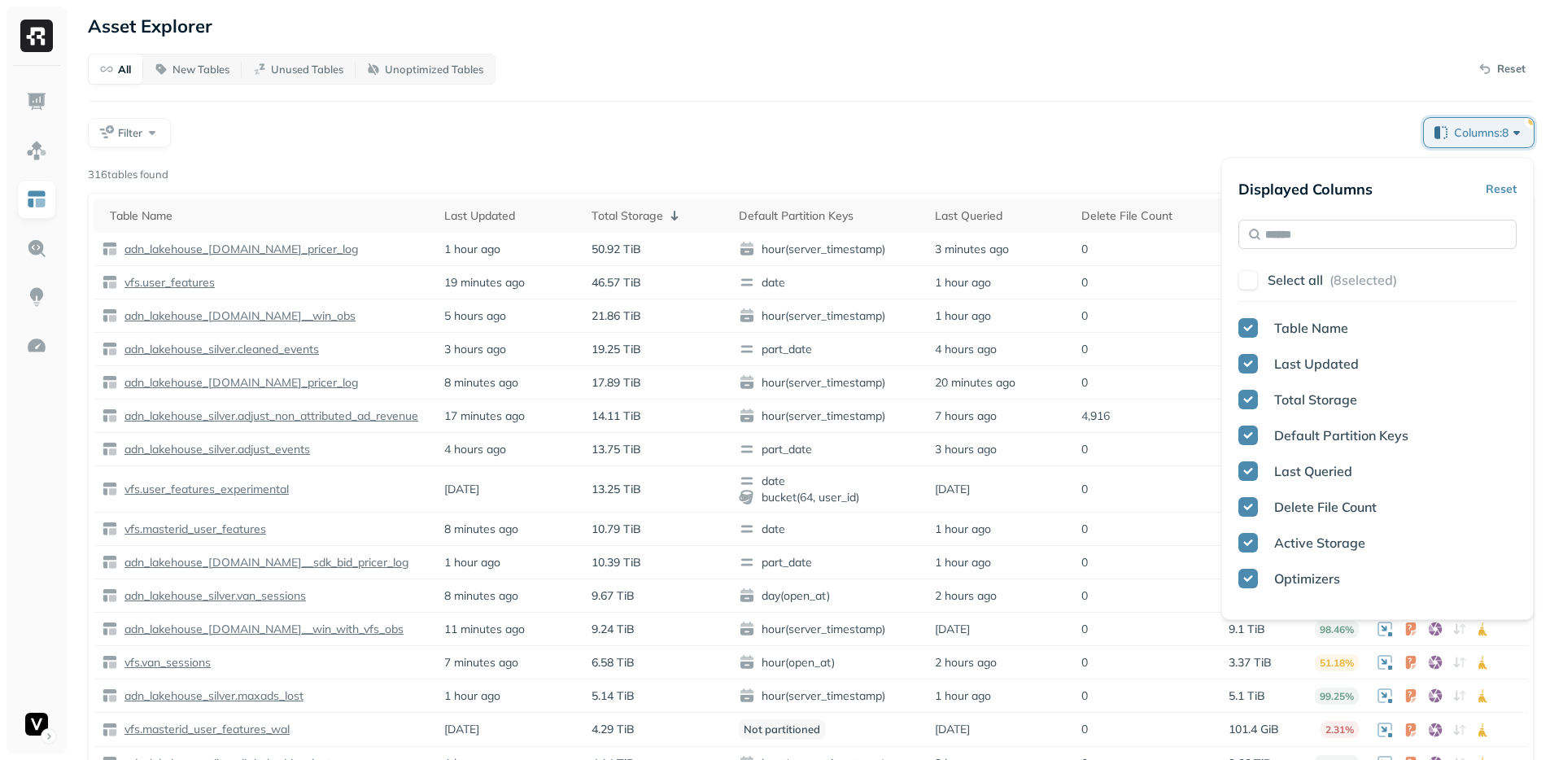
click at [1283, 234] on input "text" at bounding box center [1378, 234] width 278 height 29
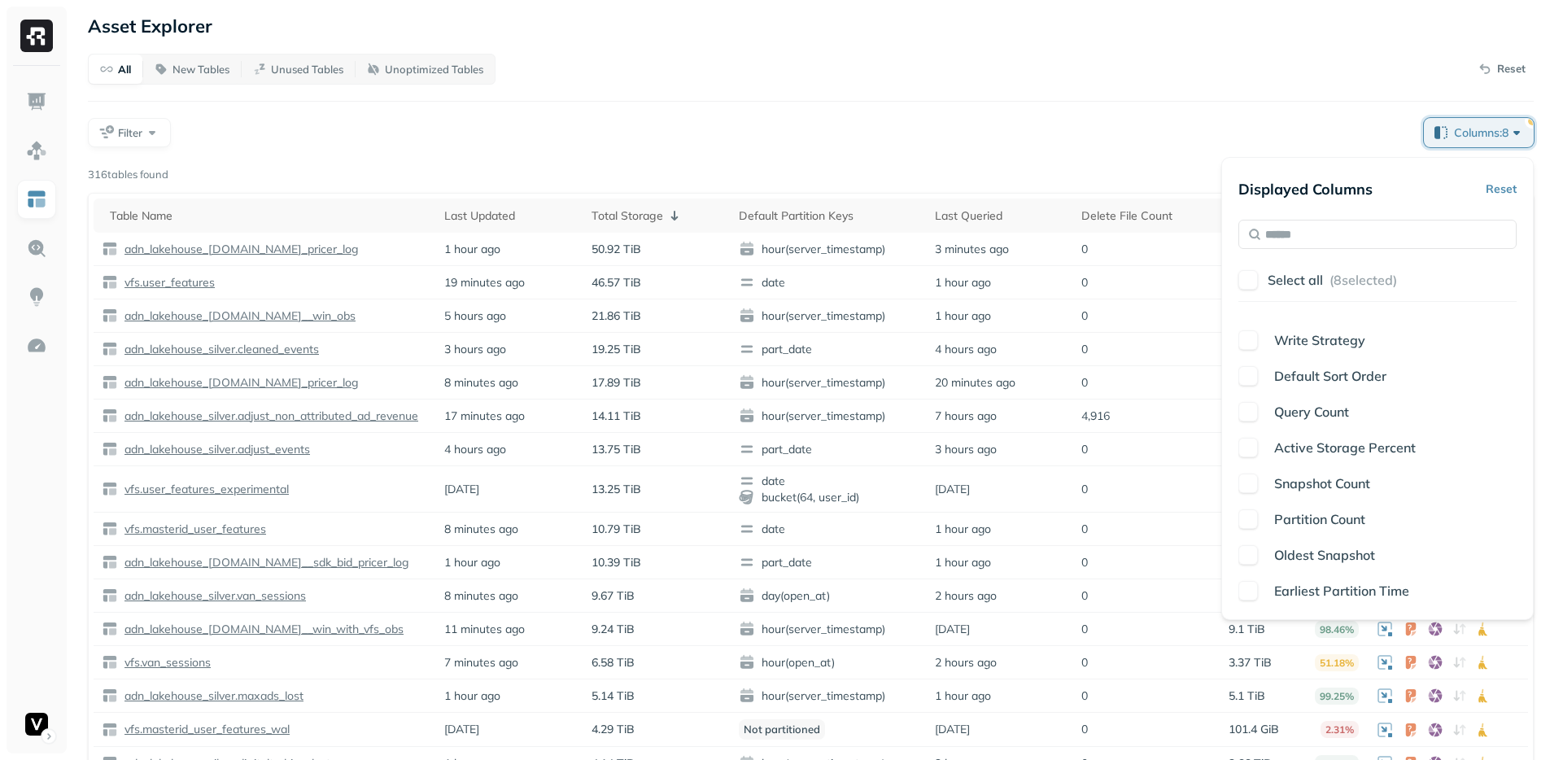
scroll to position [418, 0]
click at [1314, 593] on span "Earliest Partition Time" at bounding box center [1342, 590] width 135 height 16
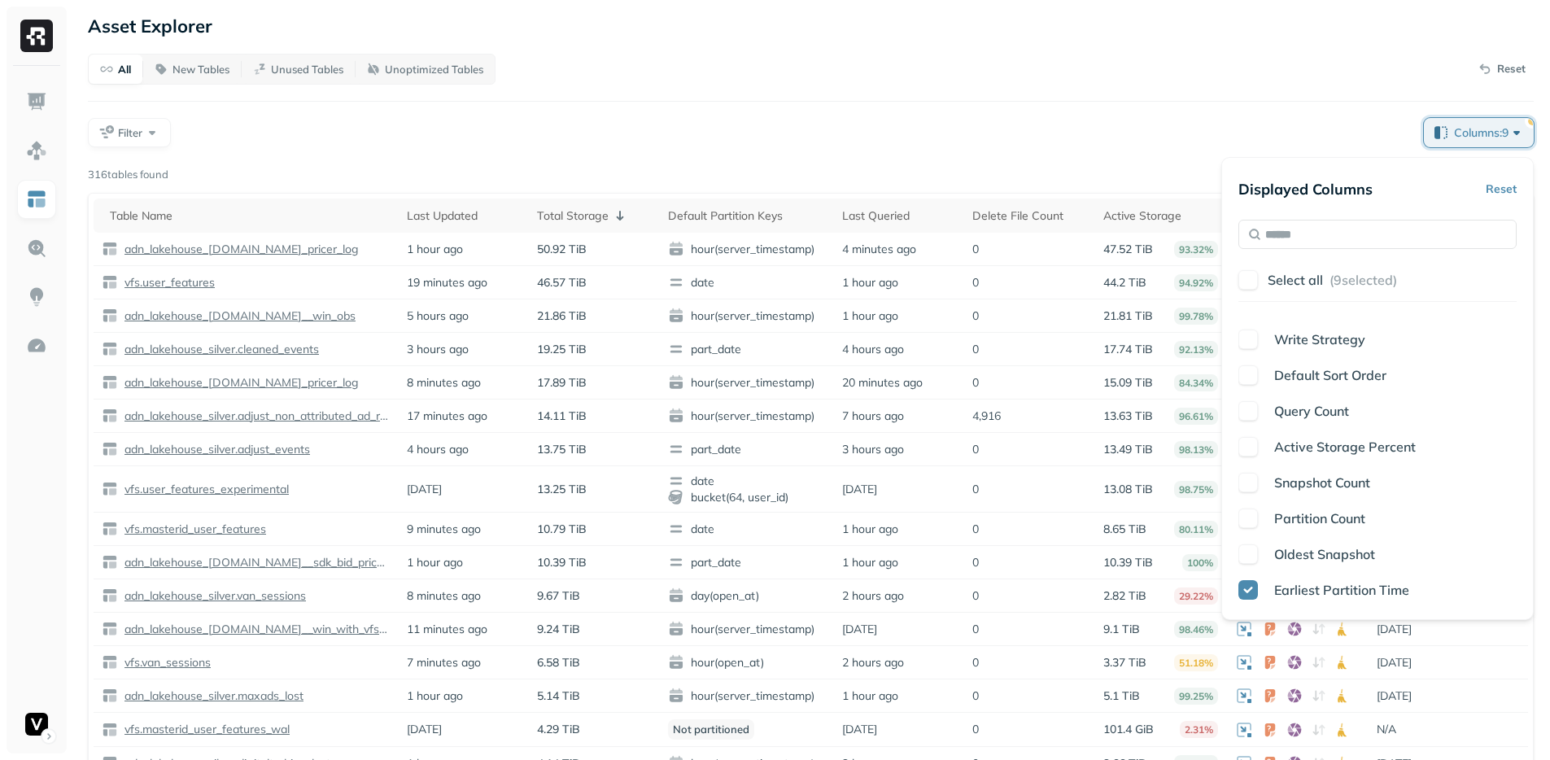
click at [1109, 170] on div "Page 1 of 20" at bounding box center [851, 175] width 1366 height 23
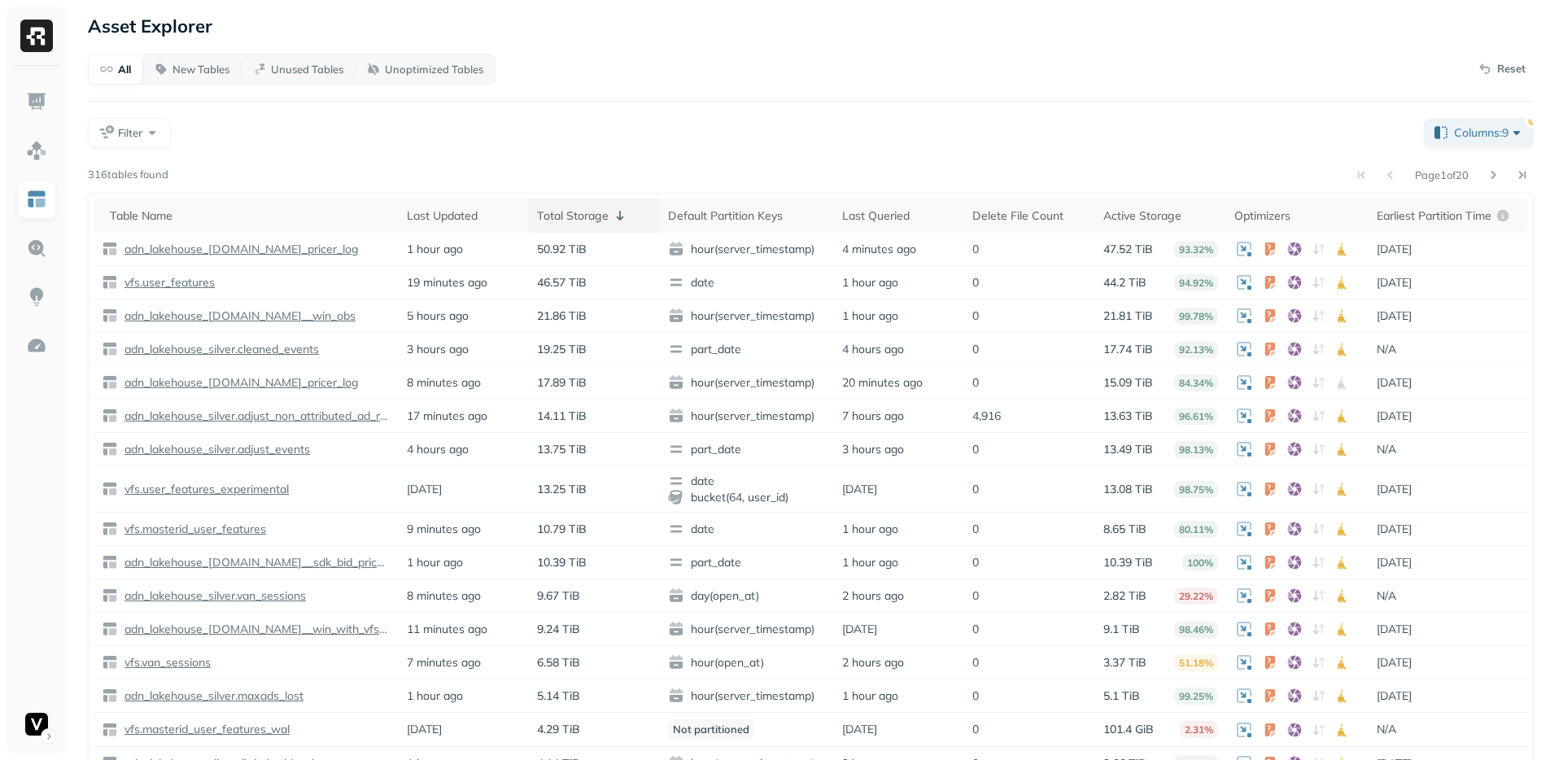
drag, startPoint x: 623, startPoint y: 199, endPoint x: 597, endPoint y: 213, distance: 30.2
click at [623, 200] on th "Total Storage" at bounding box center [594, 216] width 131 height 34
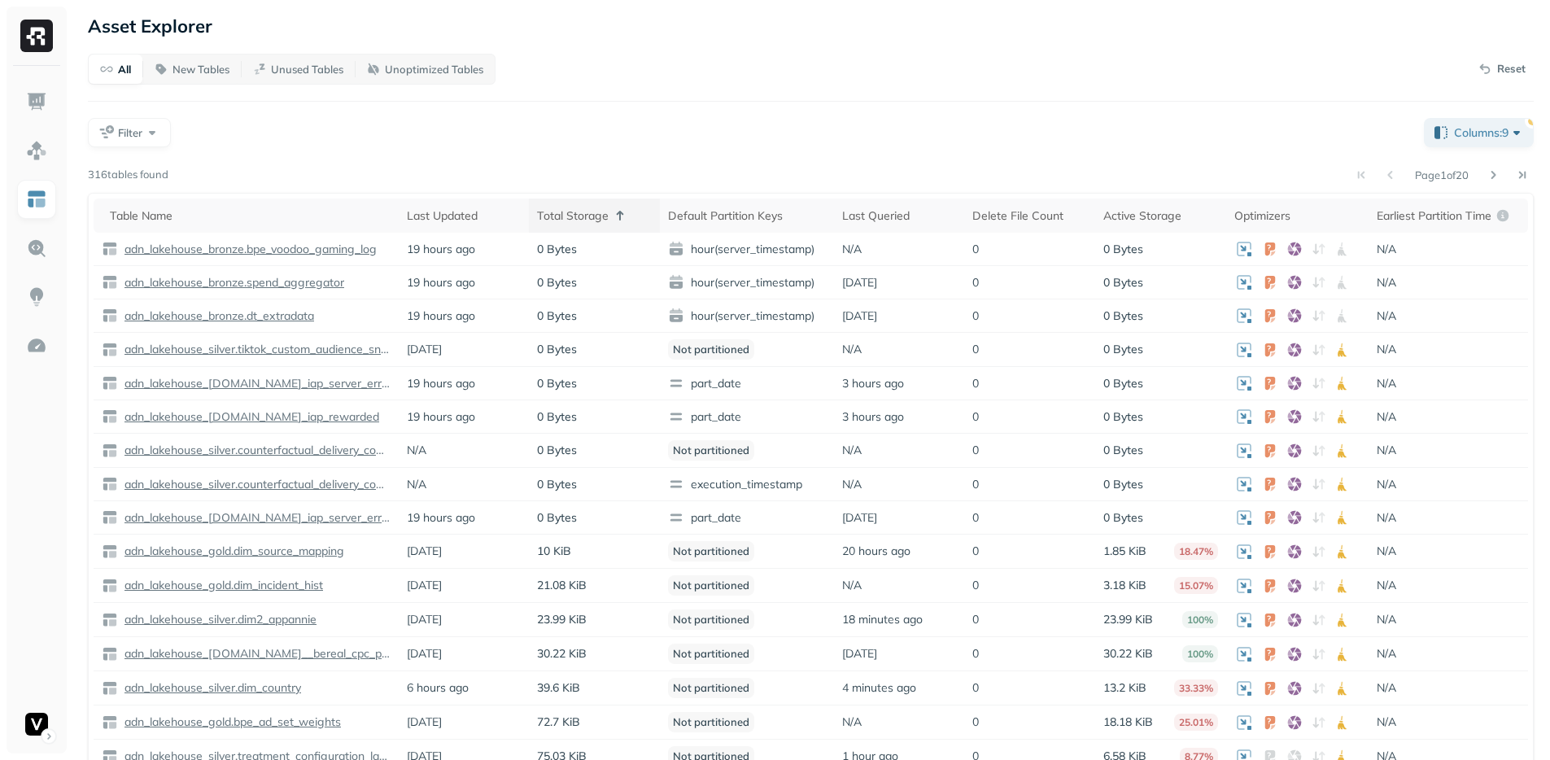
click at [602, 214] on div "Total Storage" at bounding box center [594, 216] width 115 height 20
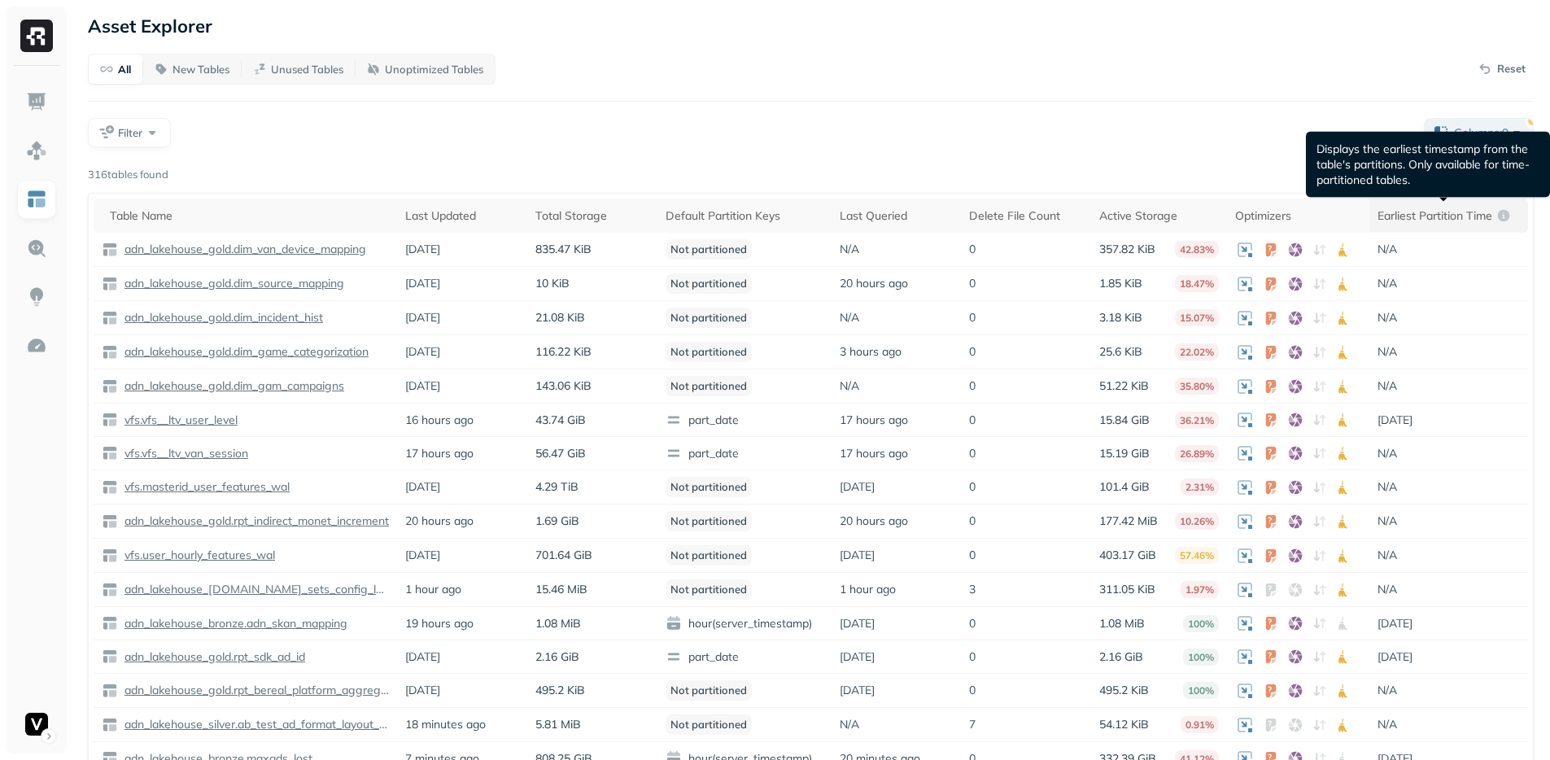
click at [1419, 216] on p "Earliest Partition Time" at bounding box center [1435, 215] width 115 height 15
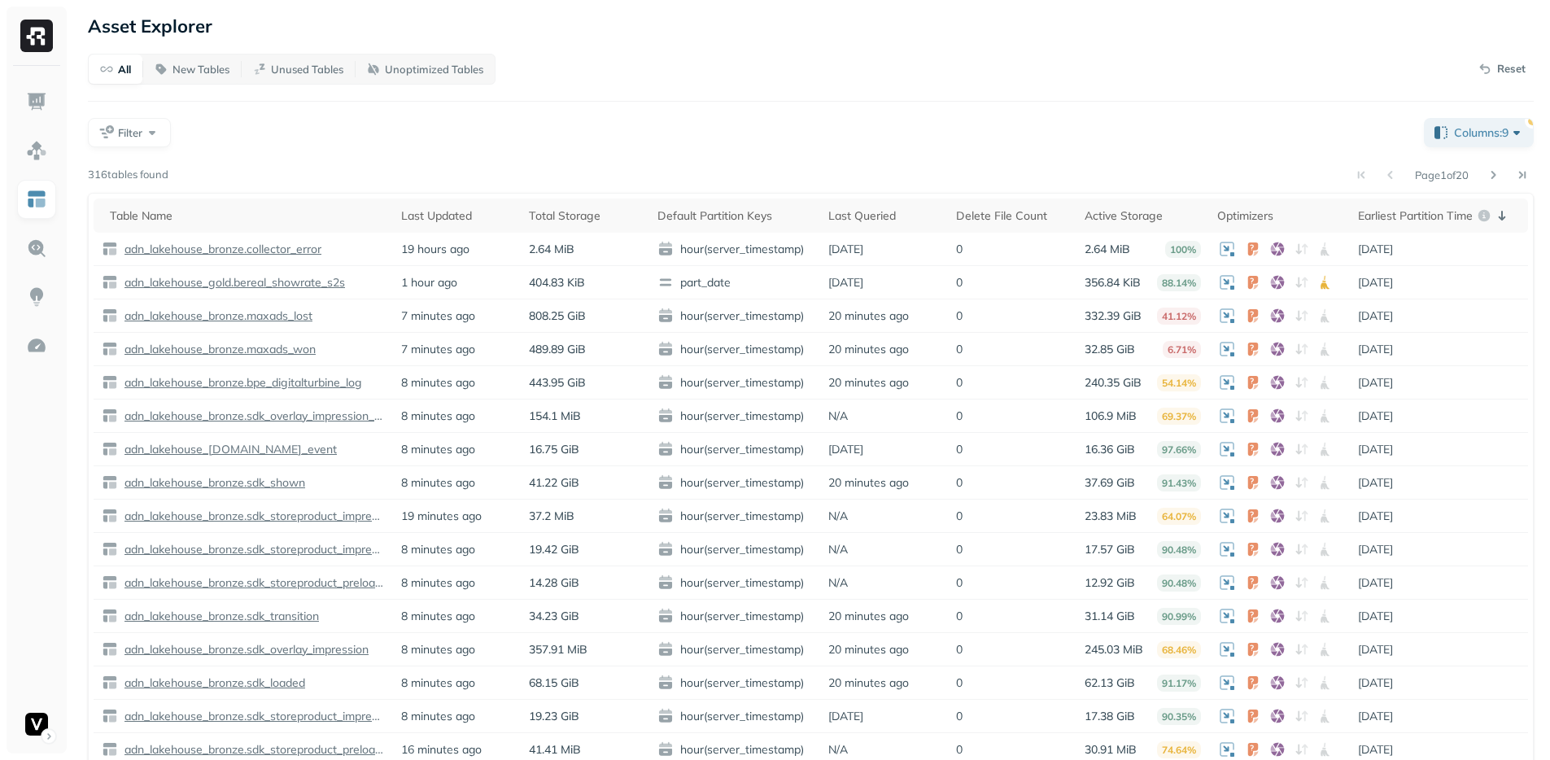
click at [960, 157] on div "All New Tables Unused Tables Unoptimized Tables Reset Filter Columns: 9 Page 1 …" at bounding box center [811, 413] width 1446 height 718
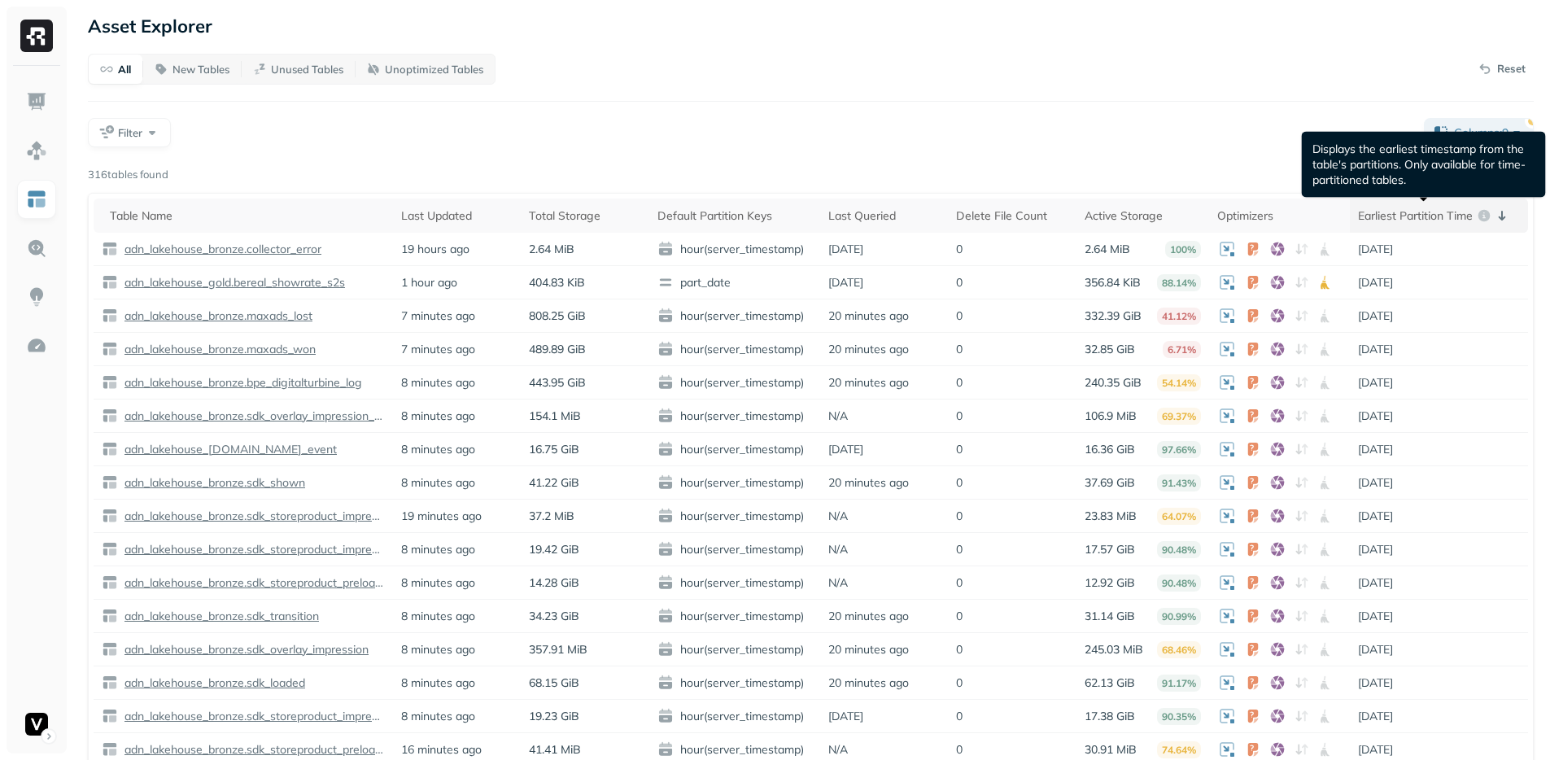
click at [1419, 221] on p "Earliest Partition Time" at bounding box center [1415, 215] width 115 height 15
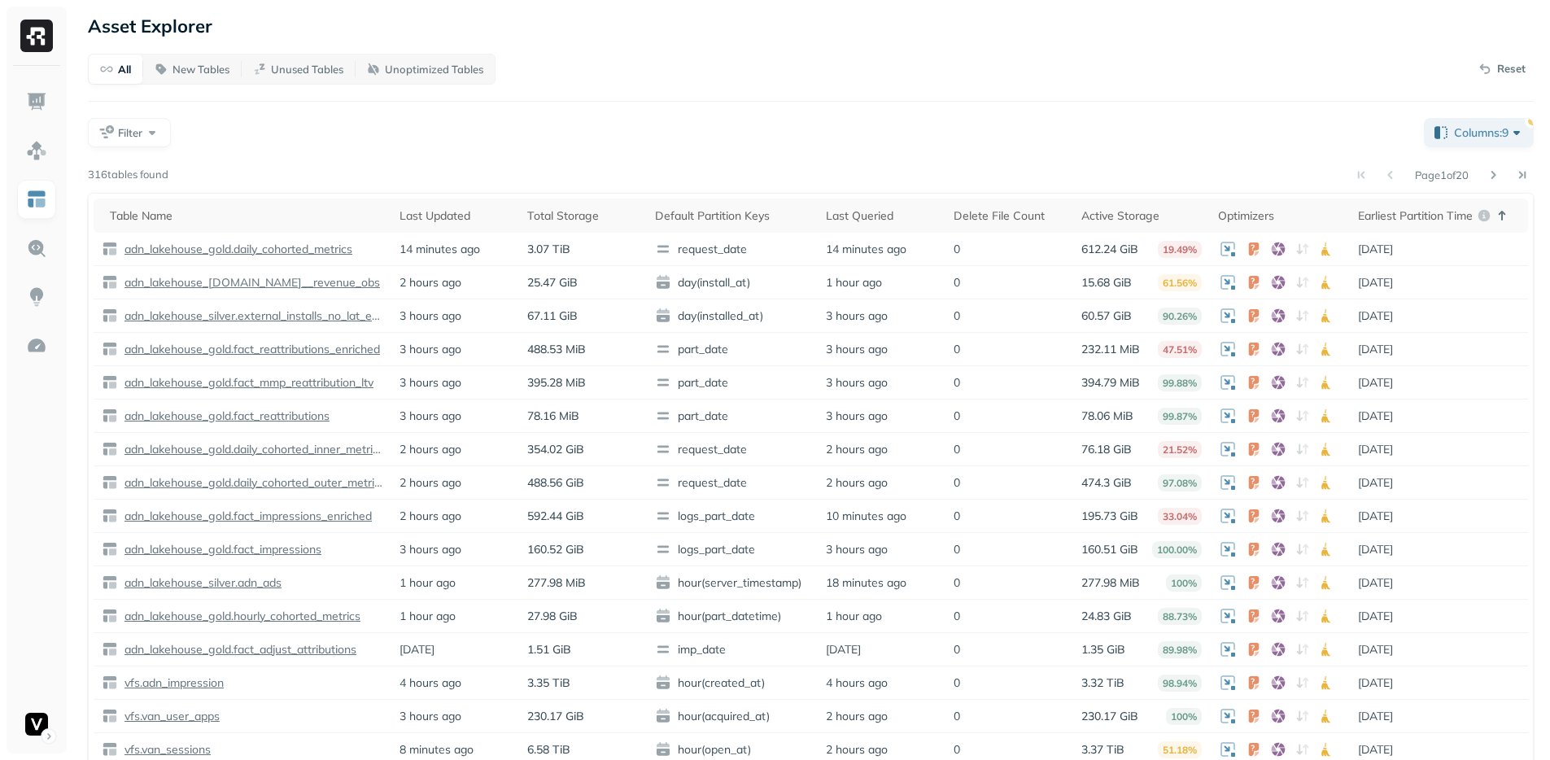
click at [673, 134] on div "Filter" at bounding box center [749, 132] width 1323 height 29
click at [1393, 251] on p "3 years ago" at bounding box center [1375, 249] width 35 height 15
click at [1458, 251] on td "3 years ago" at bounding box center [1439, 249] width 178 height 33
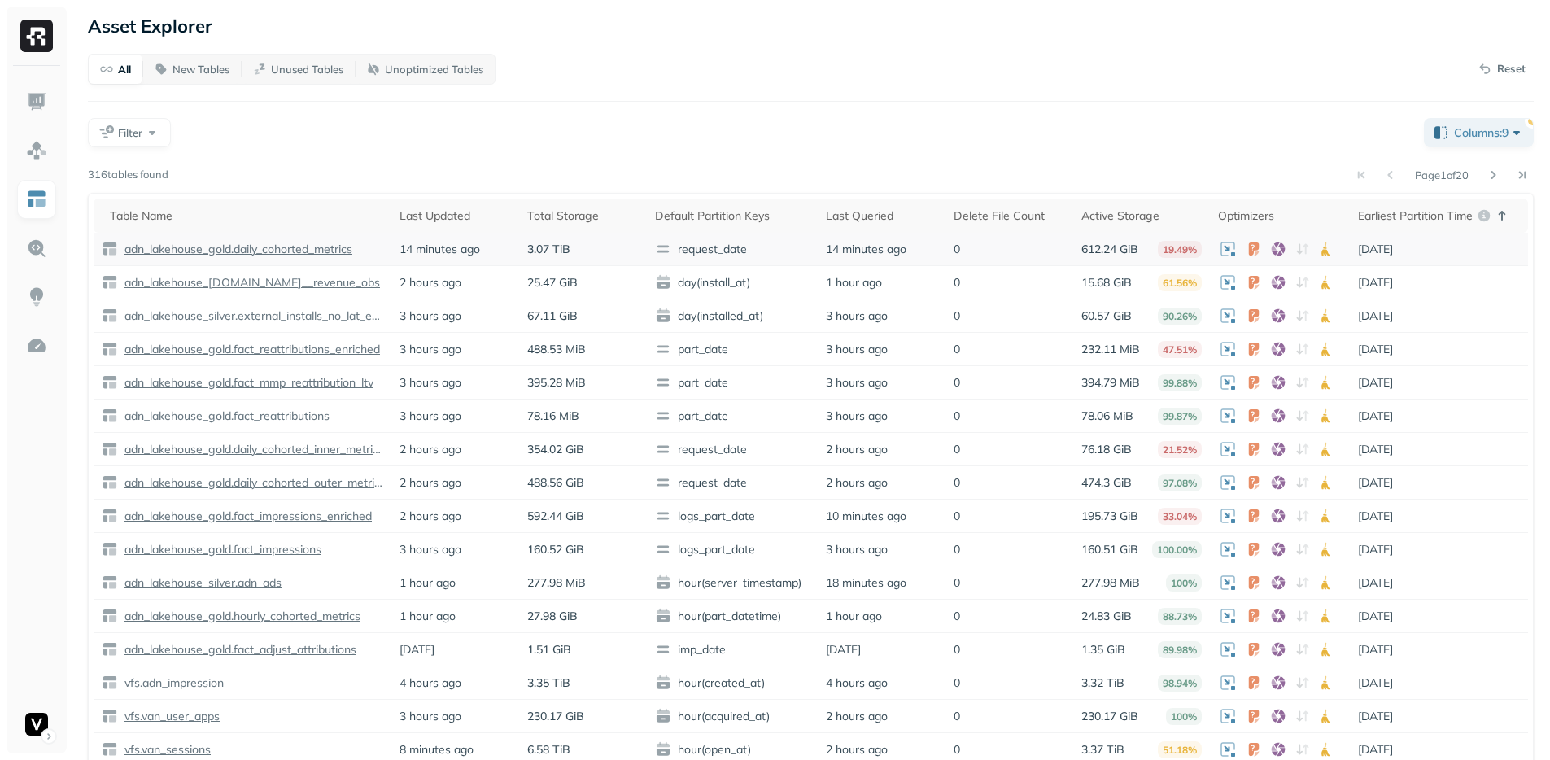
click at [338, 247] on p "adn_lakehouse_gold.daily_cohorted_metrics" at bounding box center [236, 249] width 231 height 15
click at [972, 97] on div "All New Tables Unused Tables Unoptimized Tables Reset Filter Columns: 9 Page 1 …" at bounding box center [811, 413] width 1446 height 718
click at [972, 126] on div "Filter" at bounding box center [749, 132] width 1323 height 29
click at [877, 105] on div "All New Tables Unused Tables Unoptimized Tables Reset Filter Columns: 9 Page 1 …" at bounding box center [811, 413] width 1446 height 718
click at [127, 128] on span "Filter" at bounding box center [130, 132] width 24 height 15
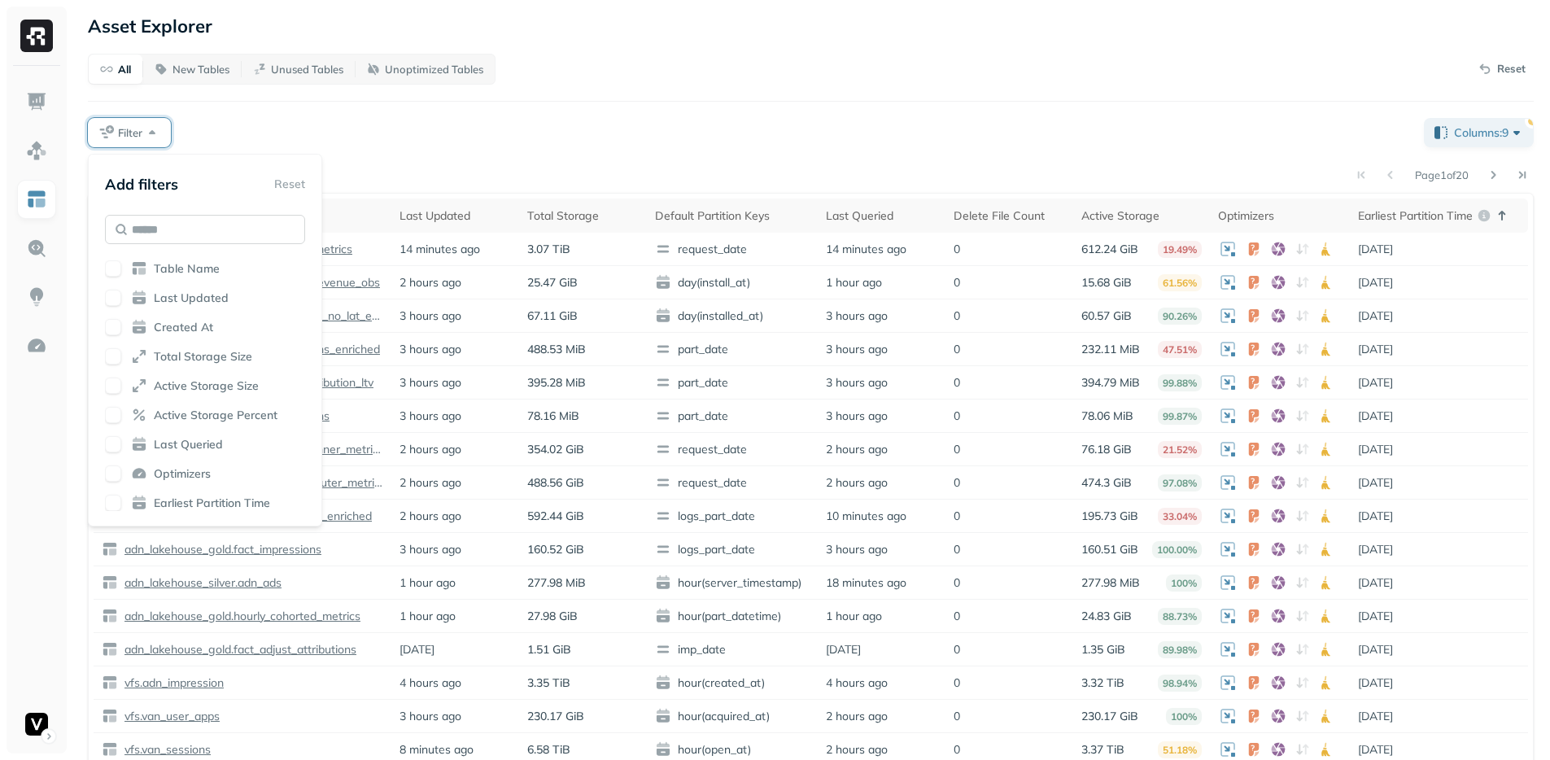
click at [177, 221] on input "text" at bounding box center [205, 229] width 200 height 29
click at [168, 474] on span "Optimizers" at bounding box center [182, 473] width 57 height 15
click at [378, 189] on div "Page 1 of 20 316 tables found Table Name Last Updated Total Storage Default Par…" at bounding box center [811, 468] width 1446 height 608
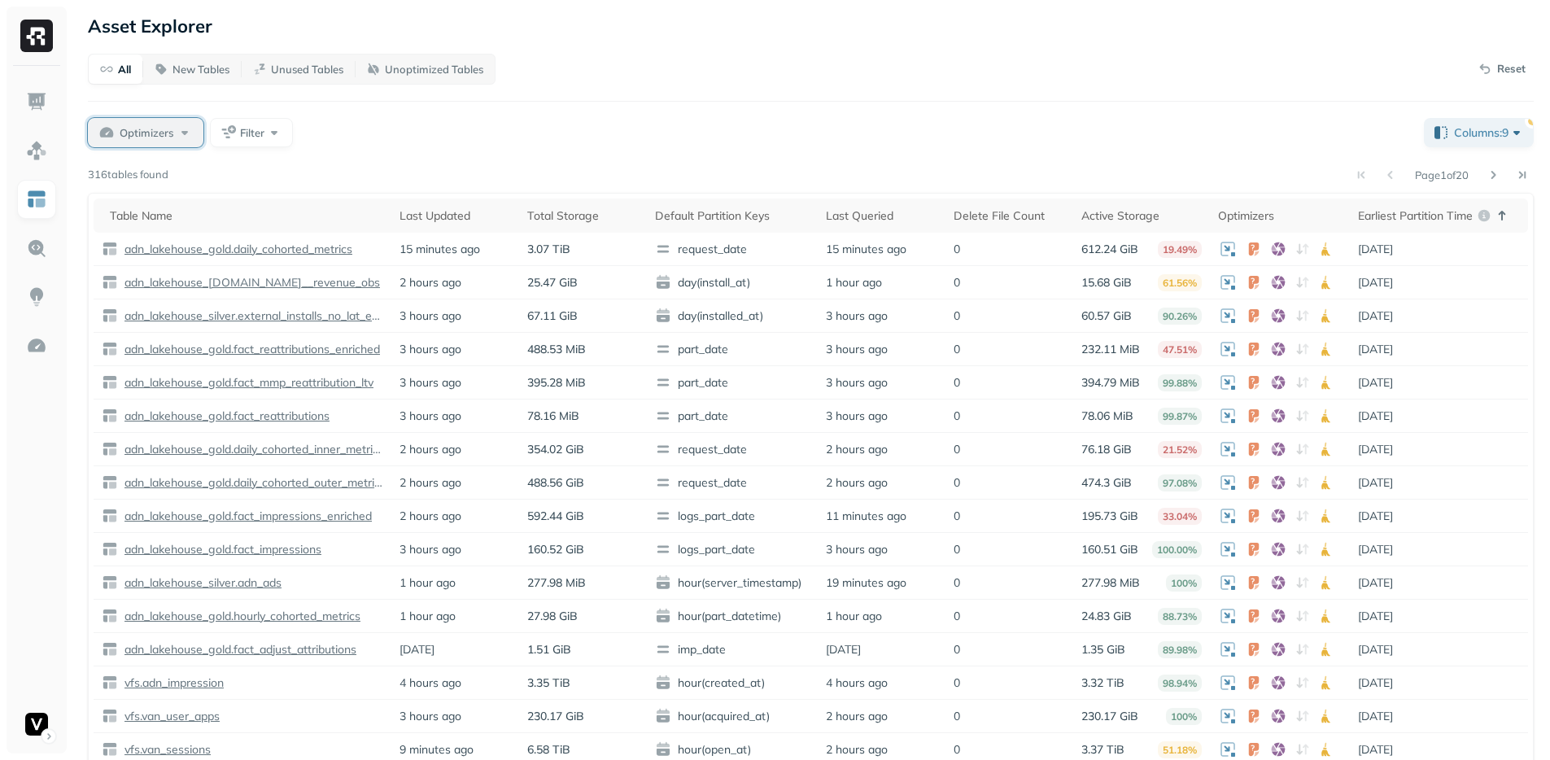
click at [133, 141] on button "Optimizers" at bounding box center [146, 132] width 116 height 29
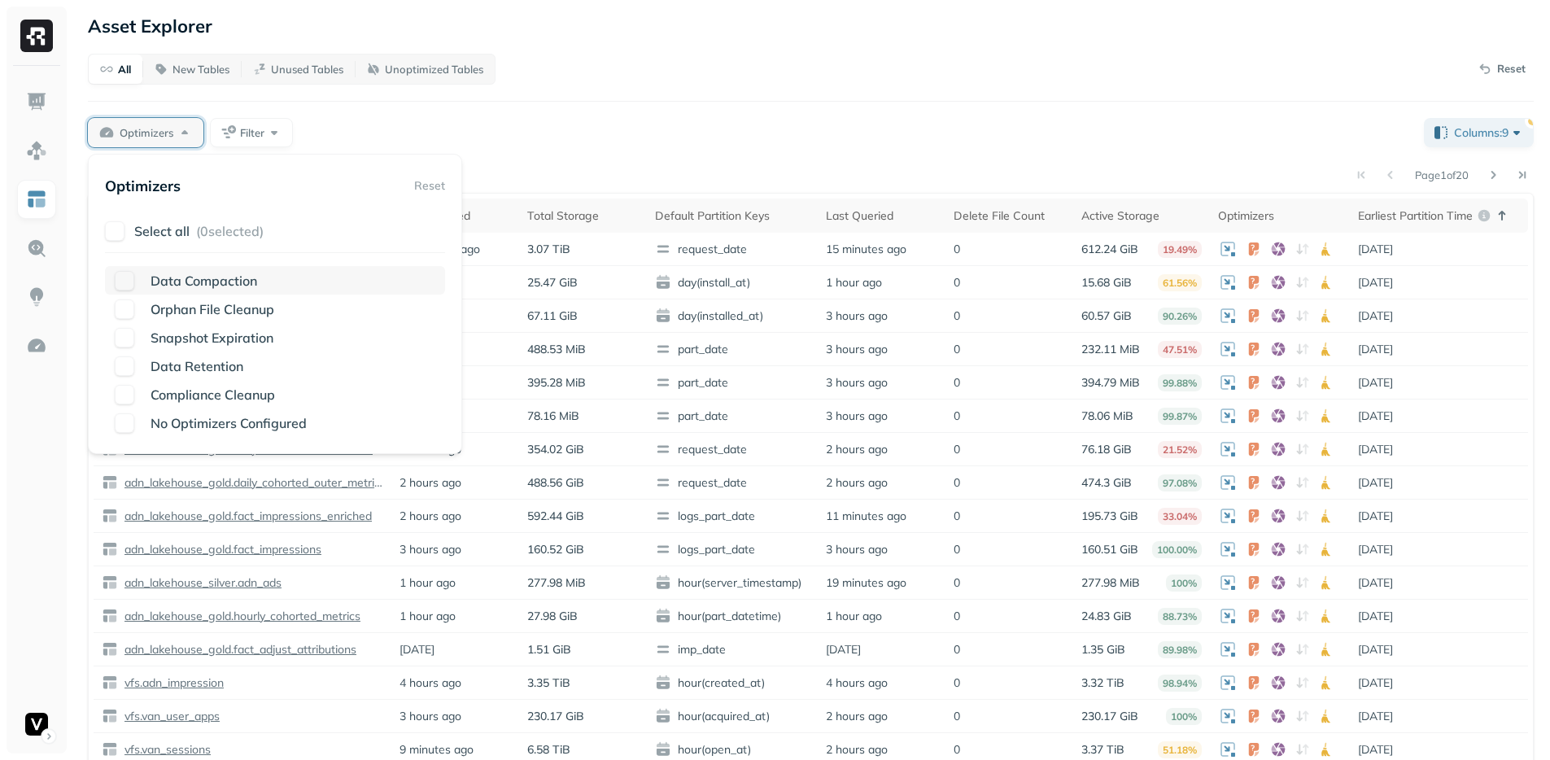
type button "on"
click at [574, 145] on div "Optimizers Filter" at bounding box center [749, 132] width 1323 height 29
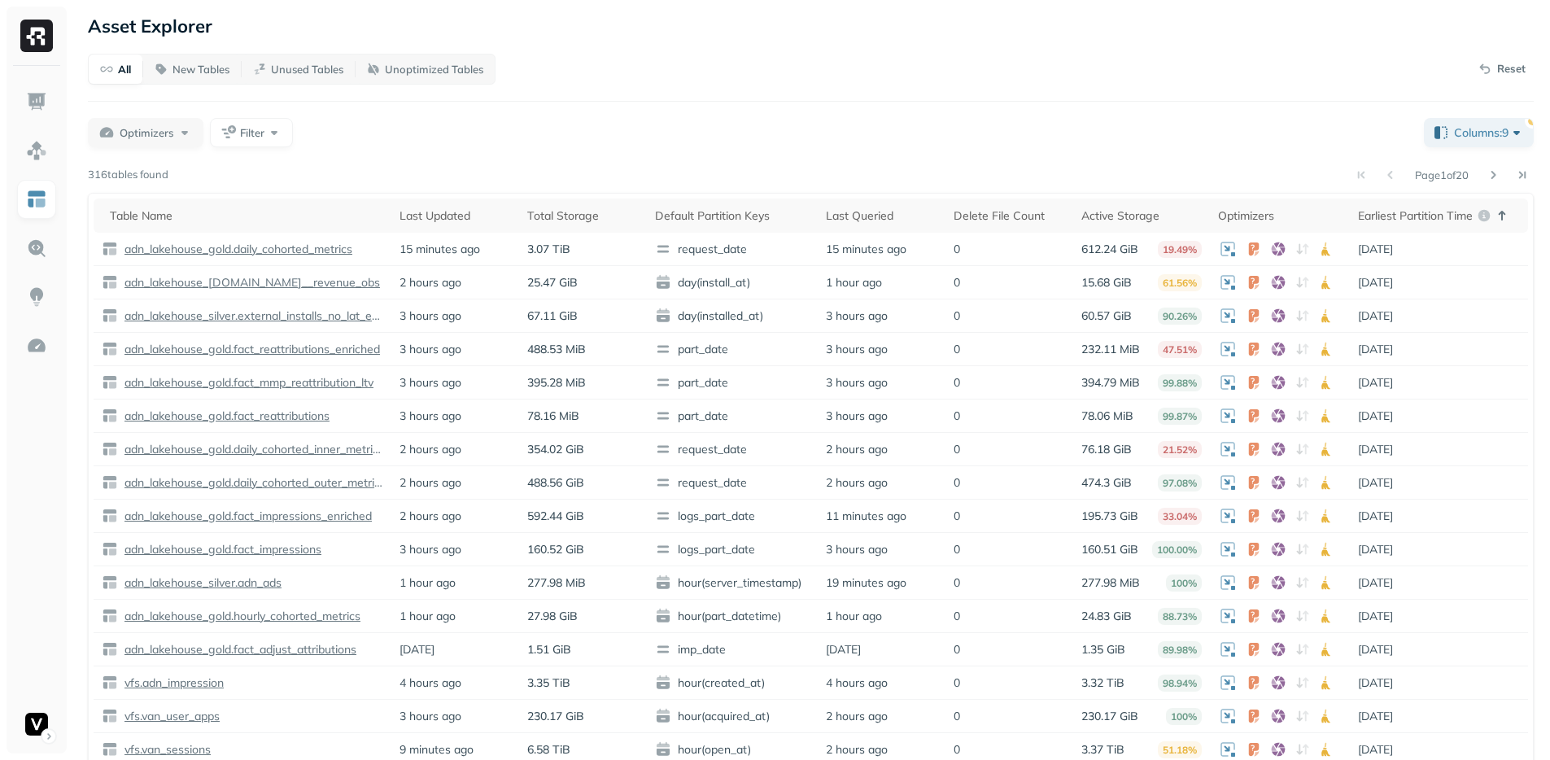
click at [794, 122] on div "Optimizers Filter" at bounding box center [749, 132] width 1323 height 29
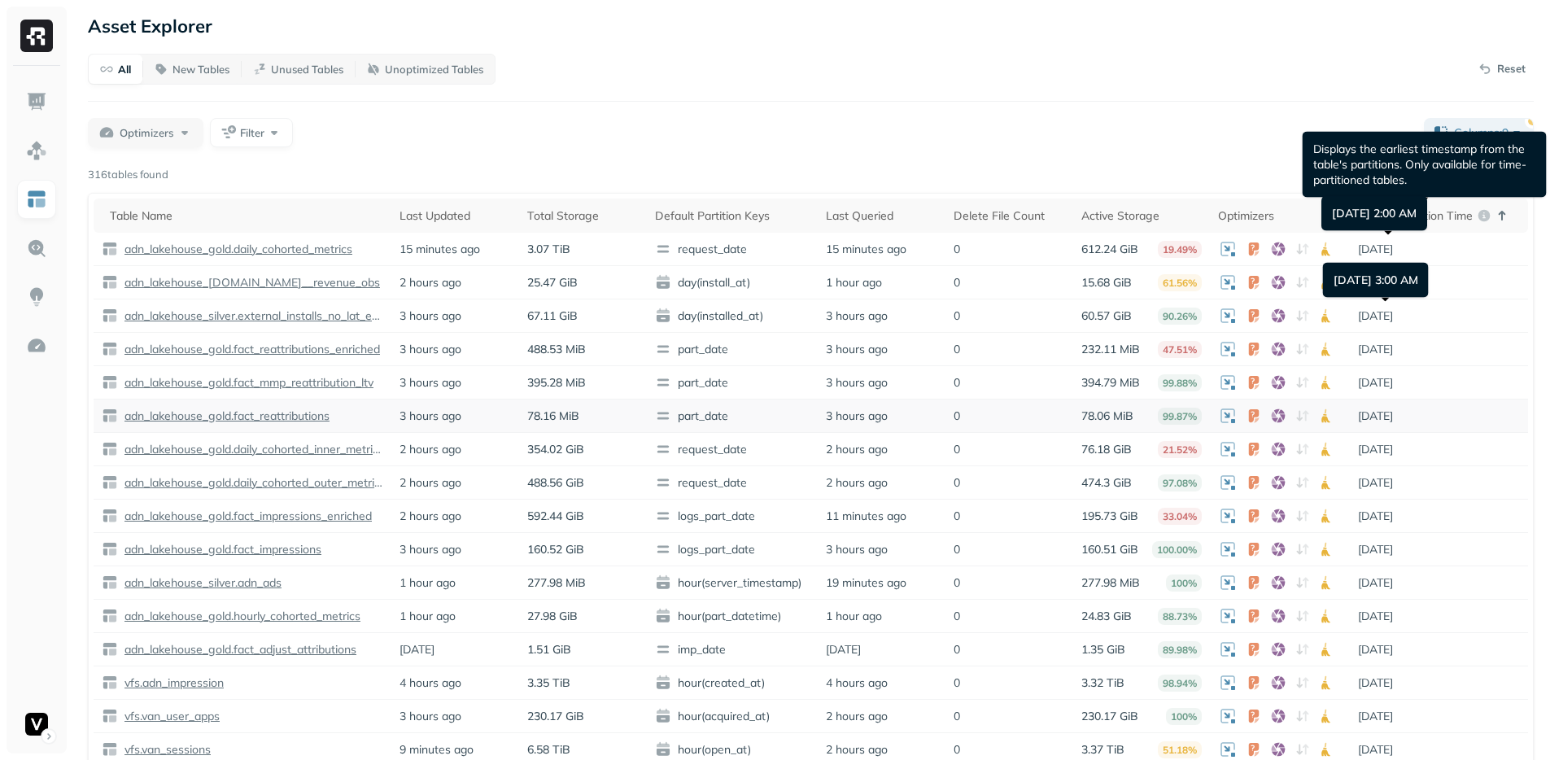
scroll to position [26, 0]
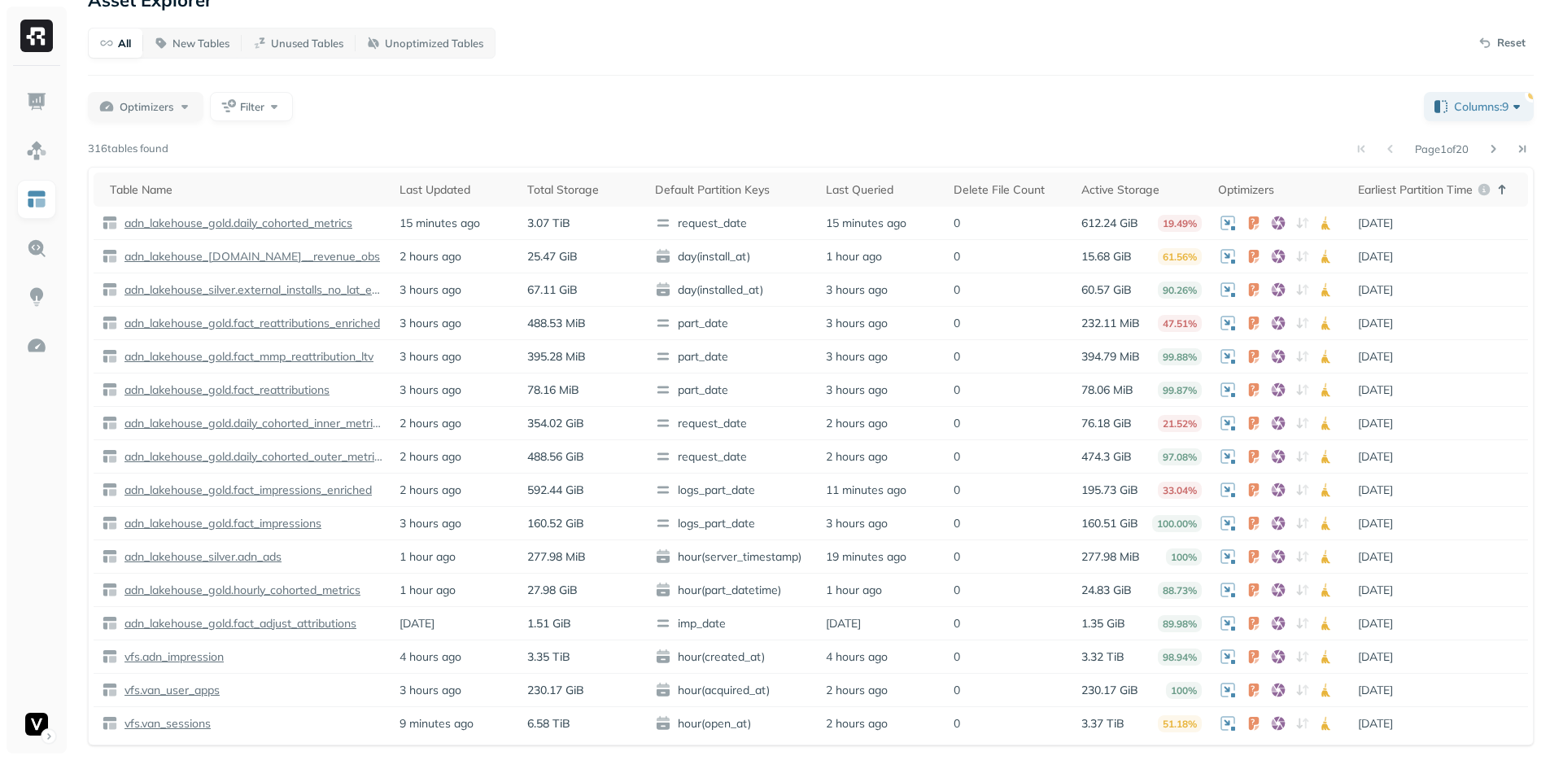
click at [837, 112] on div "Optimizers Filter" at bounding box center [749, 106] width 1323 height 29
click at [595, 100] on div "Optimizers Filter" at bounding box center [749, 106] width 1323 height 29
click at [1388, 547] on td "1 year ago" at bounding box center [1439, 556] width 178 height 33
click at [1489, 146] on button at bounding box center [1493, 149] width 23 height 23
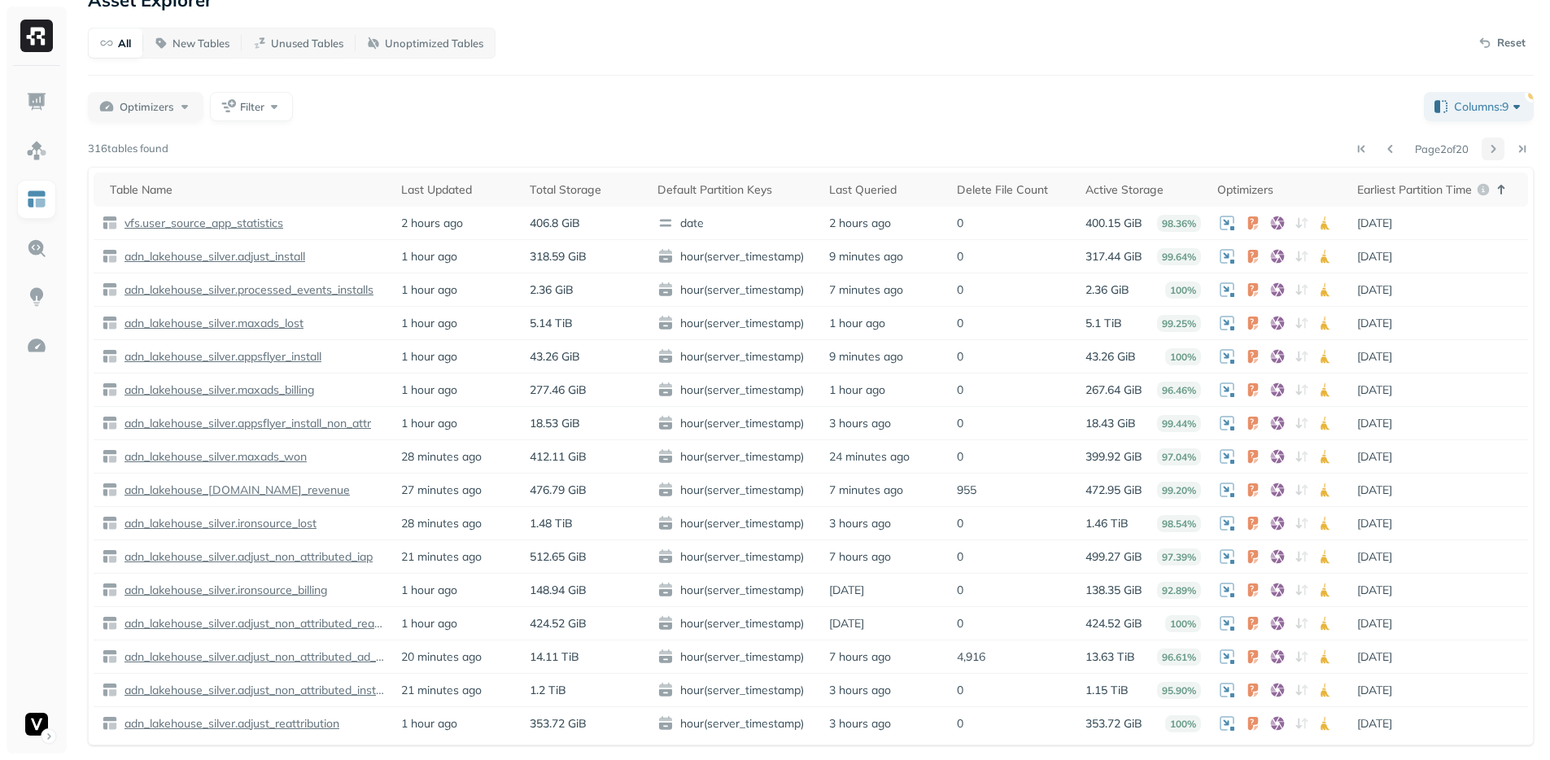
click at [1499, 154] on button at bounding box center [1493, 149] width 23 height 23
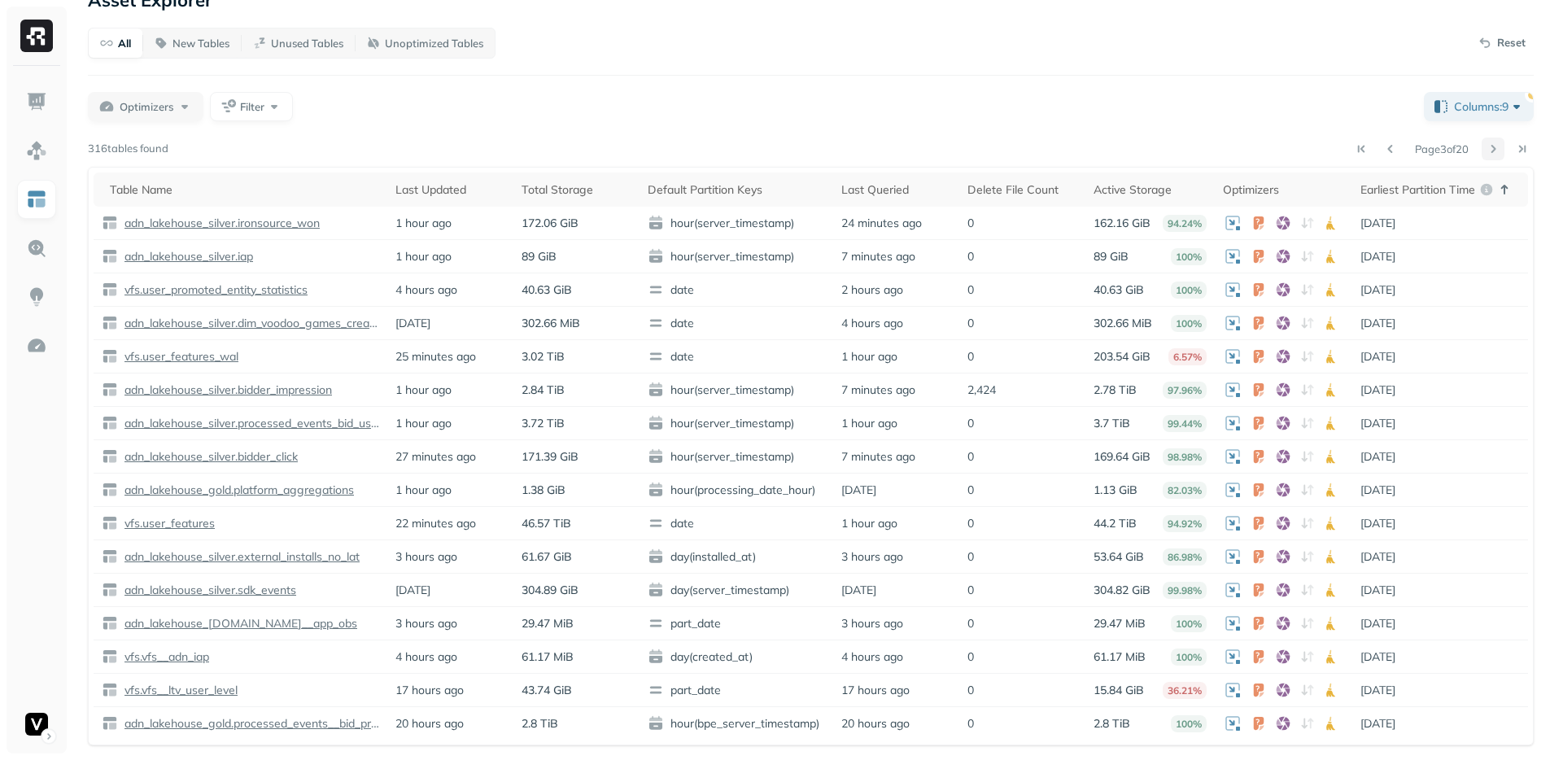
click at [1498, 153] on button at bounding box center [1493, 149] width 23 height 23
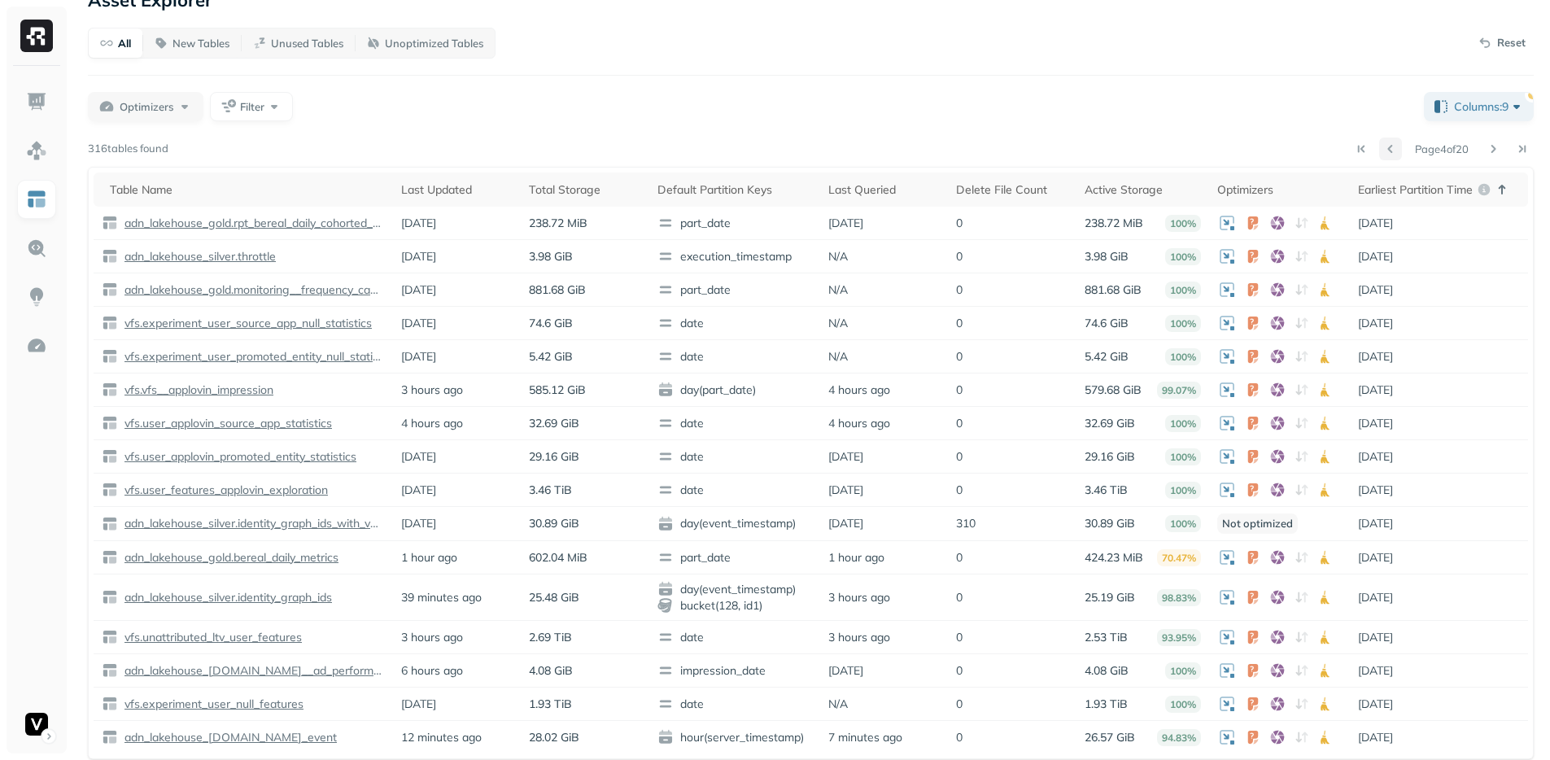
click at [1382, 156] on button at bounding box center [1391, 149] width 23 height 23
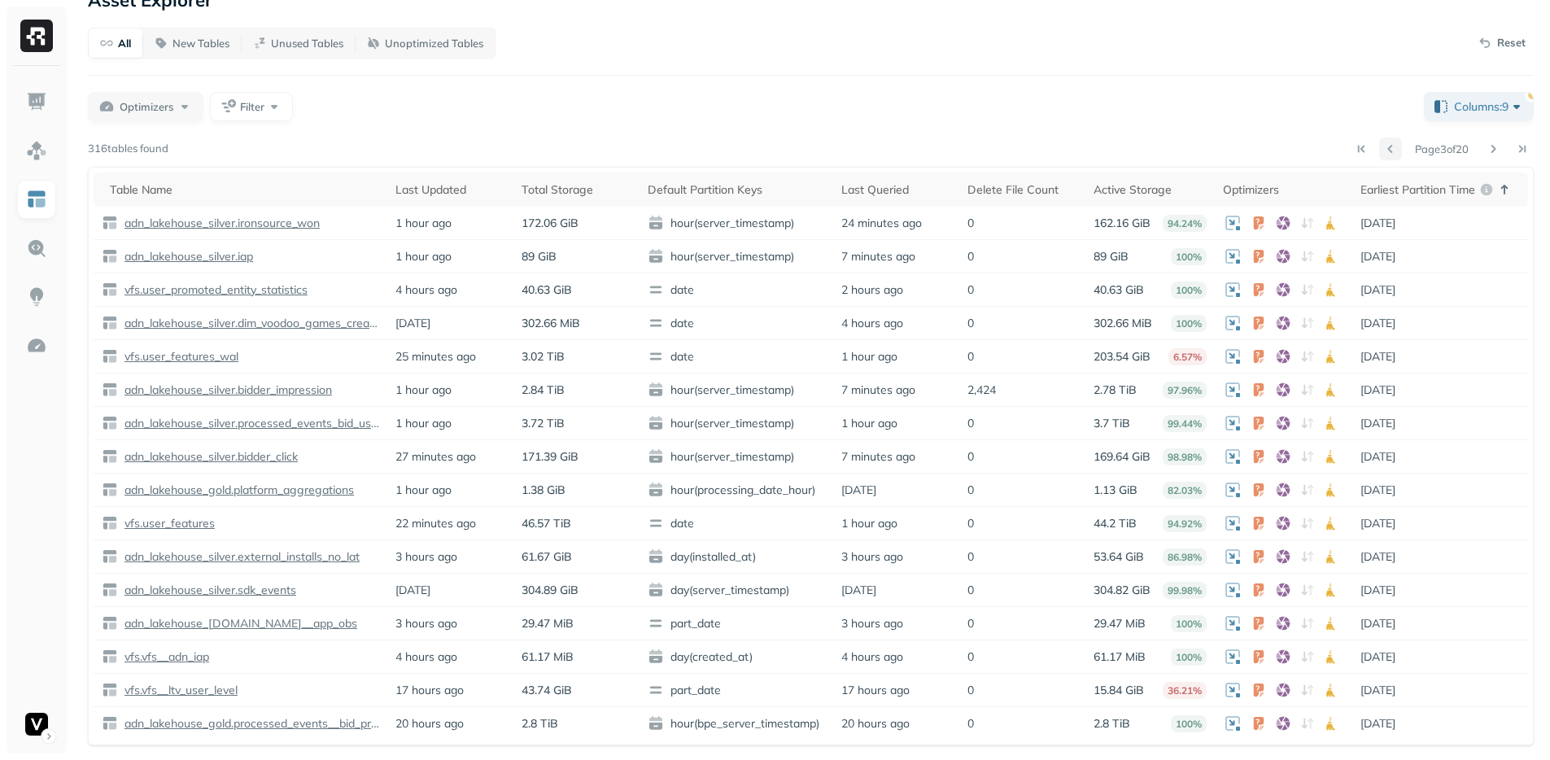
click at [1382, 156] on button at bounding box center [1391, 149] width 23 height 23
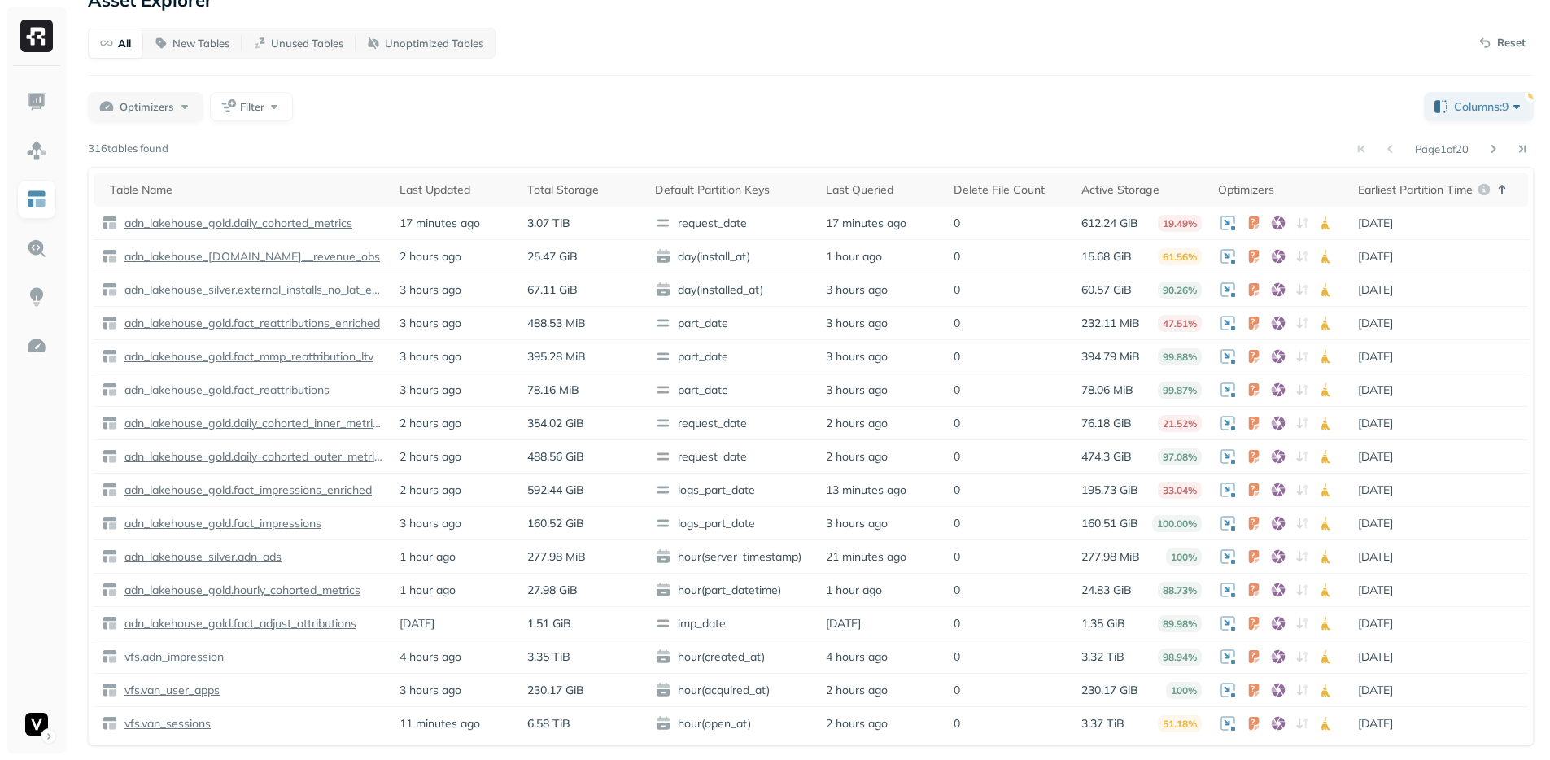
click at [1157, 141] on div "Page 1 of 20" at bounding box center [851, 149] width 1366 height 23
click at [973, 116] on div "Optimizers Filter" at bounding box center [749, 106] width 1323 height 29
click at [661, 116] on div "Optimizers Filter" at bounding box center [749, 106] width 1323 height 29
click at [1484, 107] on span "Columns: 9" at bounding box center [1489, 106] width 71 height 16
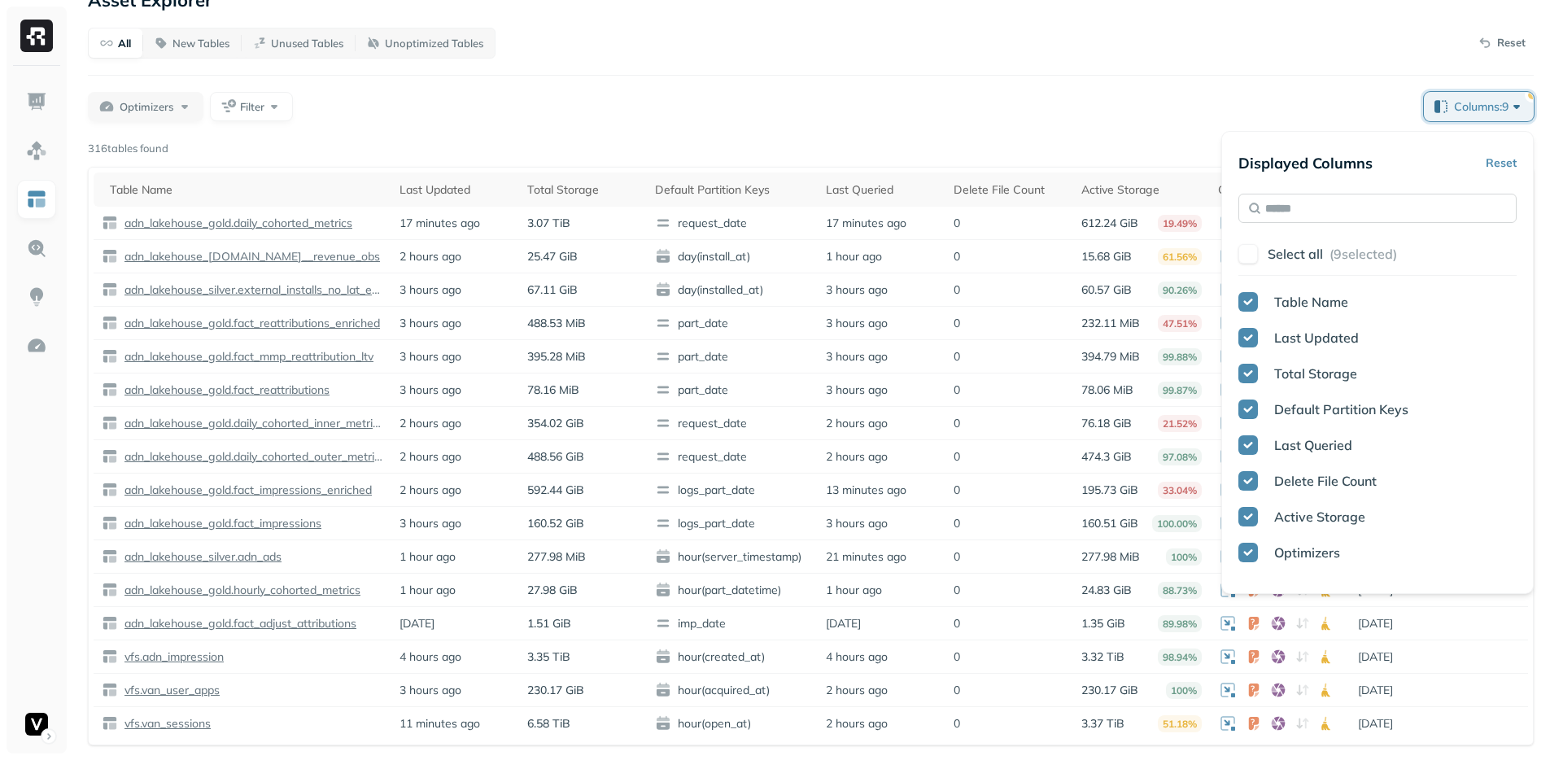
click at [1349, 201] on input "text" at bounding box center [1378, 208] width 278 height 29
type input "*"
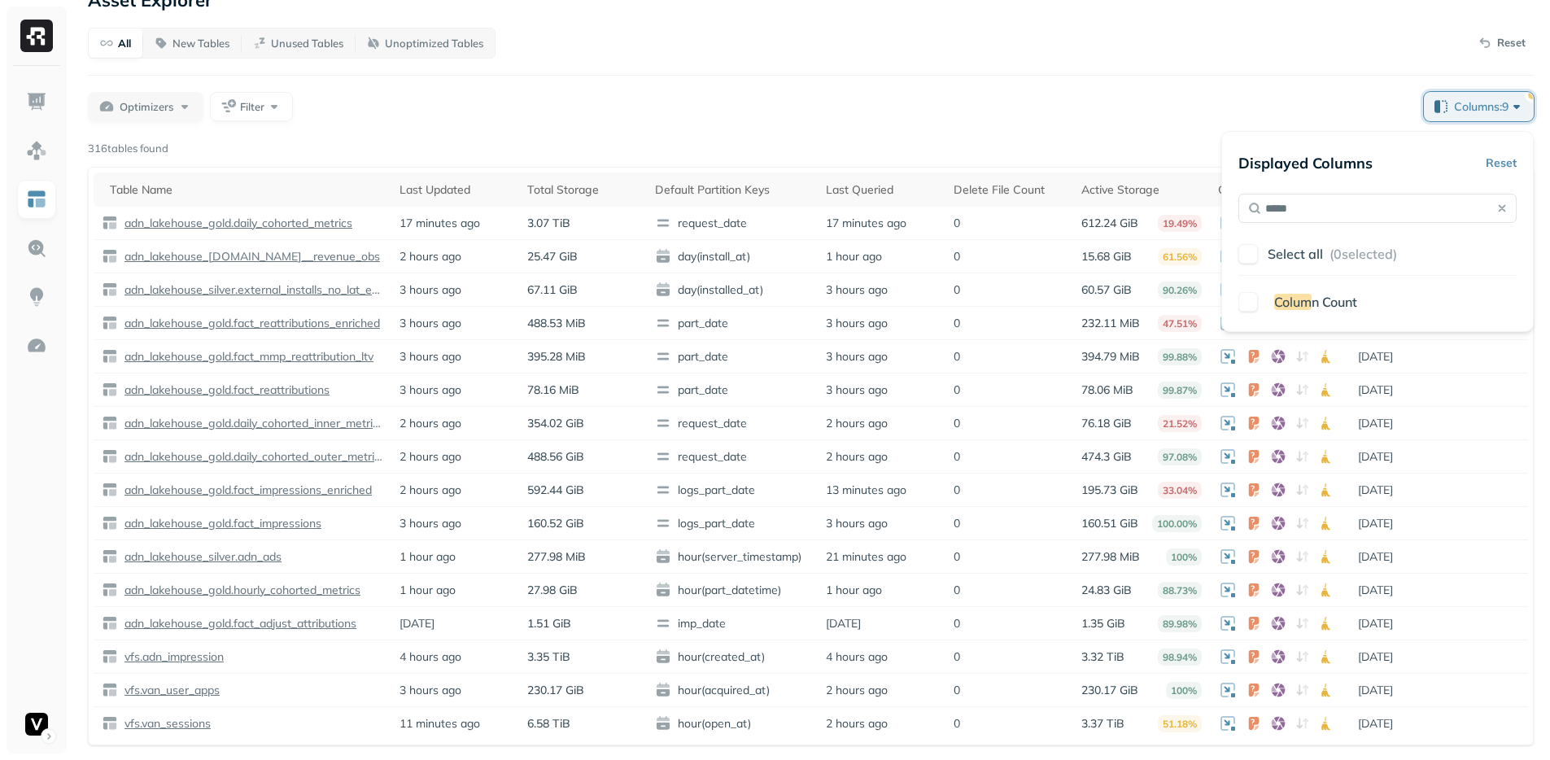
type input "*****"
click at [1241, 307] on button "button" at bounding box center [1249, 302] width 20 height 20
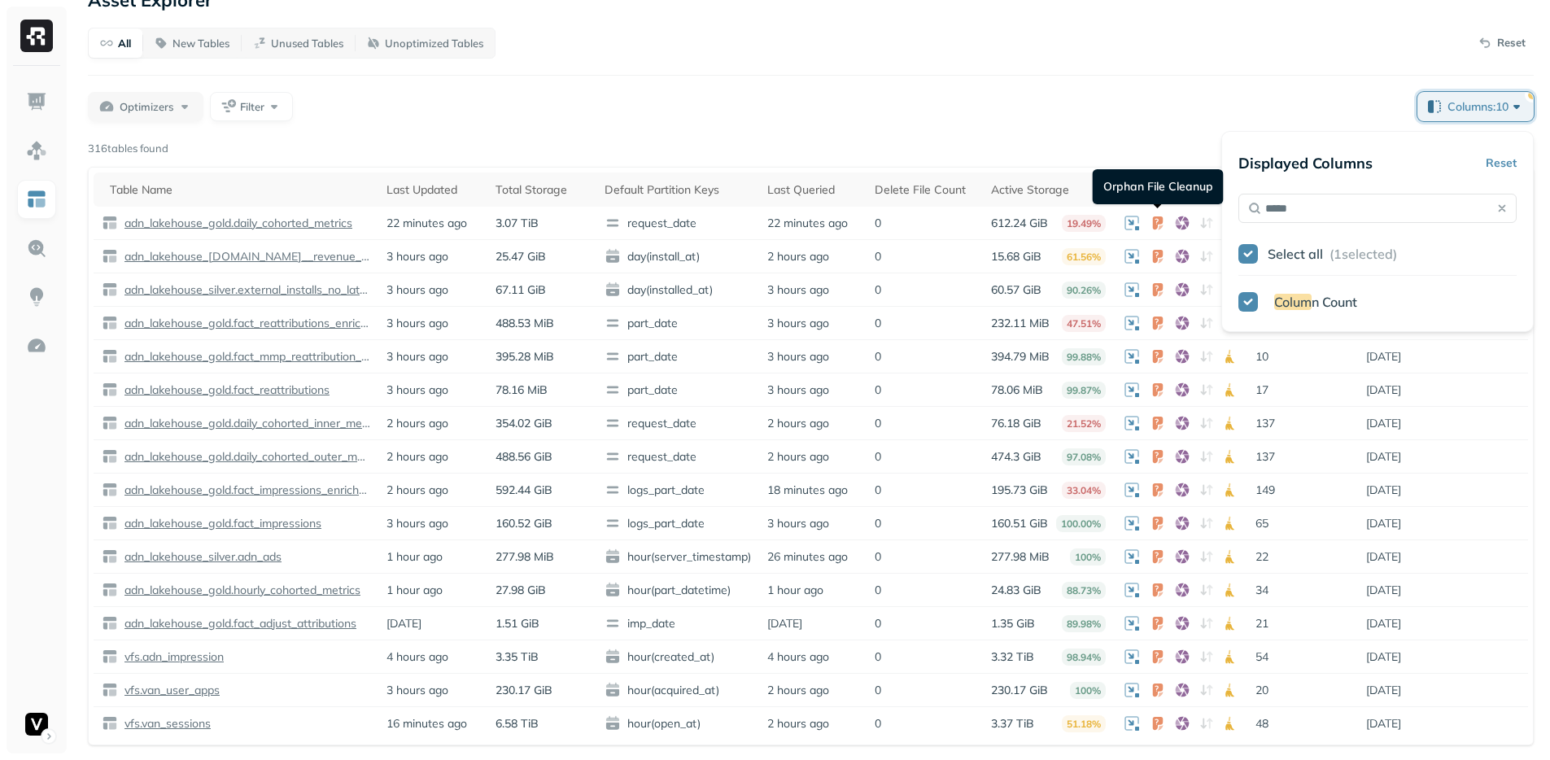
click at [994, 88] on div "All New Tables Unused Tables Unoptimized Tables Reset Optimizers Filter Columns…" at bounding box center [811, 387] width 1446 height 718
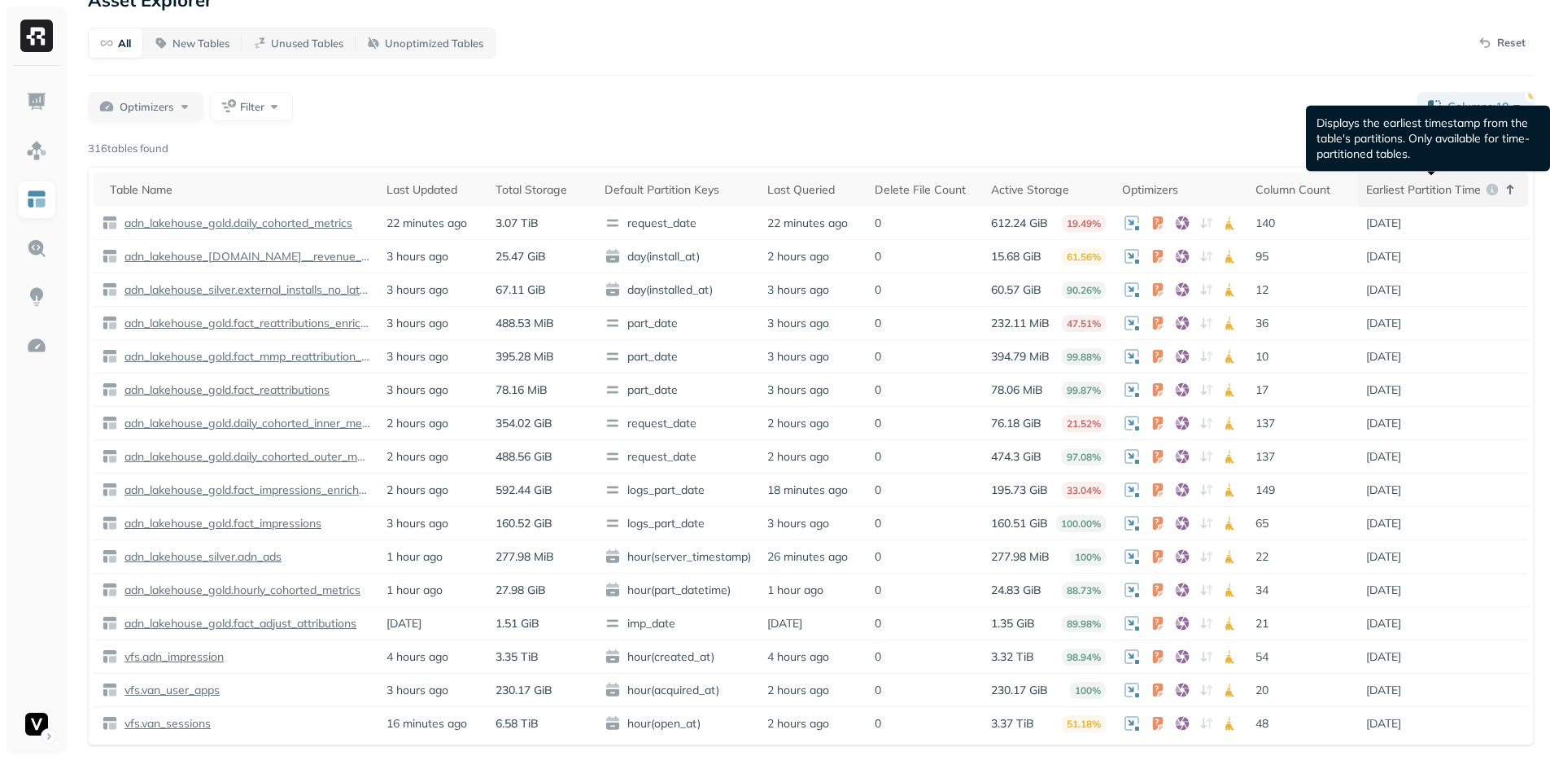
click at [1412, 190] on p "Earliest Partition Time" at bounding box center [1423, 189] width 115 height 15
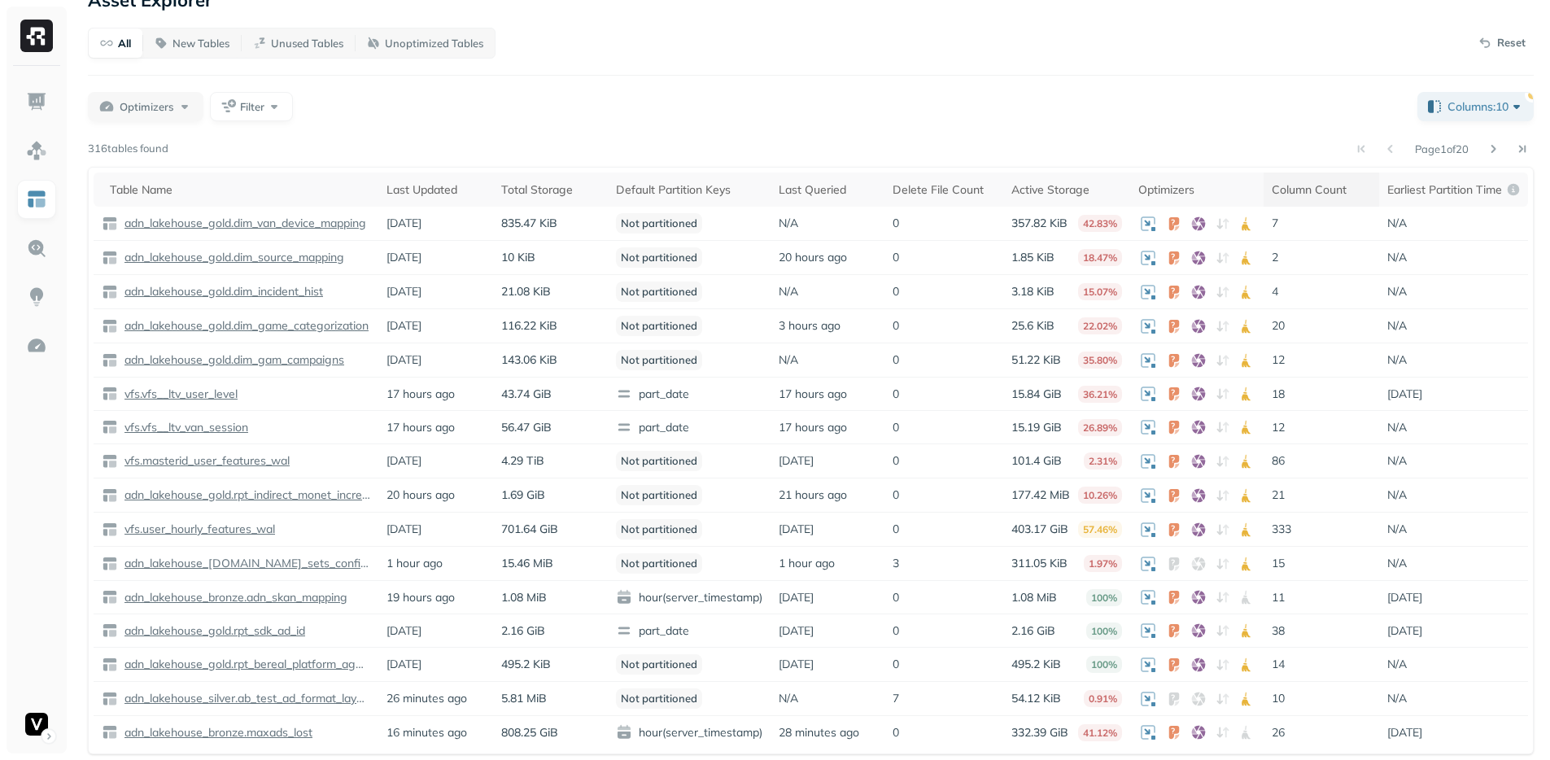
click at [1311, 189] on div "Column Count" at bounding box center [1321, 189] width 99 height 15
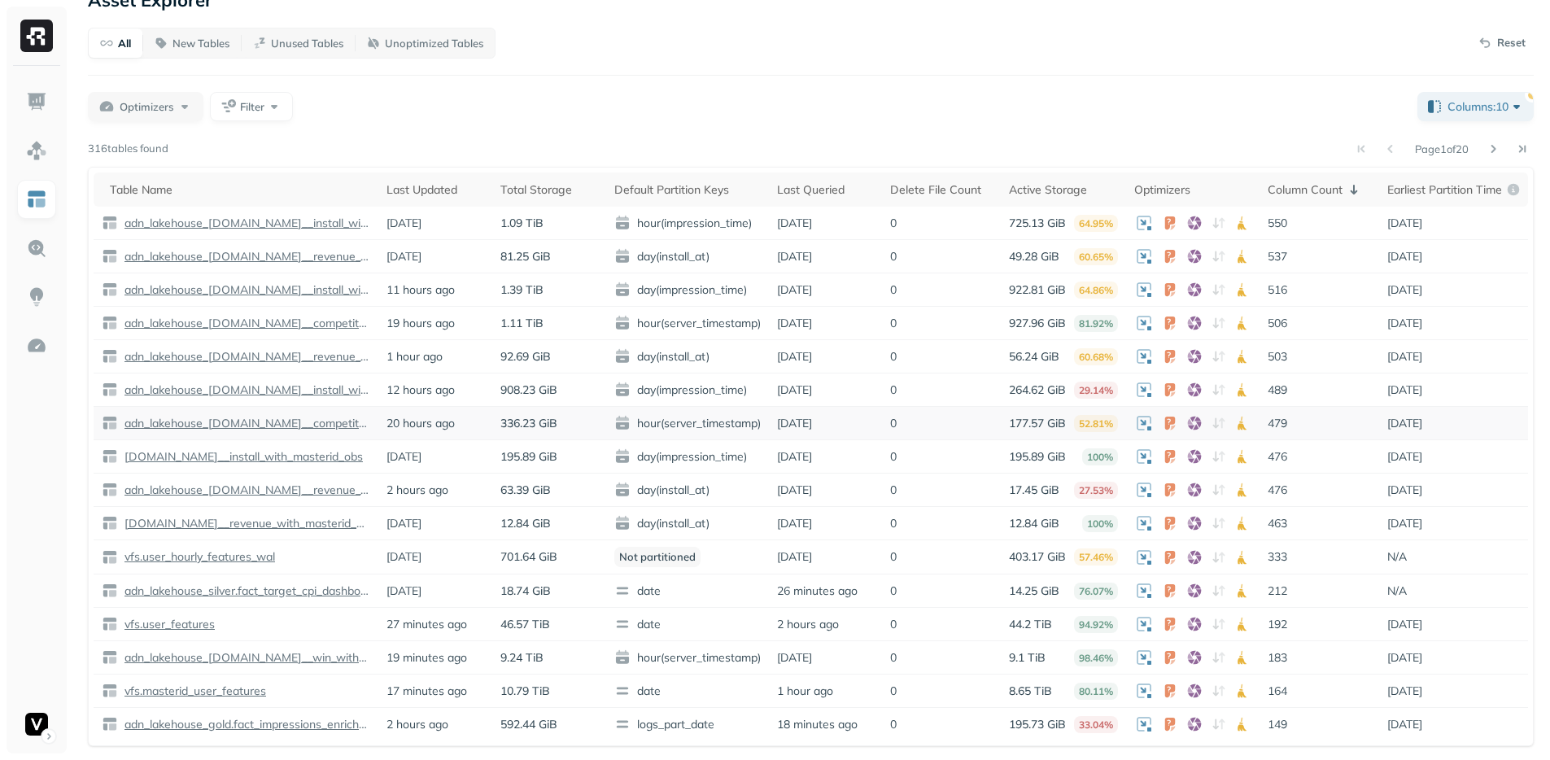
scroll to position [27, 0]
click at [945, 112] on div "Optimizers Filter" at bounding box center [746, 105] width 1317 height 29
click at [942, 111] on div "Optimizers Filter" at bounding box center [746, 105] width 1317 height 29
click at [663, 125] on div "All New Tables Unused Tables Unoptimized Tables Reset Optimizers Filter Columns…" at bounding box center [811, 386] width 1446 height 719
click at [890, 100] on div "Optimizers Filter" at bounding box center [746, 105] width 1317 height 29
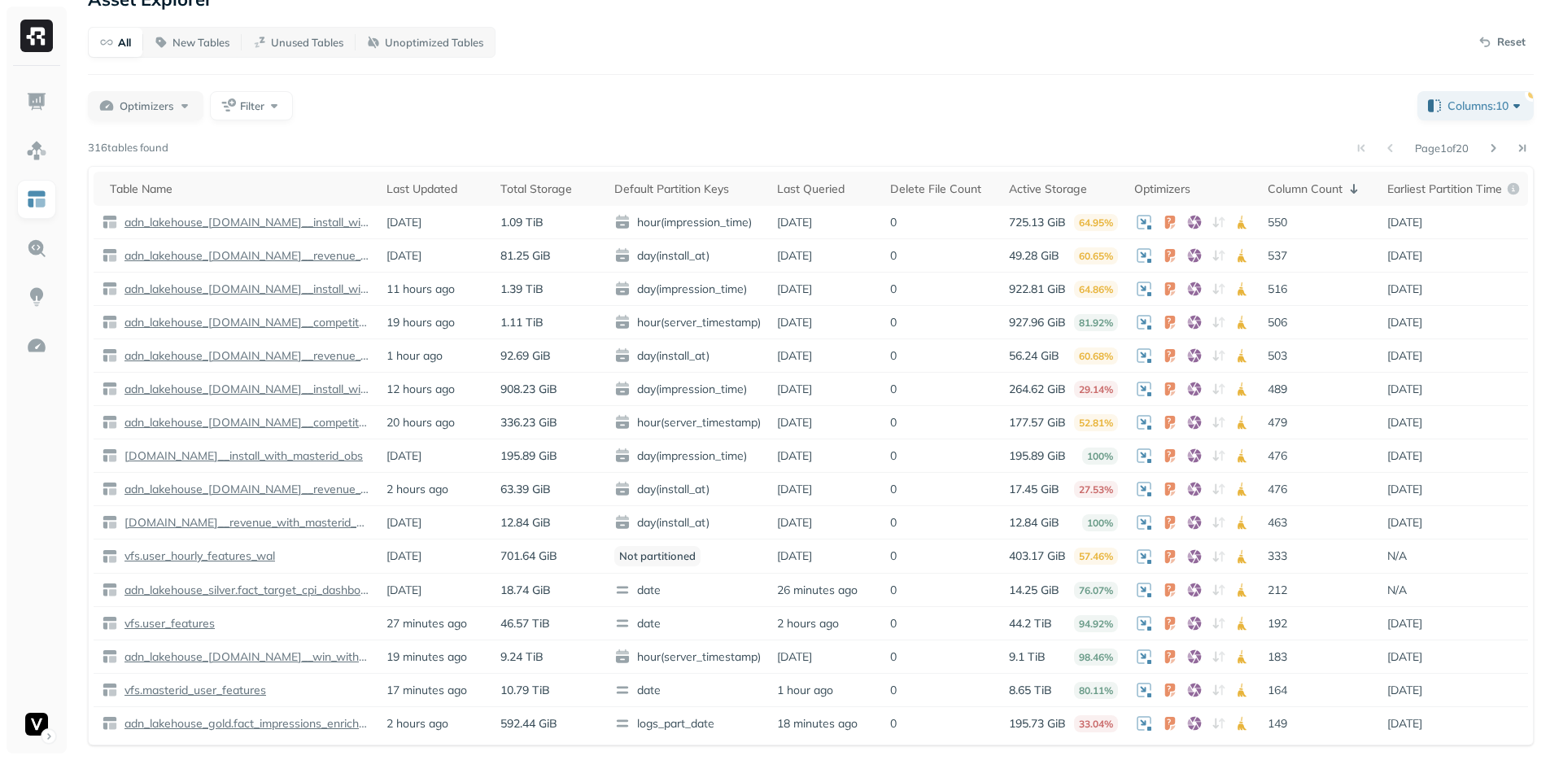
click at [877, 115] on div "Optimizers Filter" at bounding box center [746, 105] width 1317 height 29
click at [553, 126] on div "All New Tables Unused Tables Unoptimized Tables Reset Optimizers Filter Columns…" at bounding box center [811, 386] width 1446 height 719
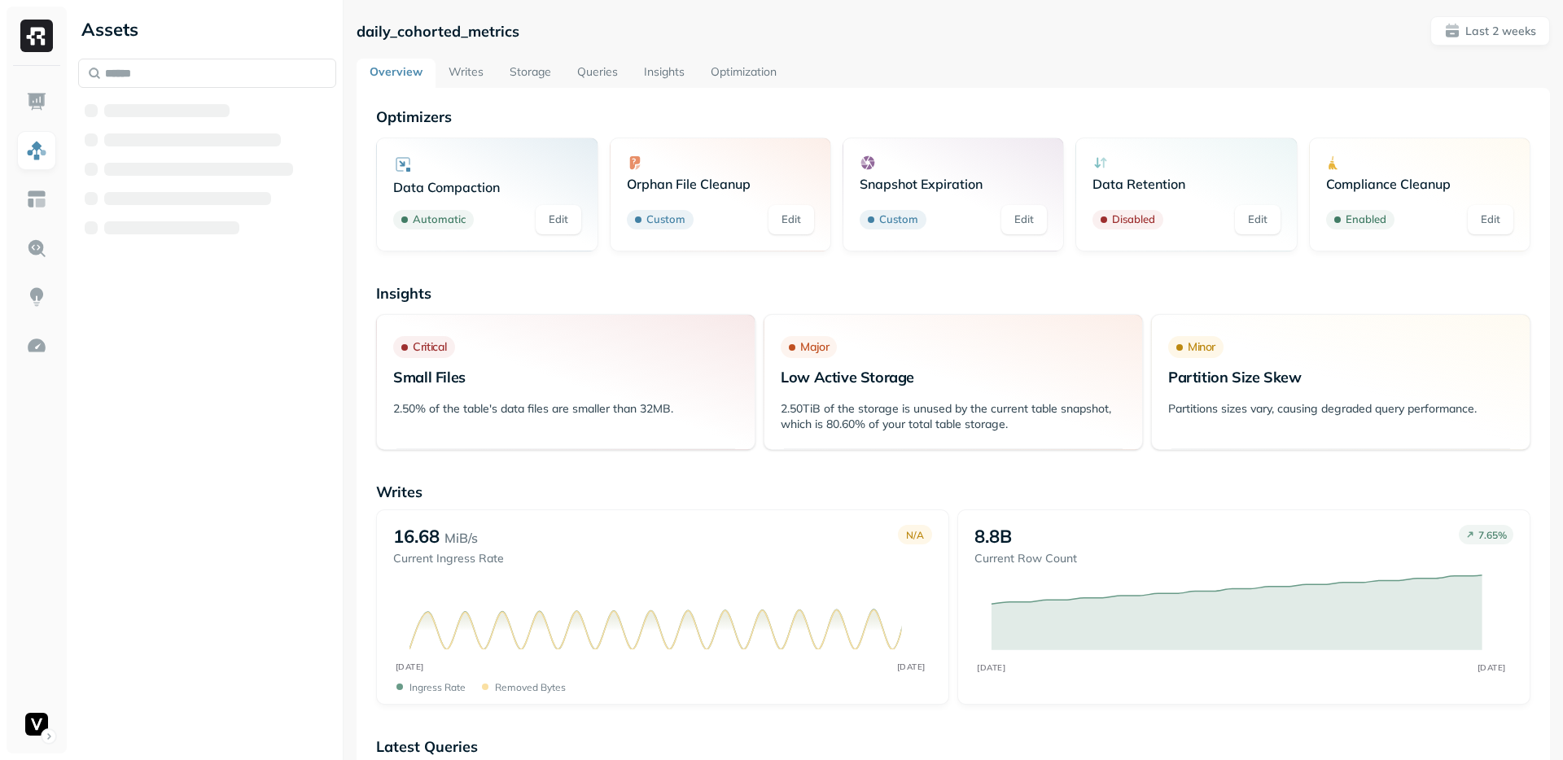
click at [523, 70] on link "Storage" at bounding box center [530, 73] width 68 height 29
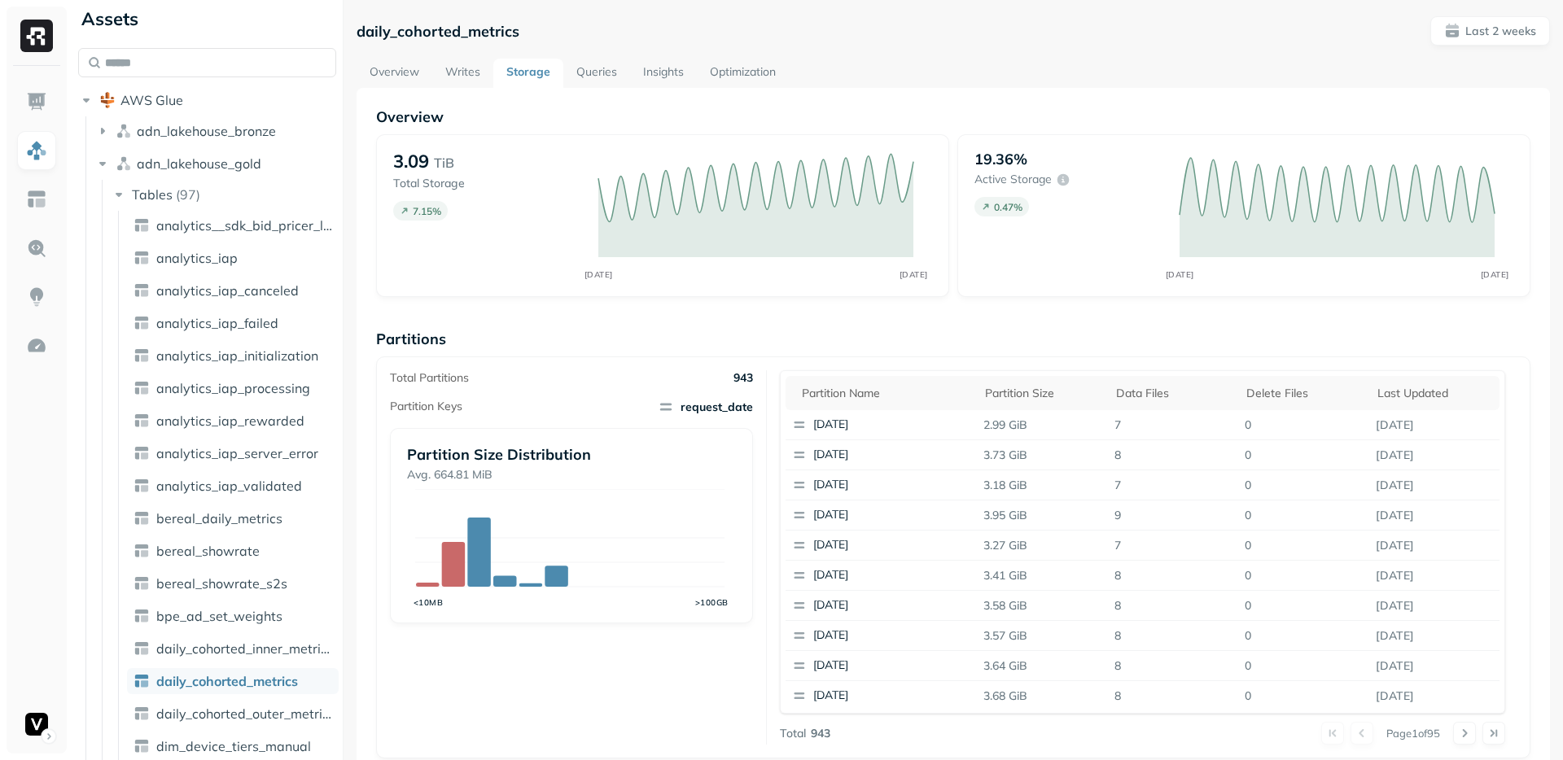
click at [1060, 341] on p "Partitions" at bounding box center [953, 339] width 1154 height 19
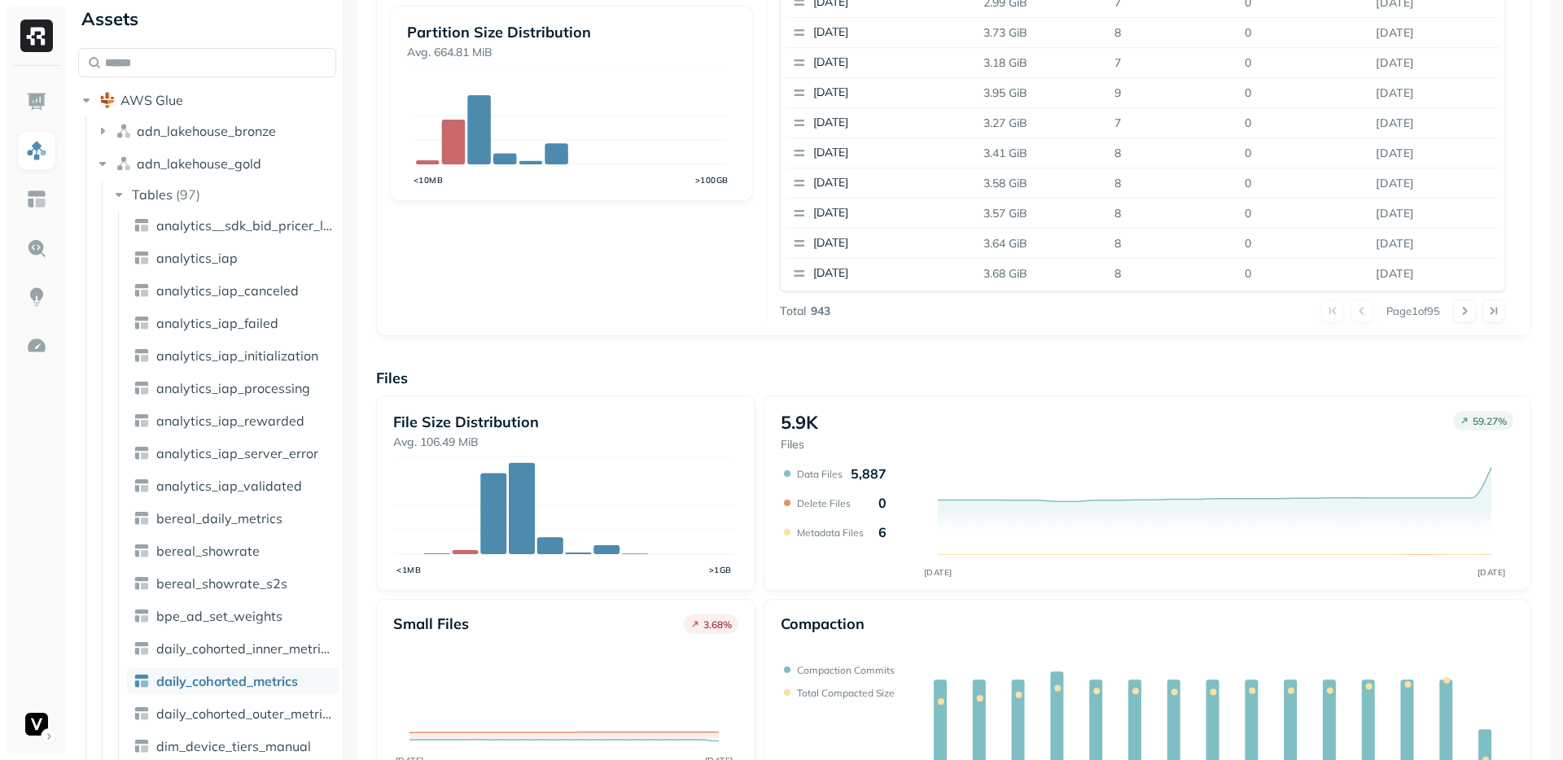
scroll to position [484, 0]
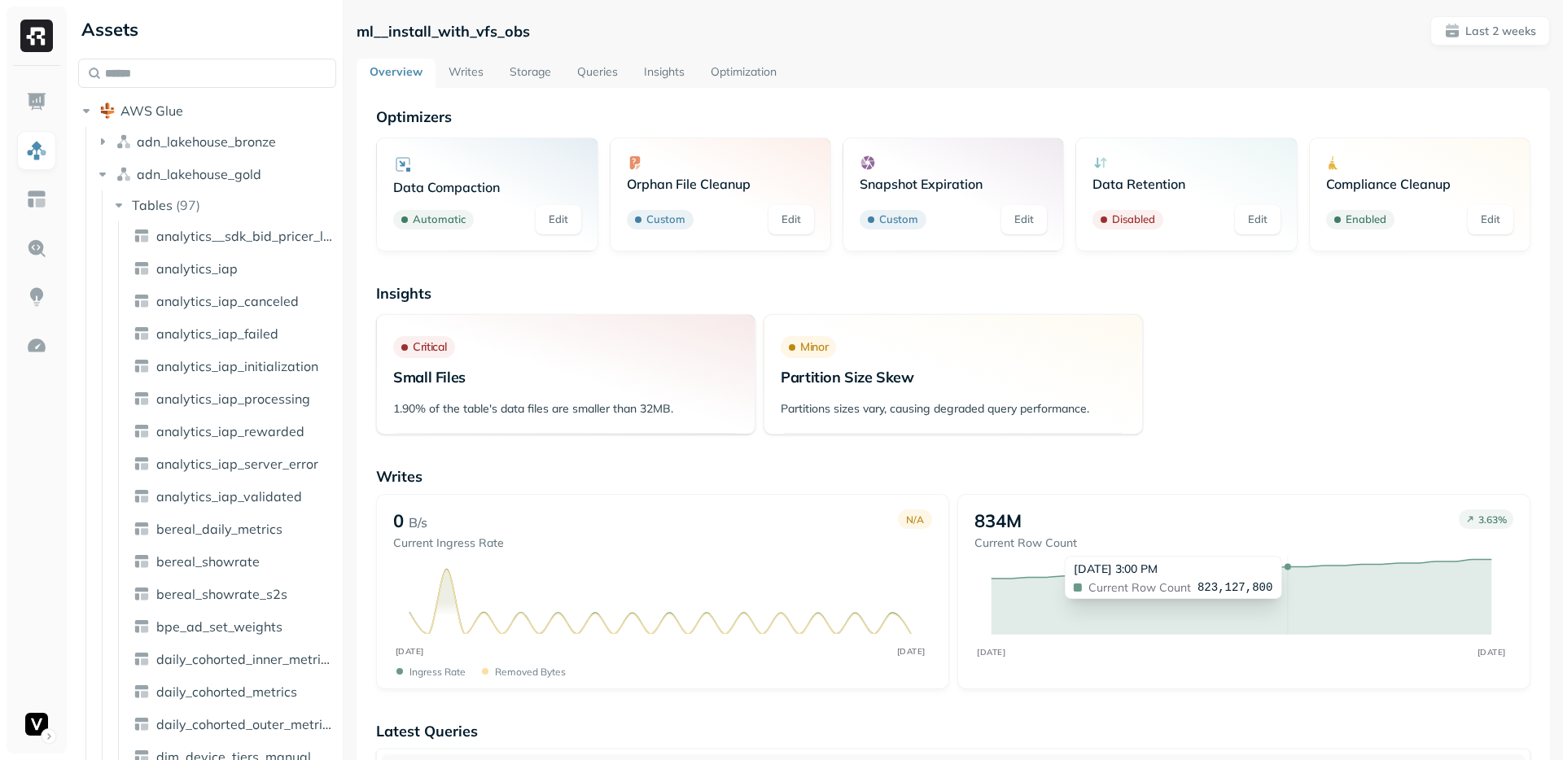
scroll to position [1809, 0]
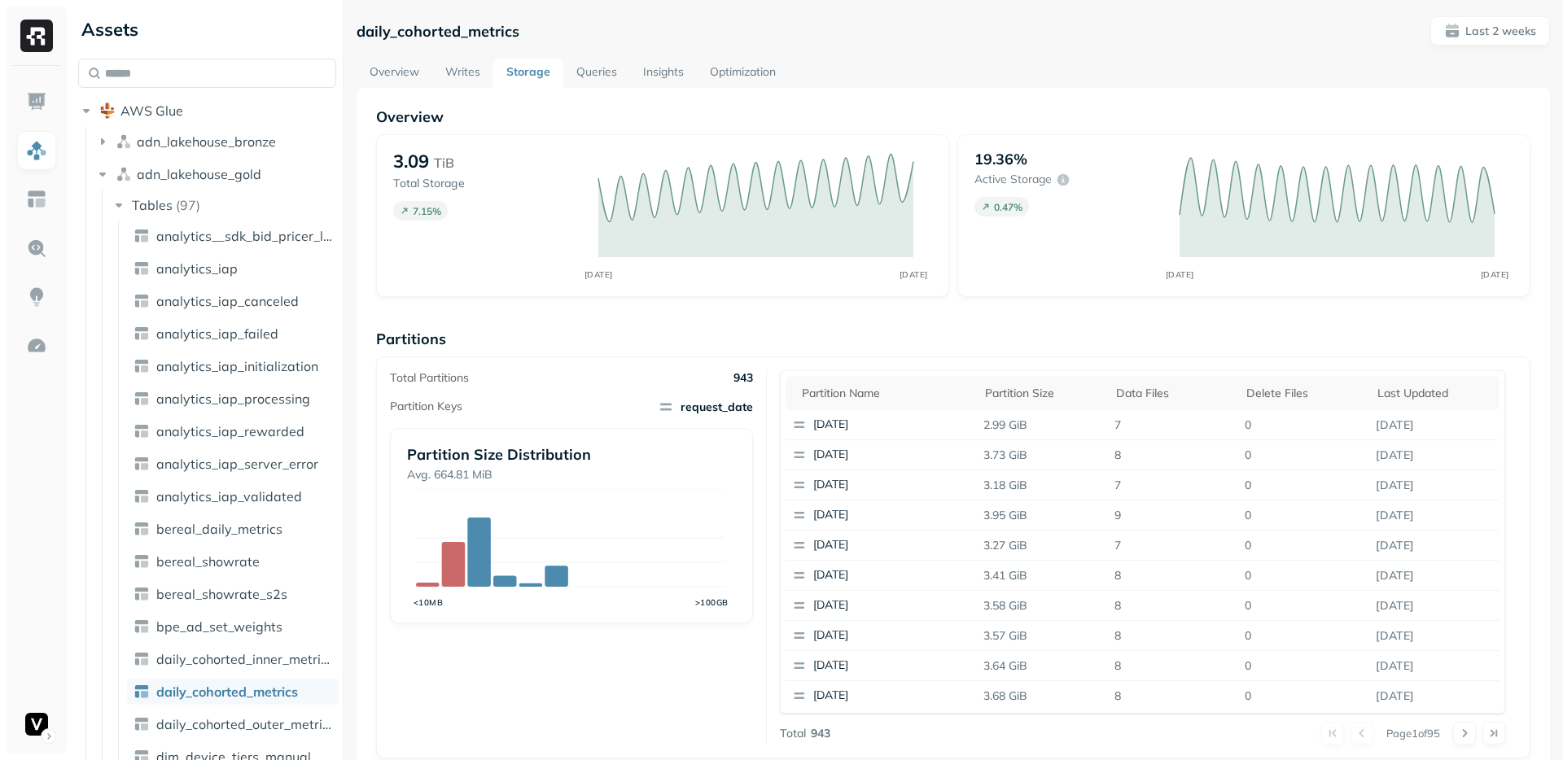
scroll to position [484, 0]
